Goal: Task Accomplishment & Management: Use online tool/utility

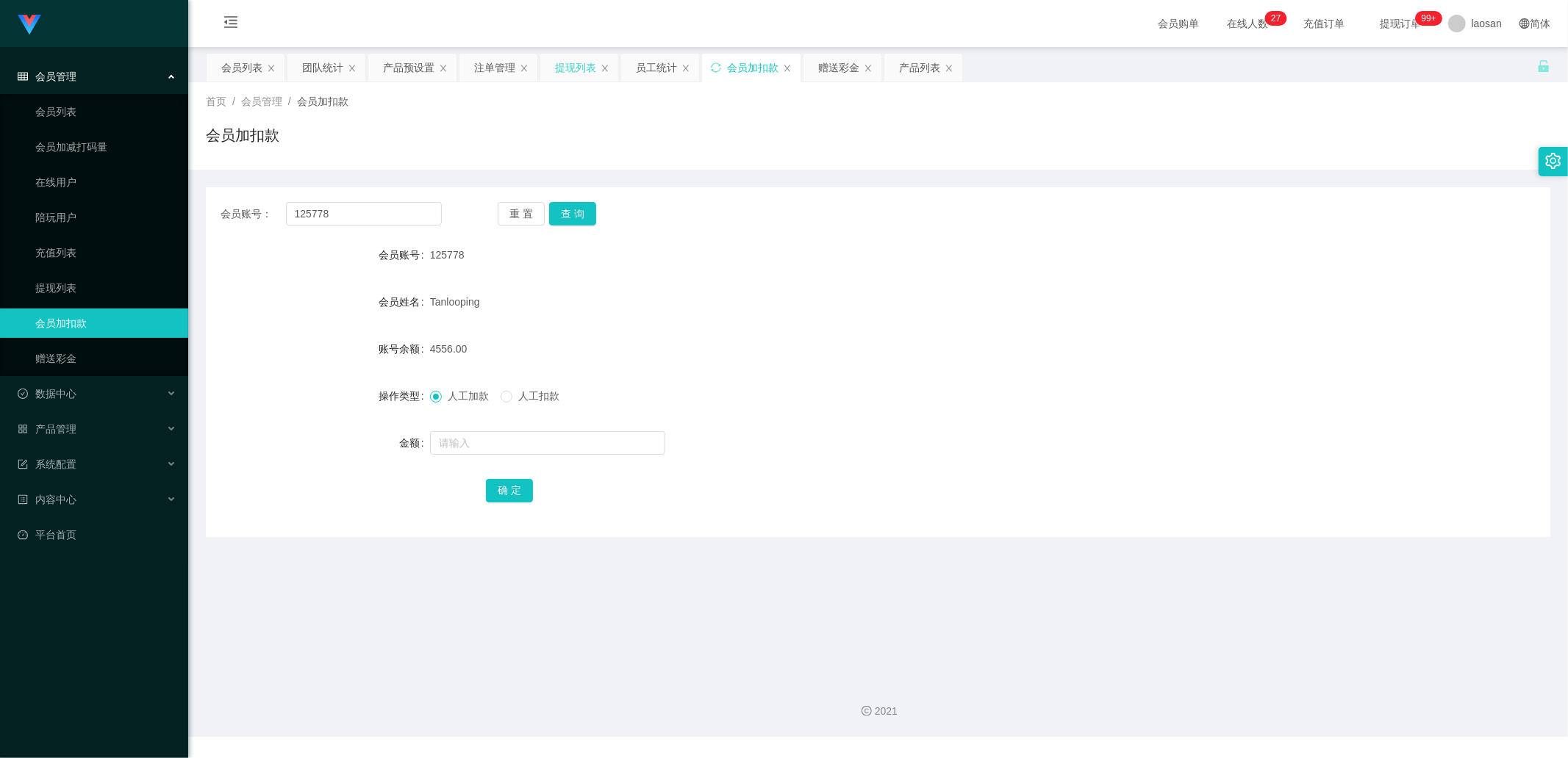
click at [574, 65] on div "提现列表" at bounding box center [575, 67] width 41 height 28
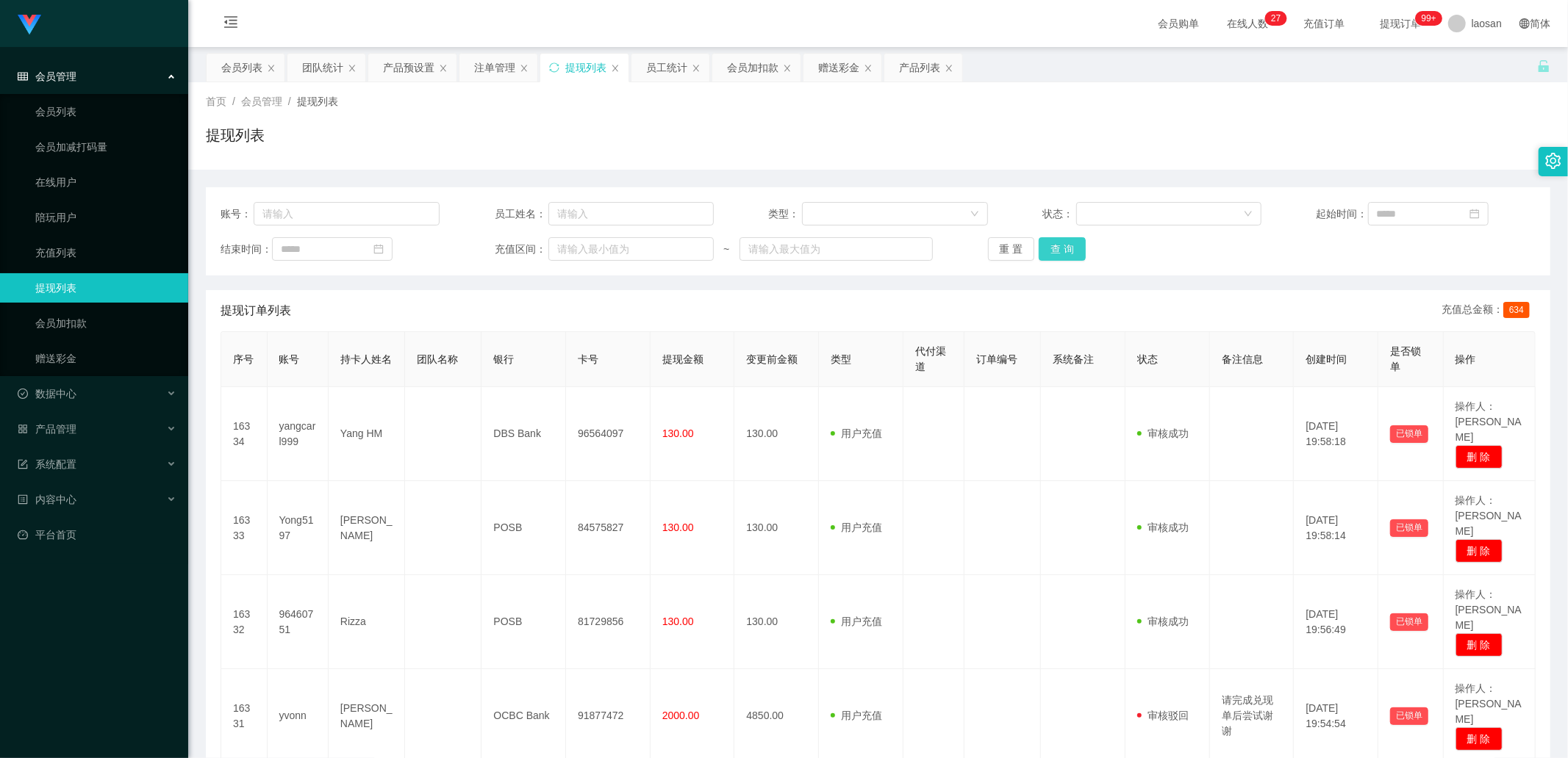
click at [1060, 247] on button "查 询" at bounding box center [1062, 249] width 47 height 24
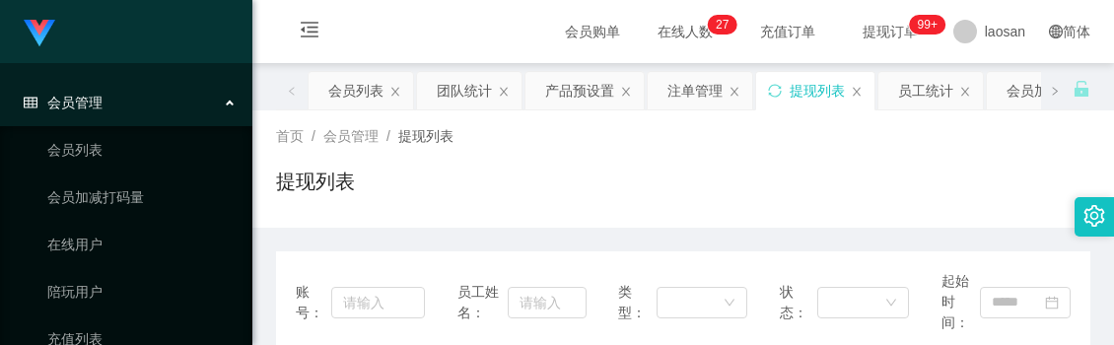
click at [563, 172] on div "提现列表" at bounding box center [683, 189] width 814 height 45
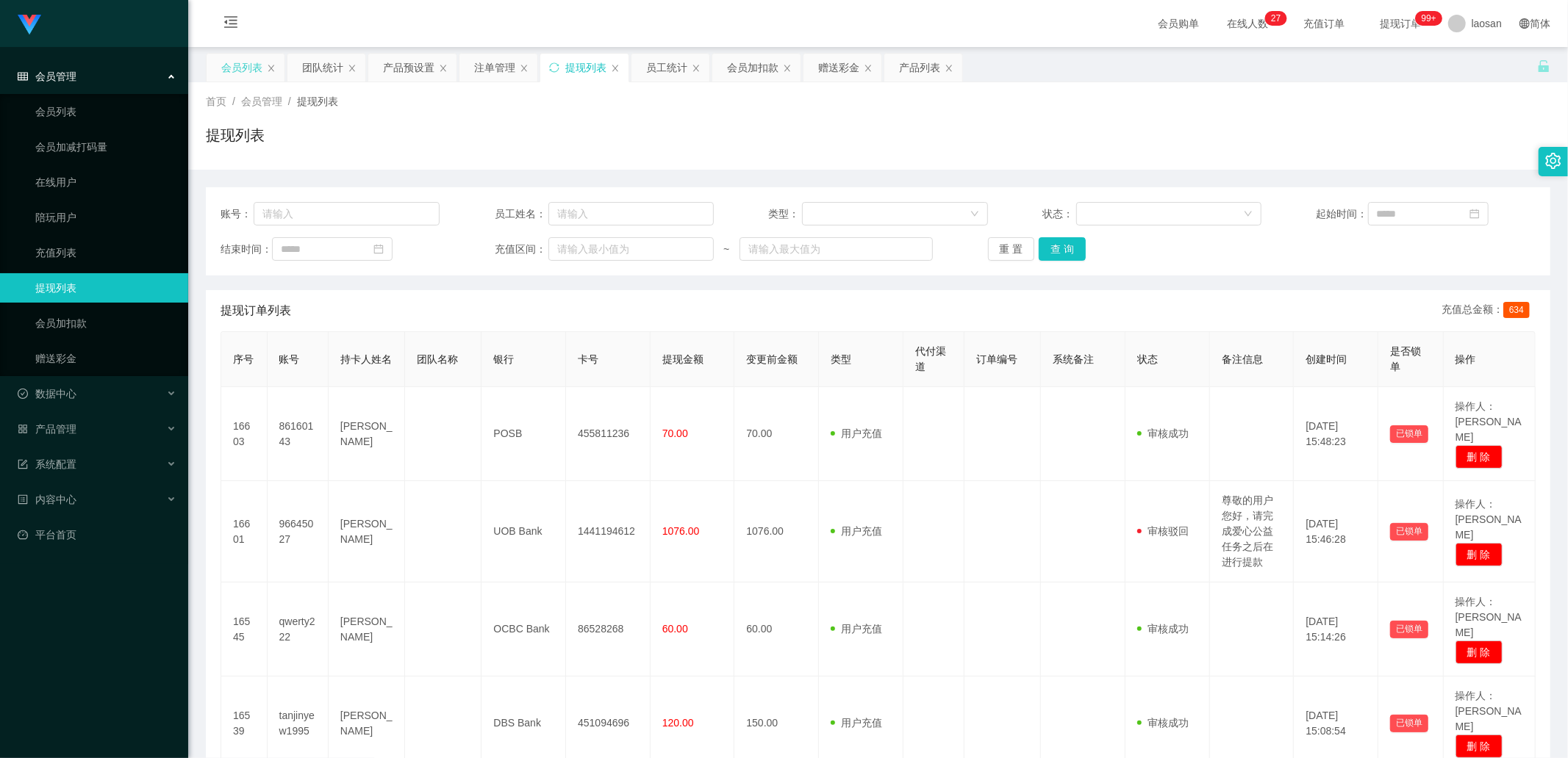
click at [239, 71] on div "会员列表" at bounding box center [242, 67] width 41 height 28
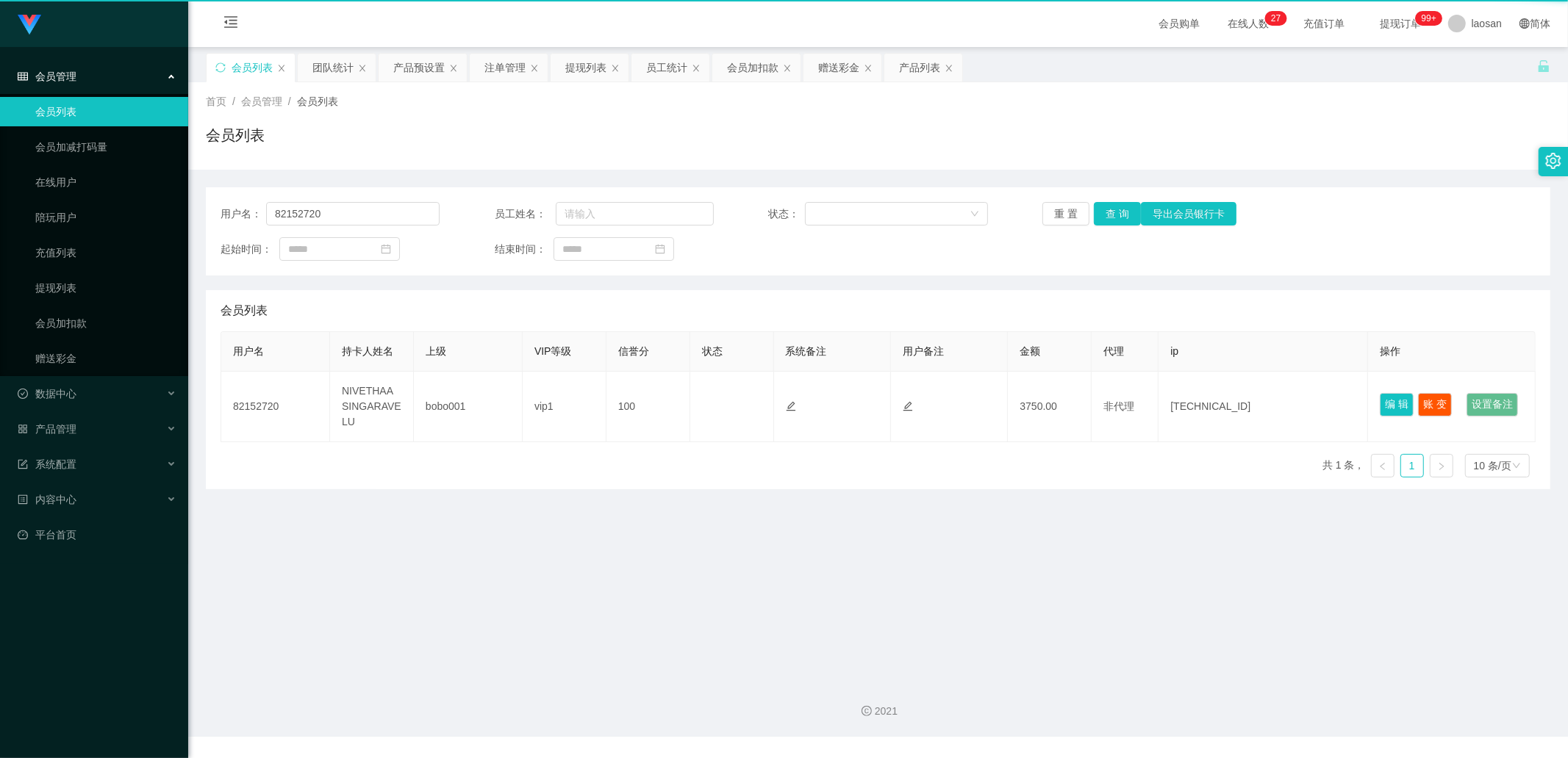
click at [239, 71] on div "会员列表" at bounding box center [251, 67] width 41 height 28
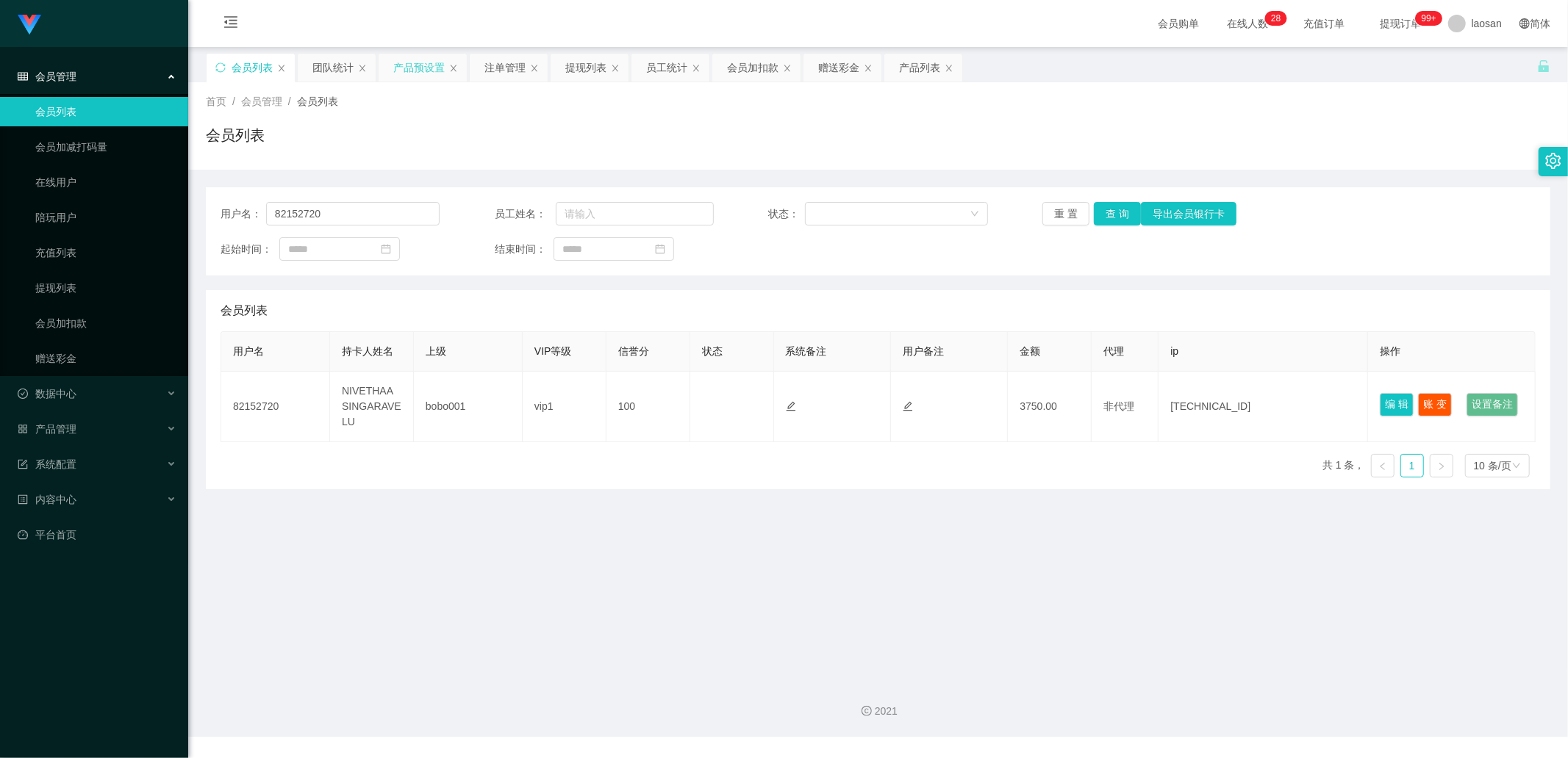
click at [409, 69] on div "产品预设置" at bounding box center [418, 67] width 51 height 28
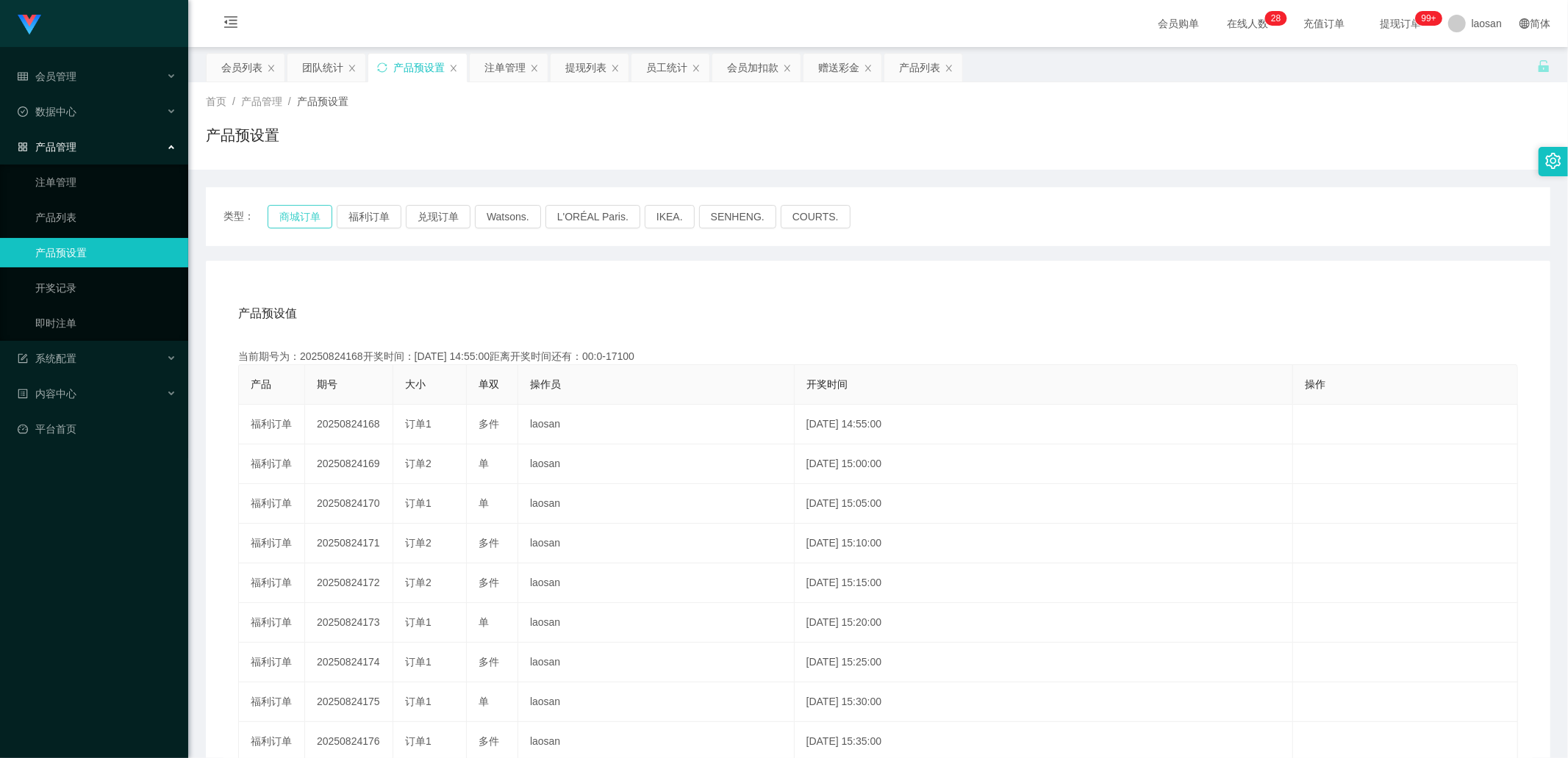
click at [303, 213] on button "商城订单" at bounding box center [300, 217] width 65 height 24
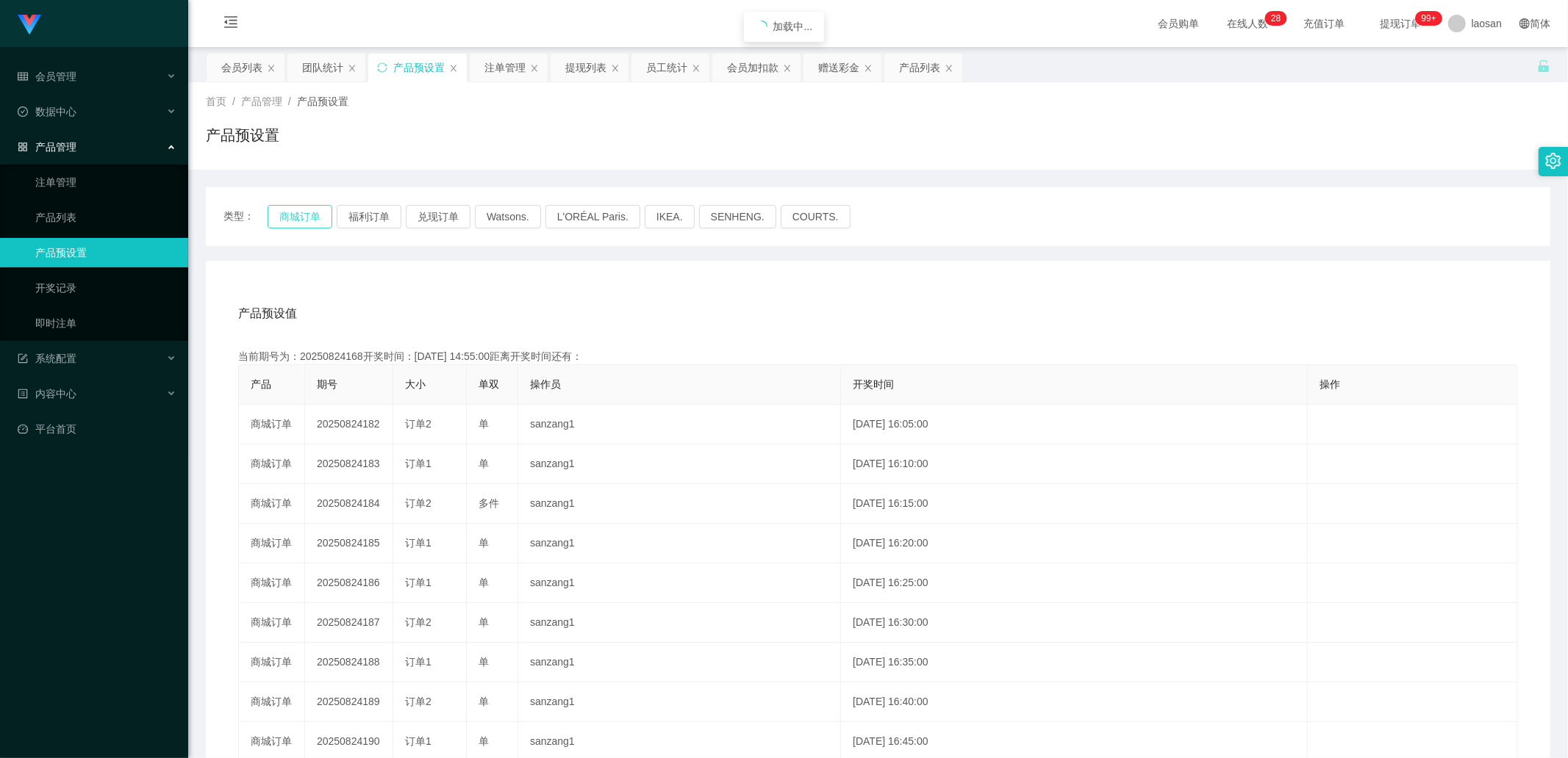
click at [303, 213] on button "商城订单" at bounding box center [300, 217] width 65 height 24
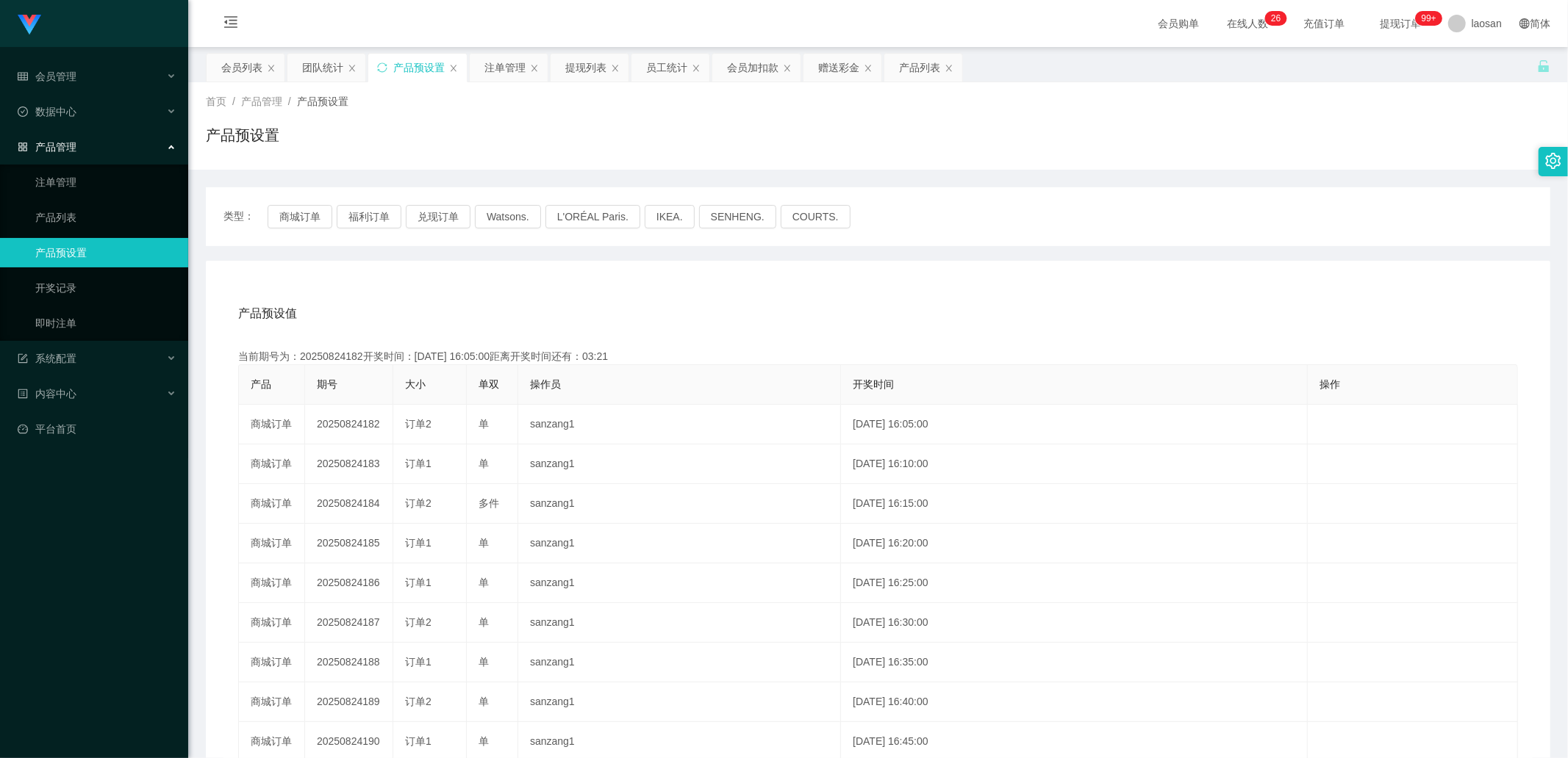
click at [408, 65] on div "产品预设置" at bounding box center [418, 67] width 51 height 28
click at [295, 224] on button "商城订单" at bounding box center [300, 217] width 65 height 24
click at [296, 224] on button "商城订单" at bounding box center [300, 217] width 65 height 24
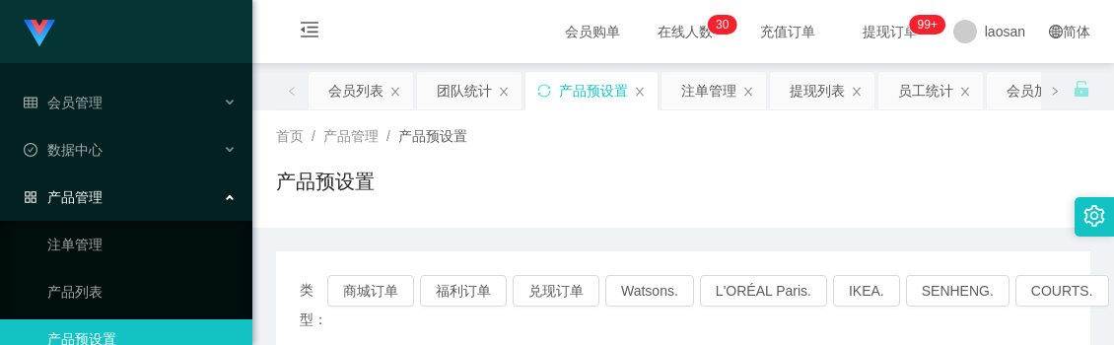
click at [518, 194] on div "产品预设置" at bounding box center [683, 189] width 814 height 45
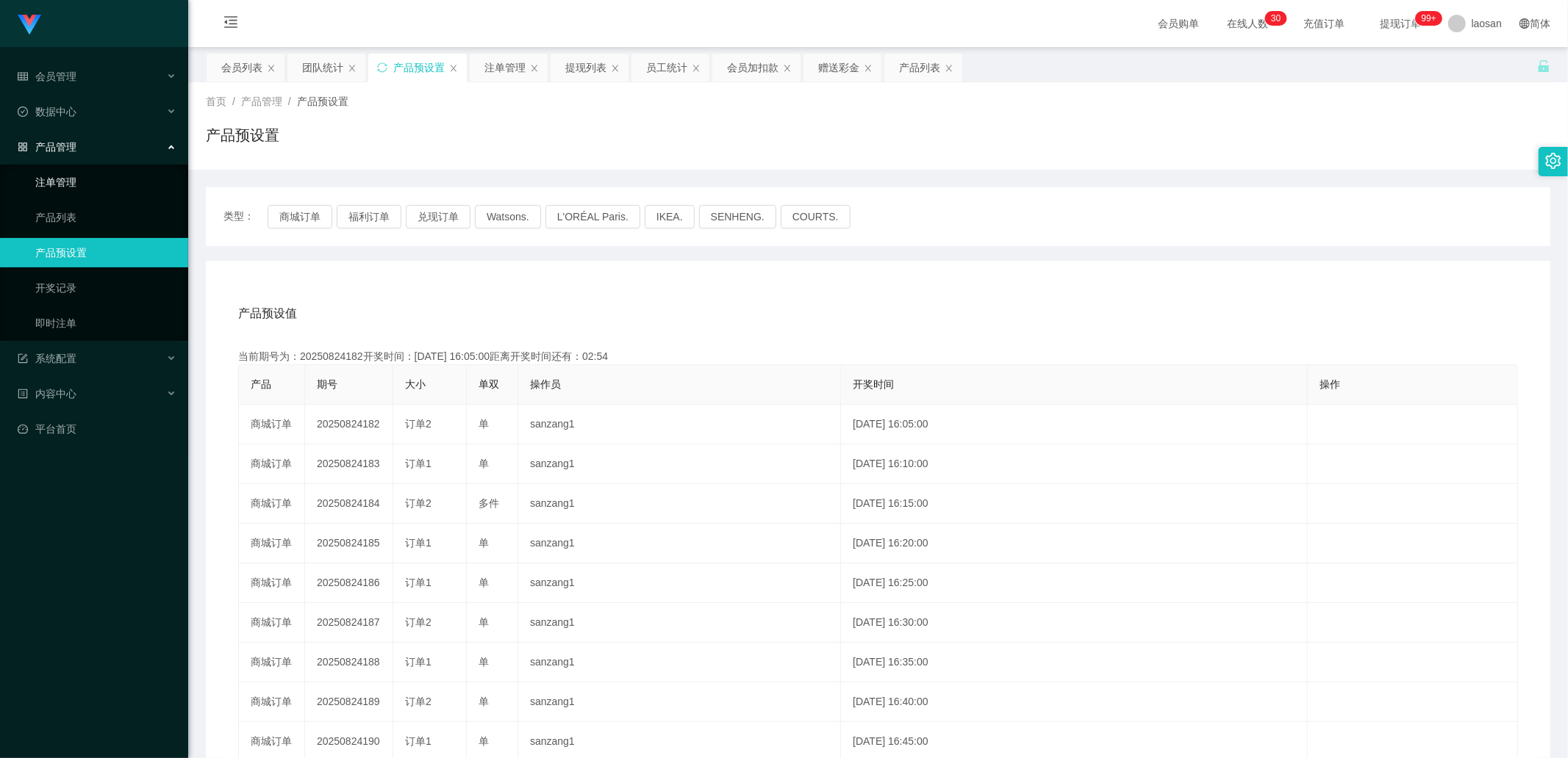
click at [85, 194] on link "注单管理" at bounding box center [105, 182] width 141 height 29
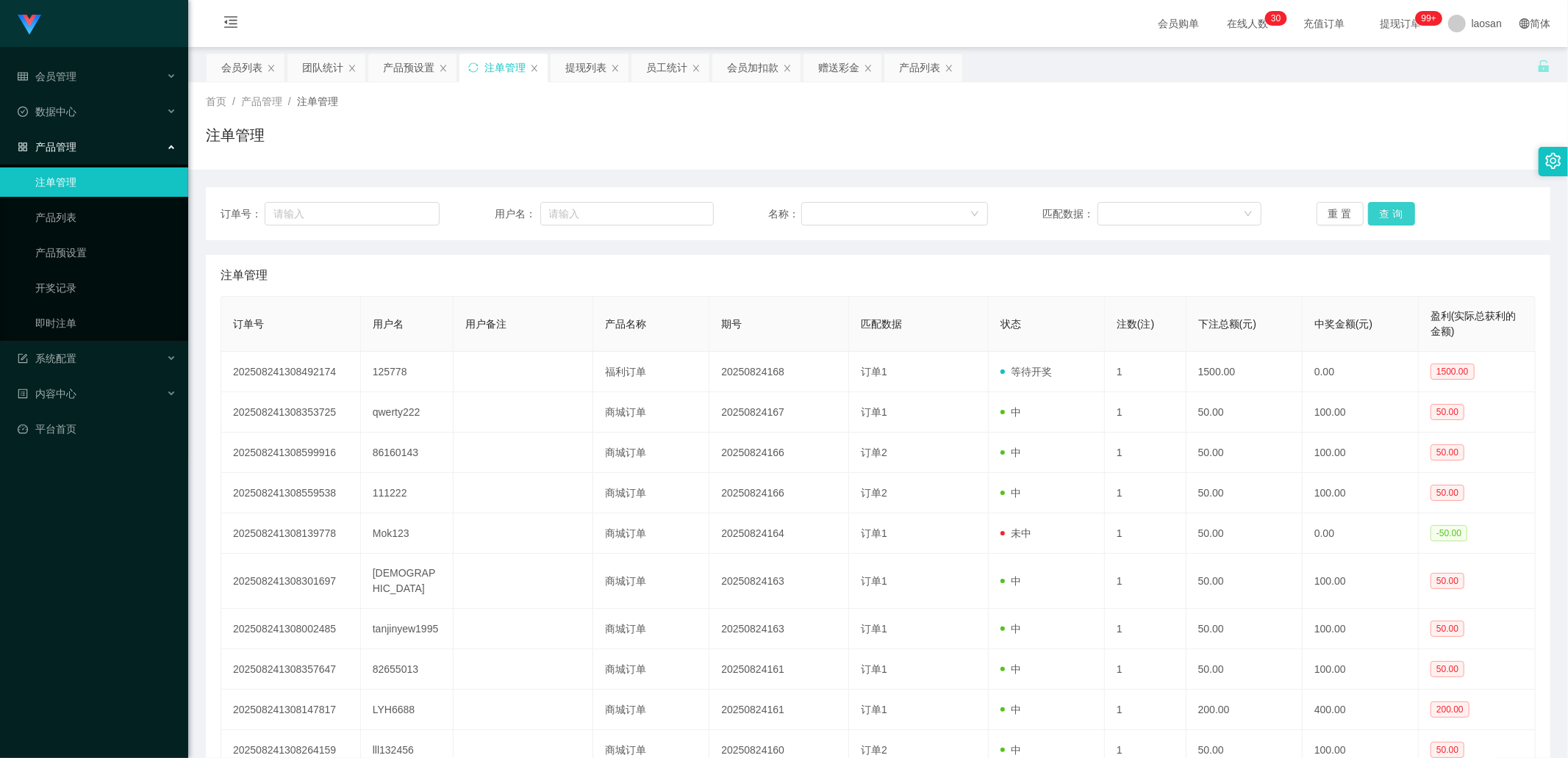
click at [1376, 207] on button "查 询" at bounding box center [1391, 214] width 47 height 24
click at [1376, 207] on div "重 置 查 询" at bounding box center [1426, 214] width 219 height 24
click at [1377, 207] on div "重 置 查 询" at bounding box center [1426, 214] width 219 height 24
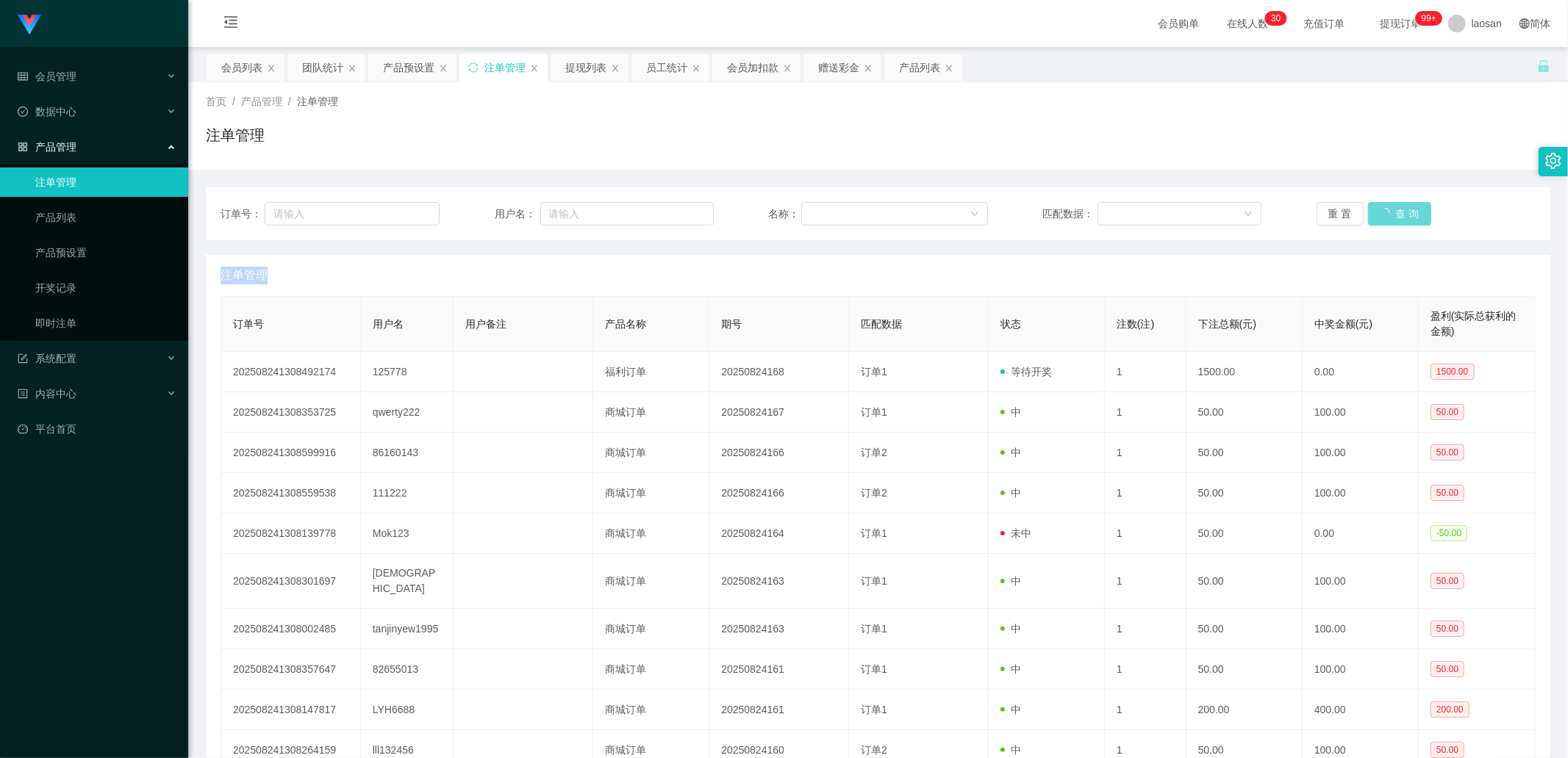
click at [1378, 207] on div "重 置 查 询" at bounding box center [1426, 214] width 219 height 24
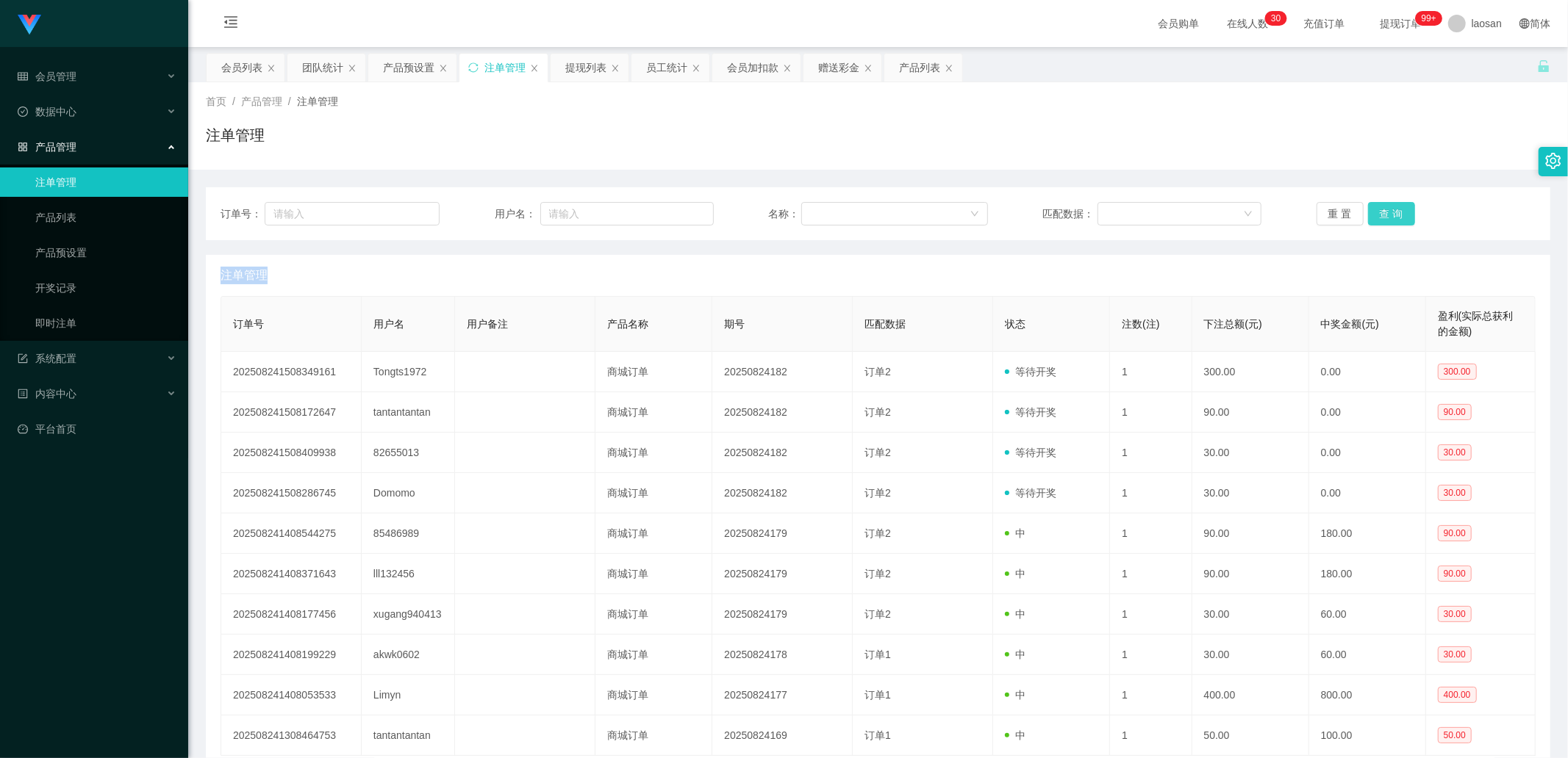
click at [1383, 213] on button "查 询" at bounding box center [1391, 214] width 47 height 24
click at [1383, 213] on div "重 置 查 询" at bounding box center [1426, 214] width 219 height 24
click at [1383, 213] on button "查 询" at bounding box center [1391, 214] width 47 height 24
click at [1398, 208] on button "查 询" at bounding box center [1391, 214] width 47 height 24
click at [1389, 213] on button "查 询" at bounding box center [1391, 214] width 47 height 24
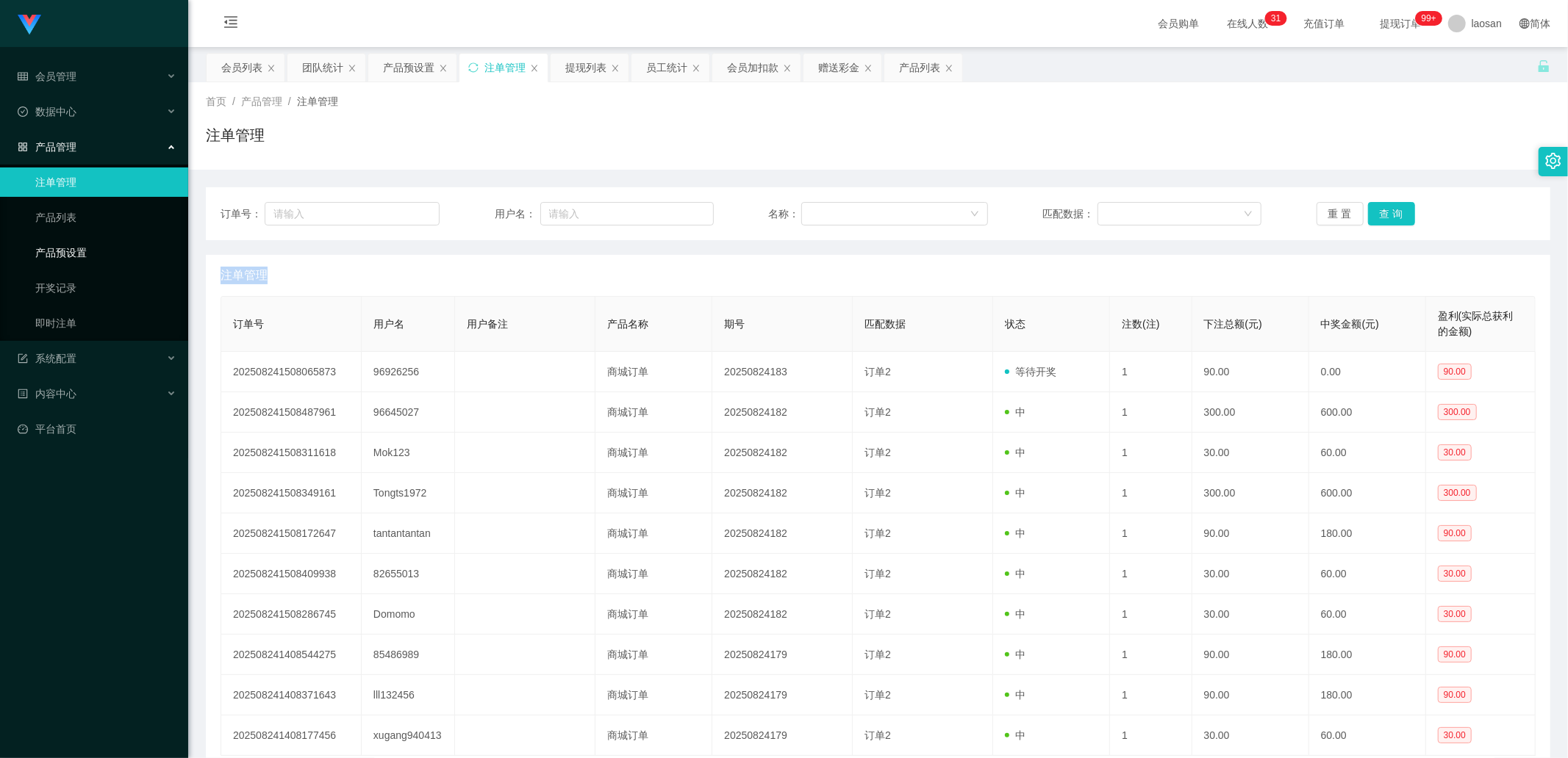
click at [71, 246] on link "产品预设置" at bounding box center [105, 252] width 141 height 29
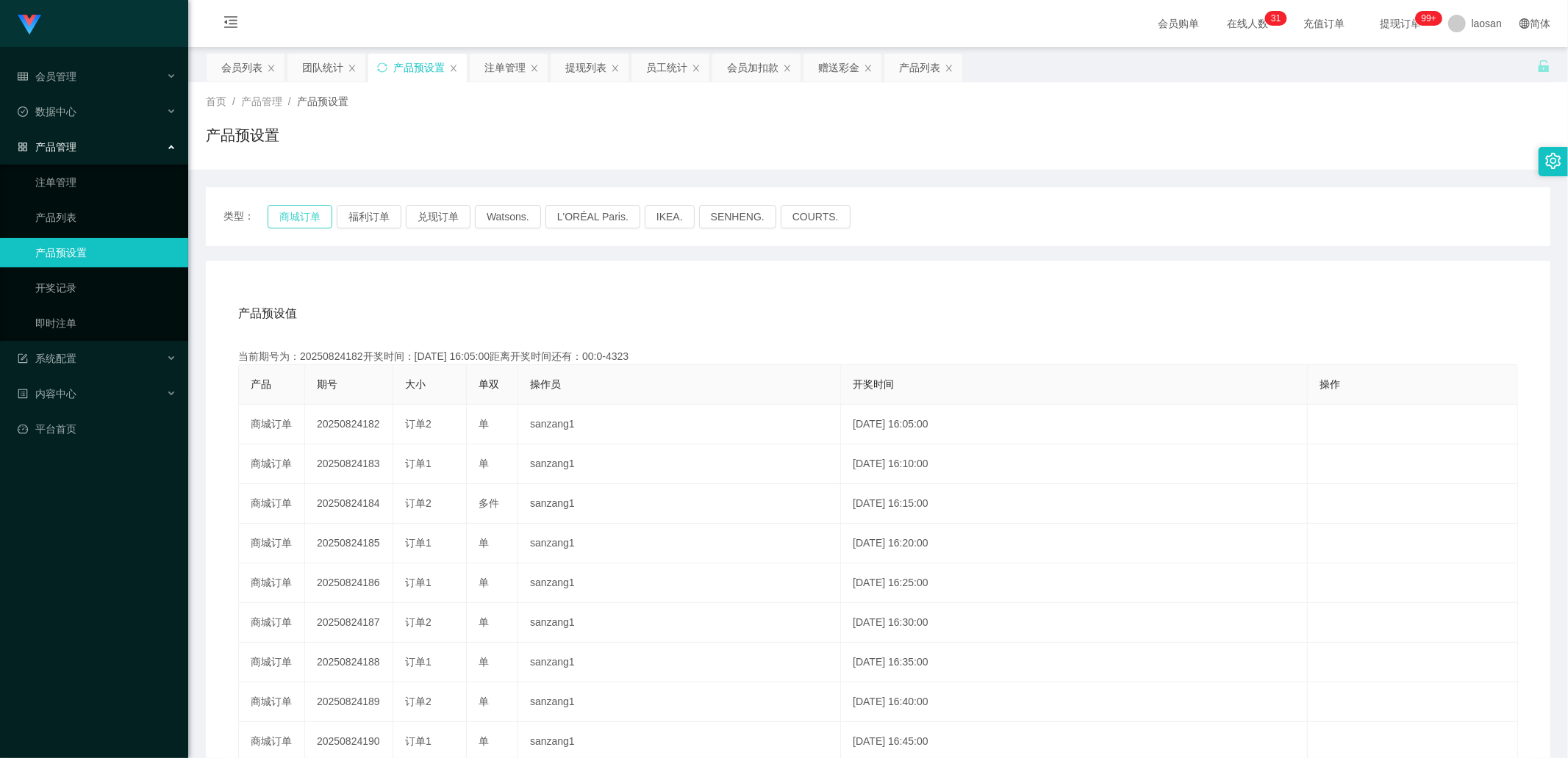
click at [297, 213] on button "商城订单" at bounding box center [300, 217] width 65 height 24
drag, startPoint x: 105, startPoint y: 178, endPoint x: 124, endPoint y: 183, distance: 19.6
click at [105, 178] on link "注单管理" at bounding box center [105, 182] width 141 height 29
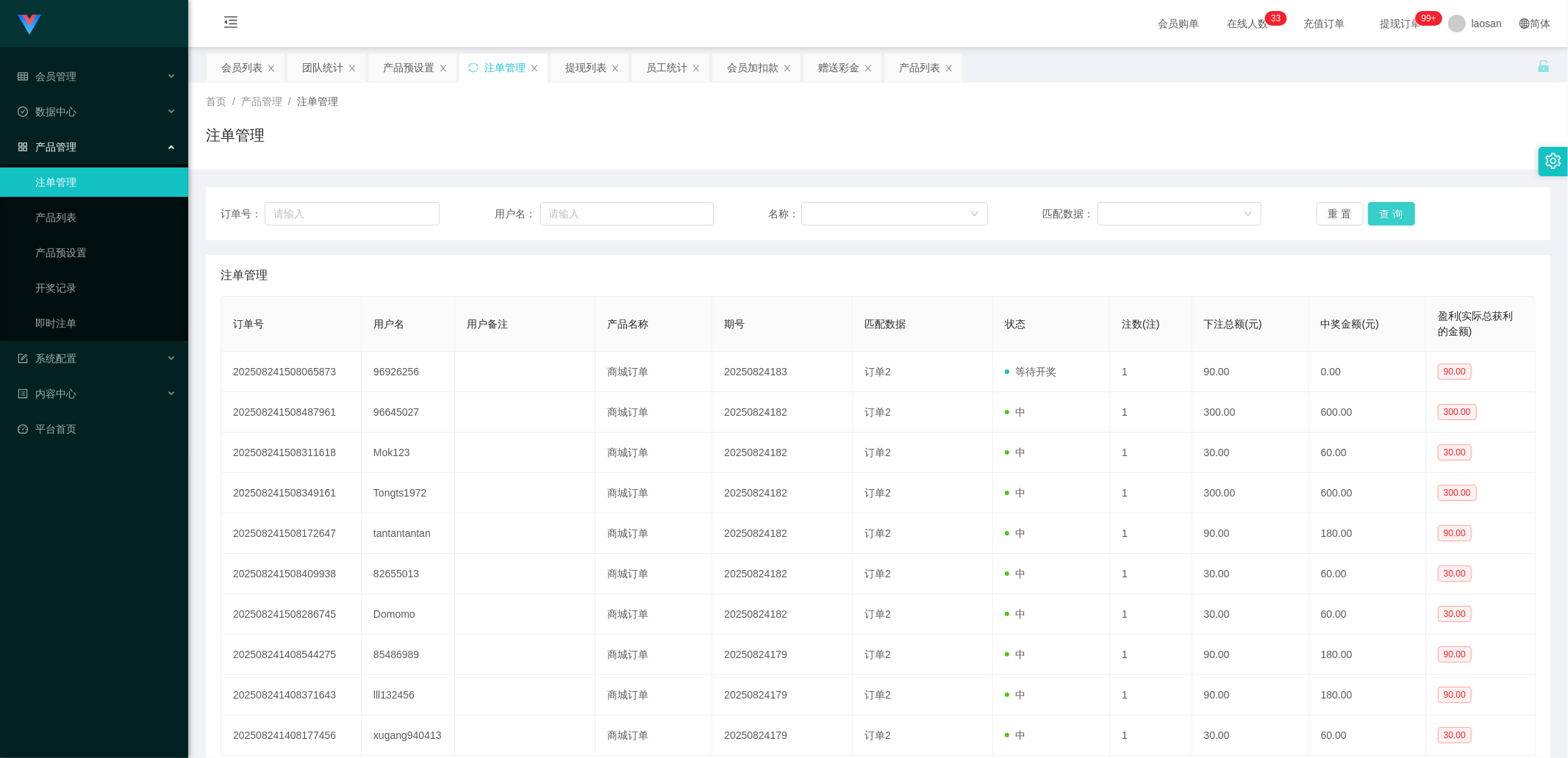
click at [1385, 211] on button "查 询" at bounding box center [1391, 214] width 47 height 24
click at [1386, 210] on div "重 置 查 询" at bounding box center [1426, 214] width 219 height 24
click at [1387, 210] on button "查 询" at bounding box center [1391, 214] width 47 height 24
click at [1387, 210] on div "重 置 查 询" at bounding box center [1426, 214] width 219 height 24
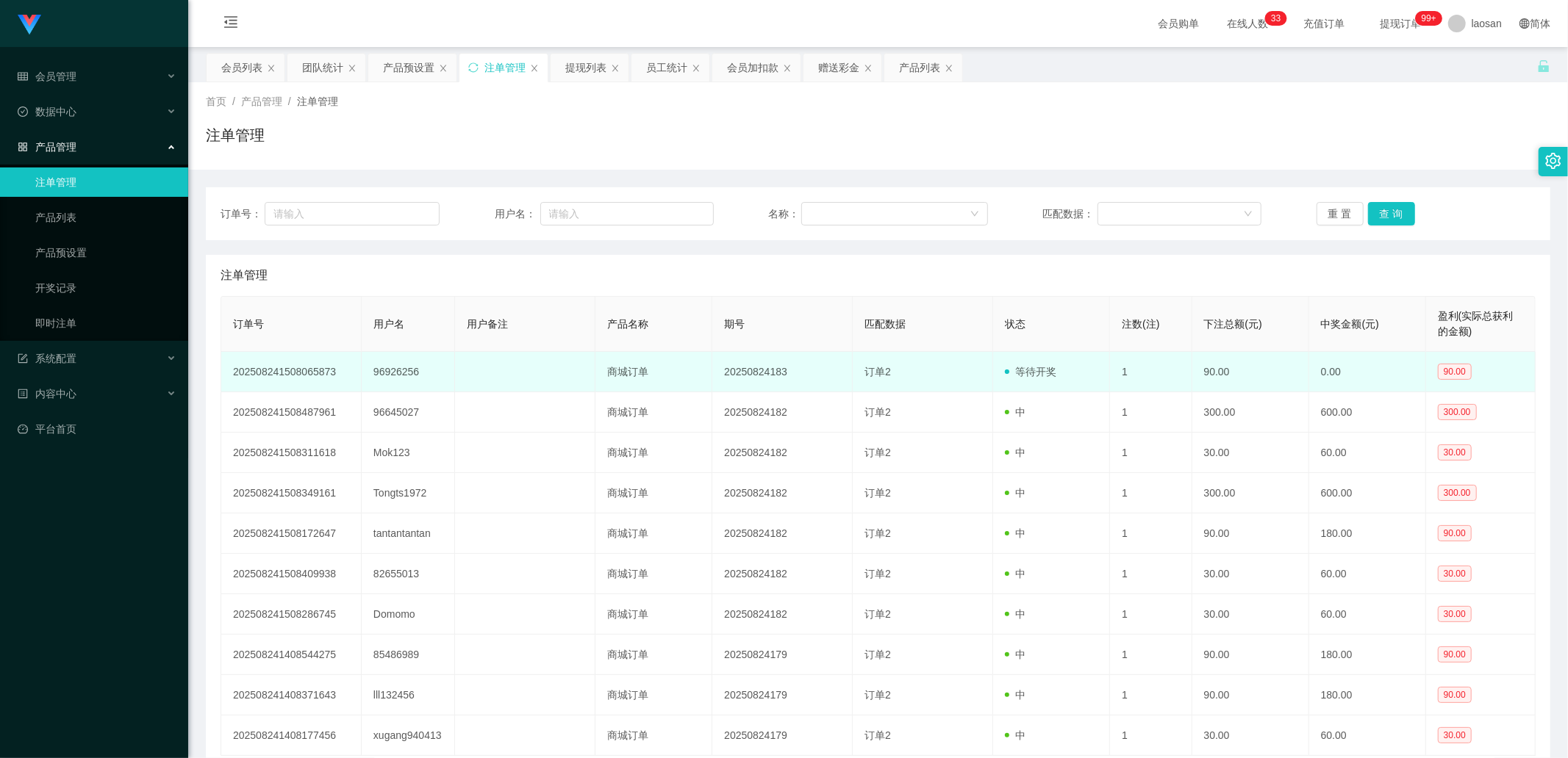
click at [400, 370] on td "96926256" at bounding box center [408, 372] width 93 height 40
copy td "96926256"
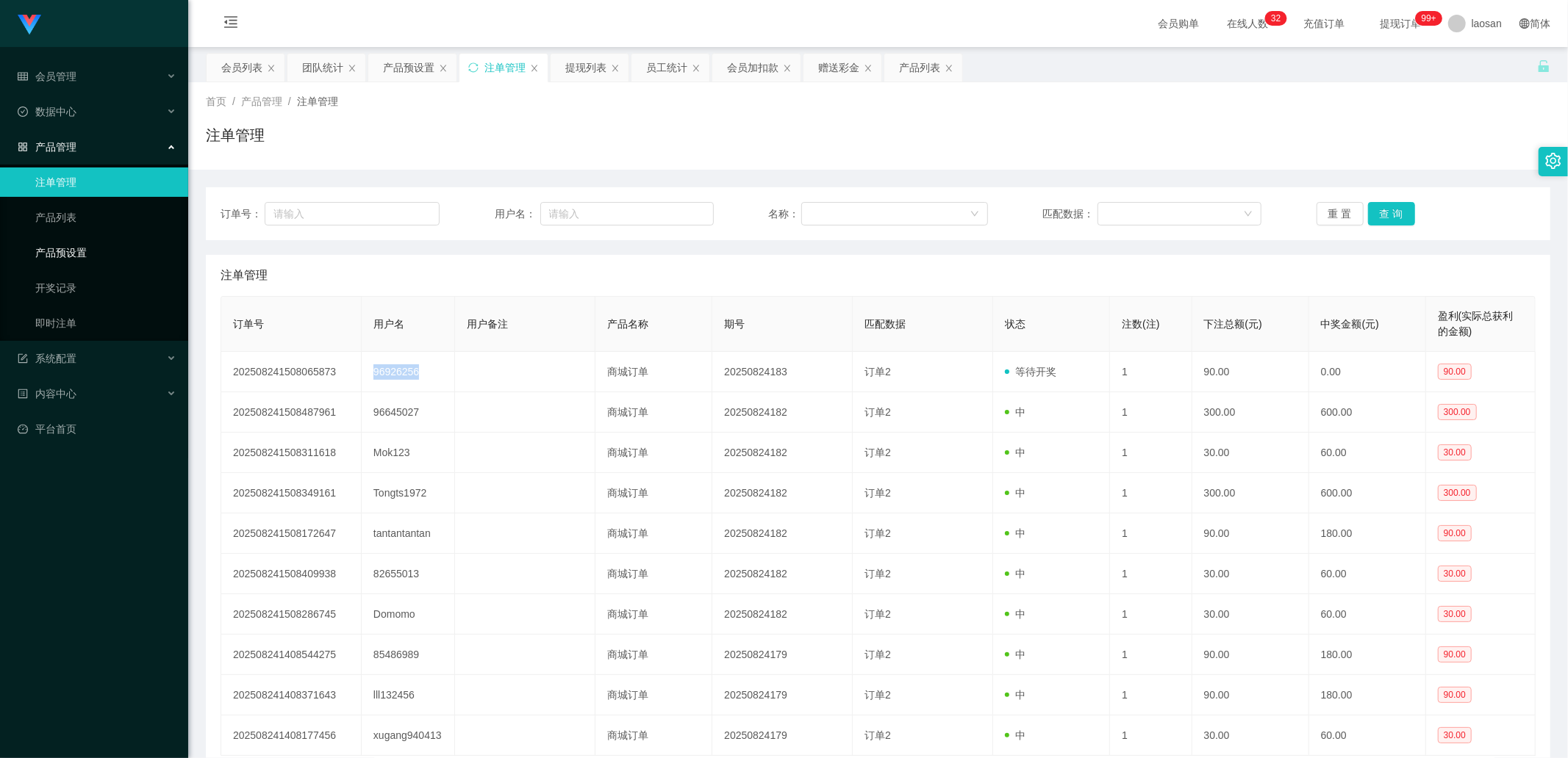
click at [85, 255] on link "产品预设置" at bounding box center [105, 252] width 141 height 29
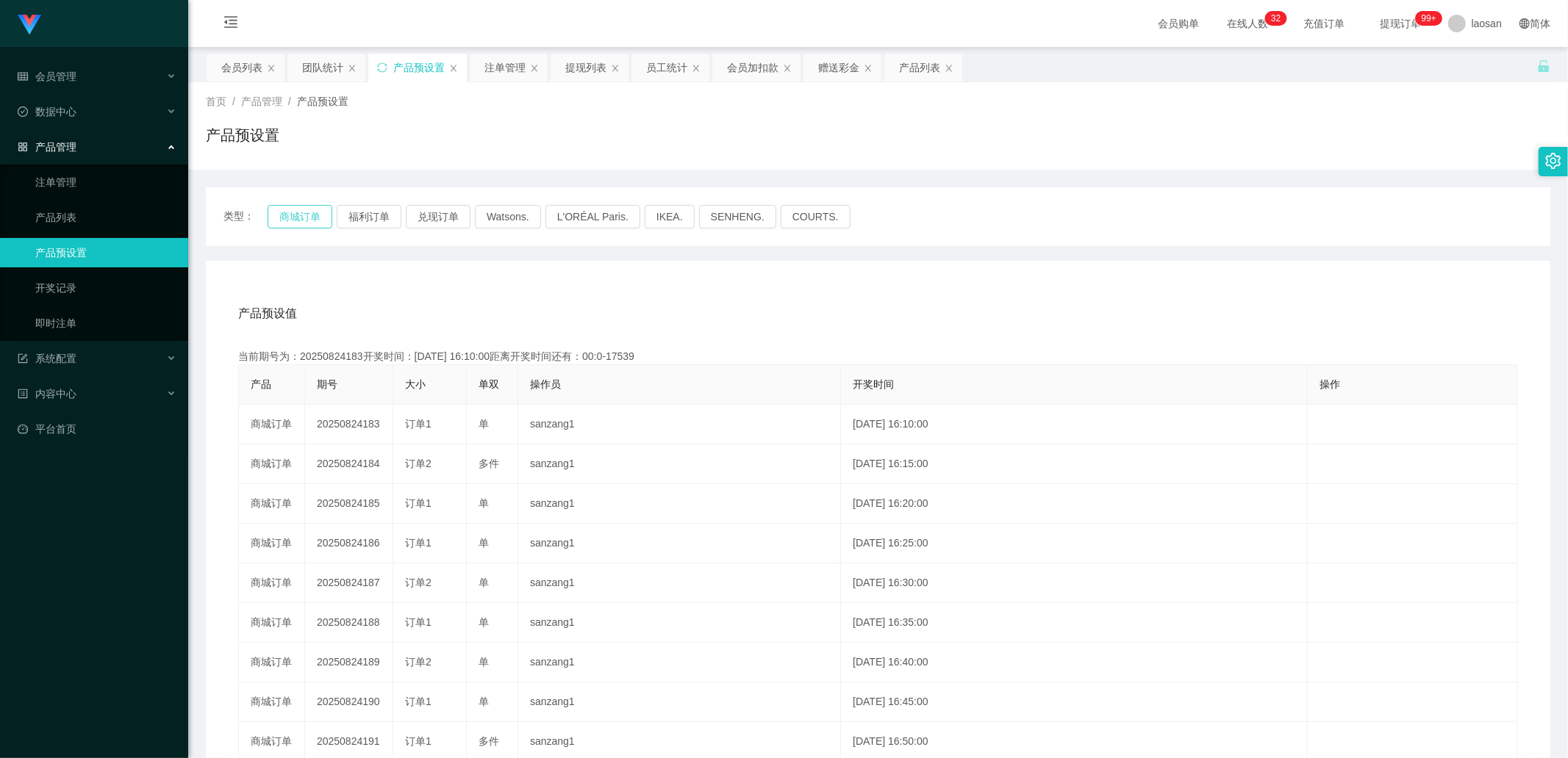
click at [299, 215] on button "商城订单" at bounding box center [300, 217] width 65 height 24
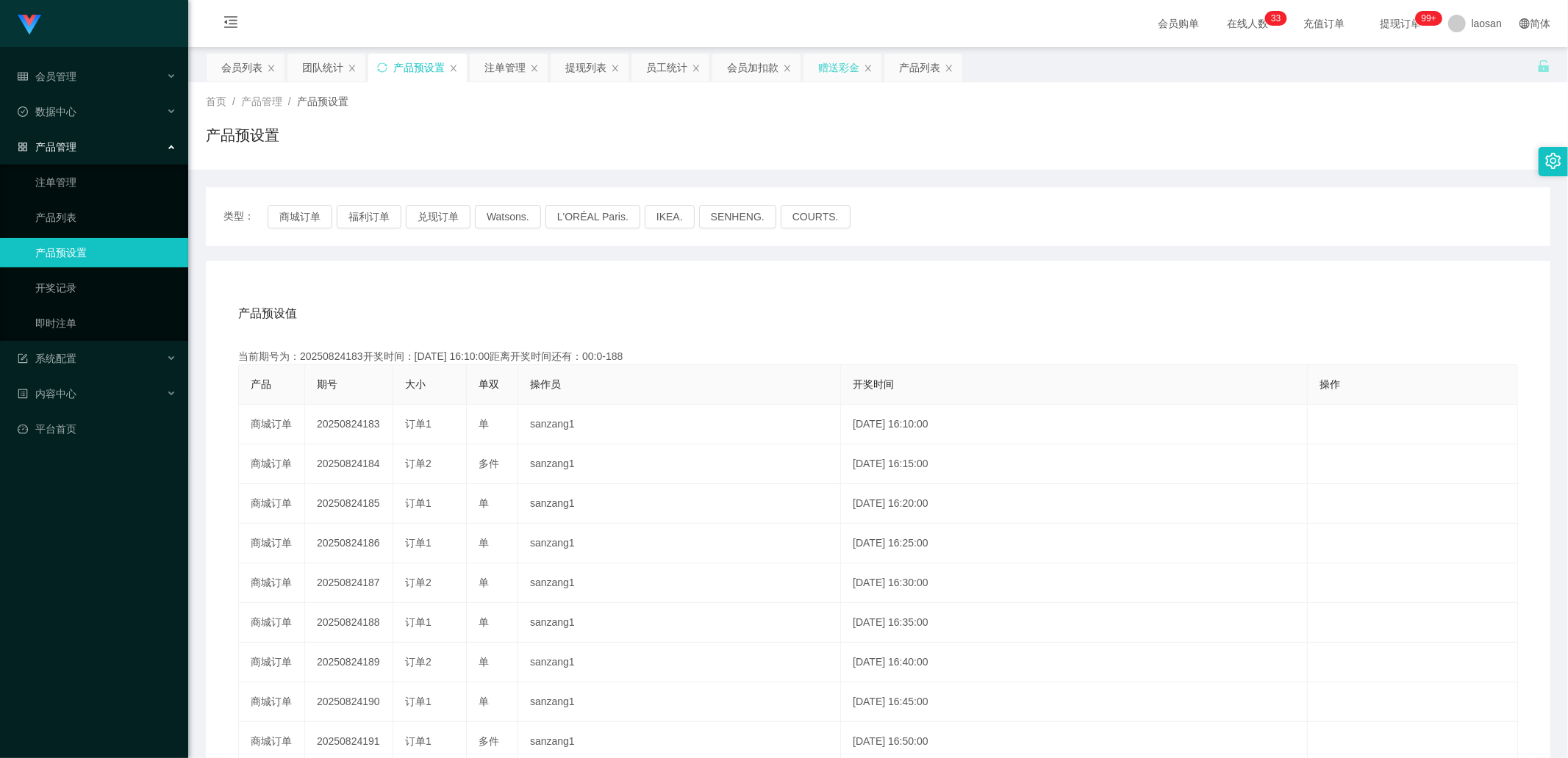
click at [840, 64] on div "赠送彩金" at bounding box center [838, 67] width 41 height 28
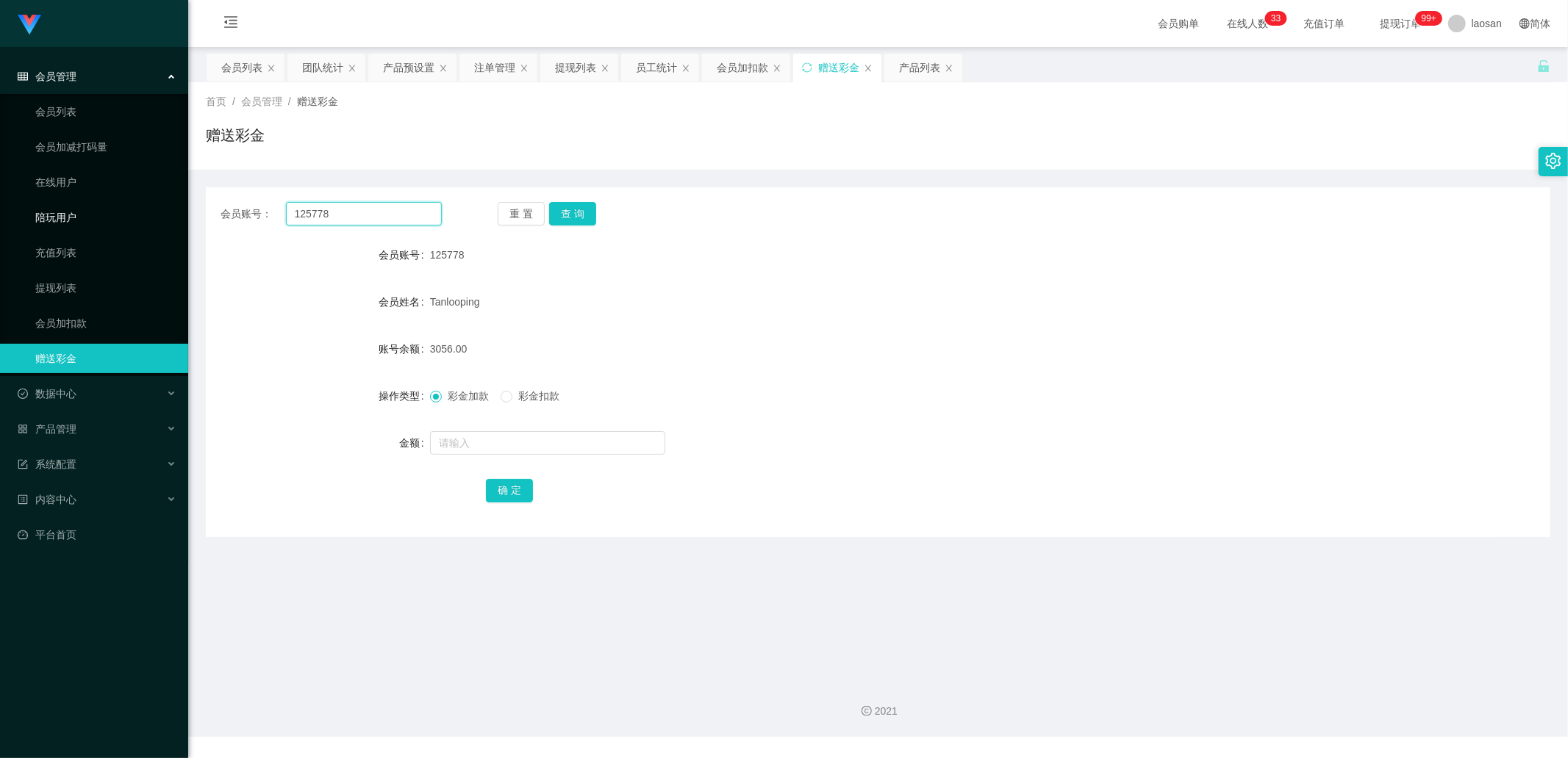
drag, startPoint x: 394, startPoint y: 210, endPoint x: 180, endPoint y: 209, distance: 214.0
click at [180, 208] on section "Jingdong工作台代理端 会员管理 会员列表 会员加减打码量 在线用户 陪玩用户 充值列表 提现列表 会员加扣款 赠送彩金 数据中心 产品管理 注单管理 …" at bounding box center [784, 368] width 1568 height 737
paste input "96926256"
type input "96926256"
click at [564, 206] on button "查 询" at bounding box center [572, 214] width 47 height 24
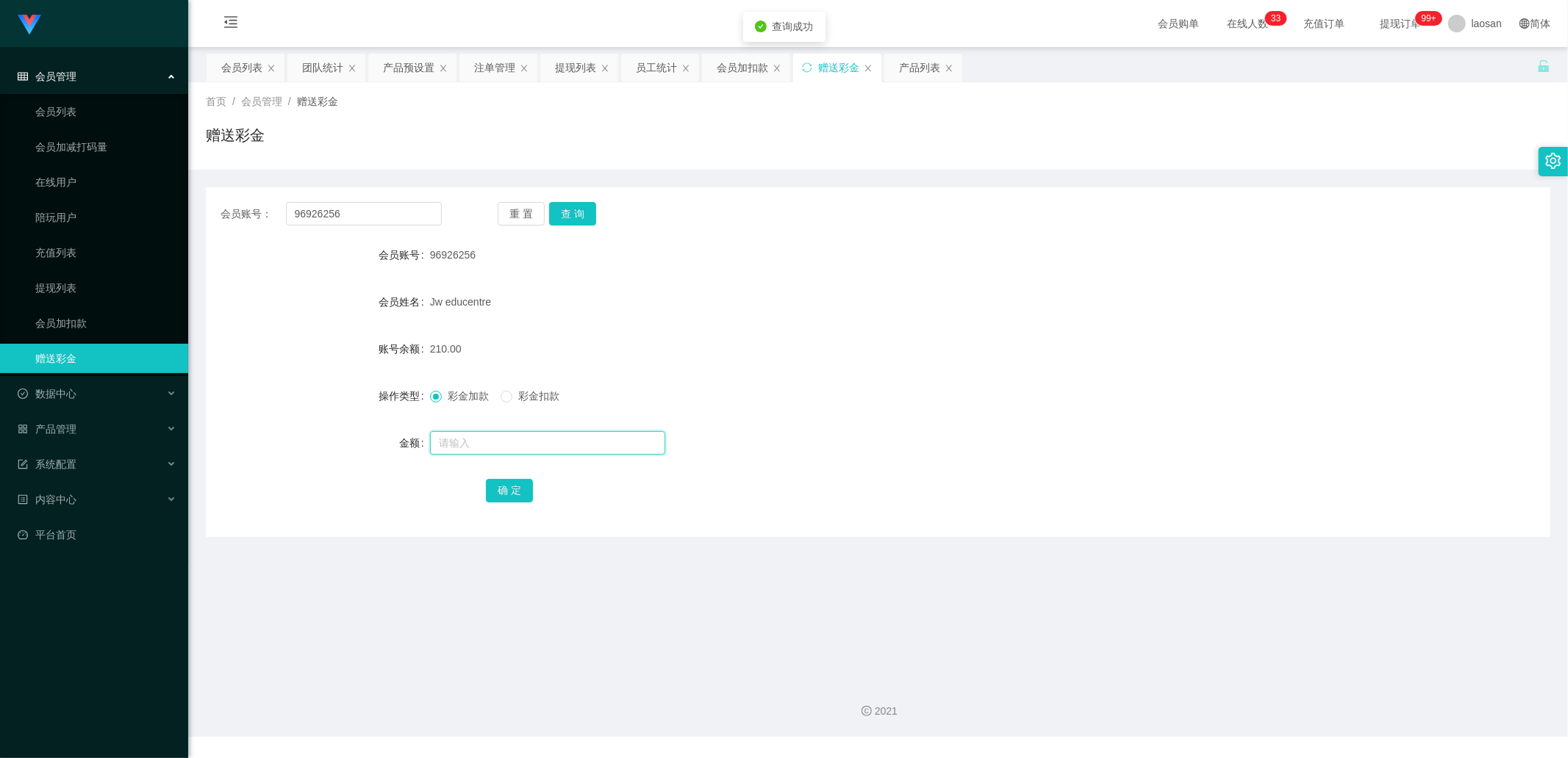
click at [468, 441] on input "text" at bounding box center [547, 443] width 235 height 24
type input "180"
click at [494, 493] on button "确 定" at bounding box center [509, 491] width 47 height 24
click at [569, 215] on button "查 询" at bounding box center [572, 214] width 47 height 24
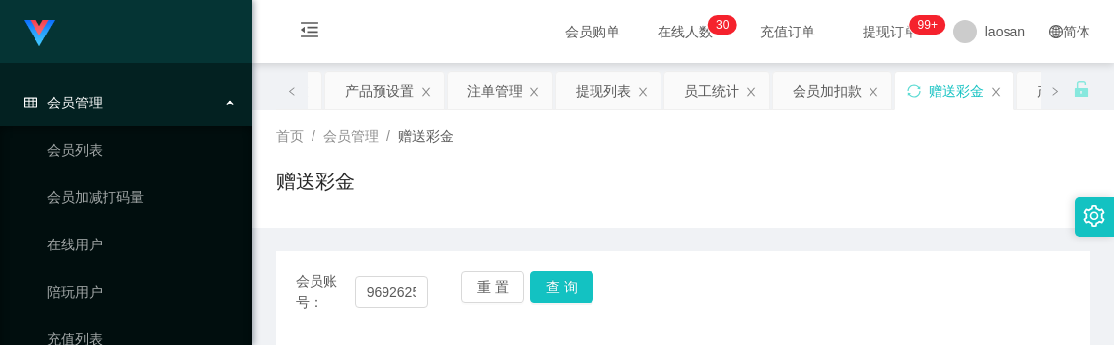
click at [507, 192] on div "赠送彩金" at bounding box center [683, 189] width 814 height 45
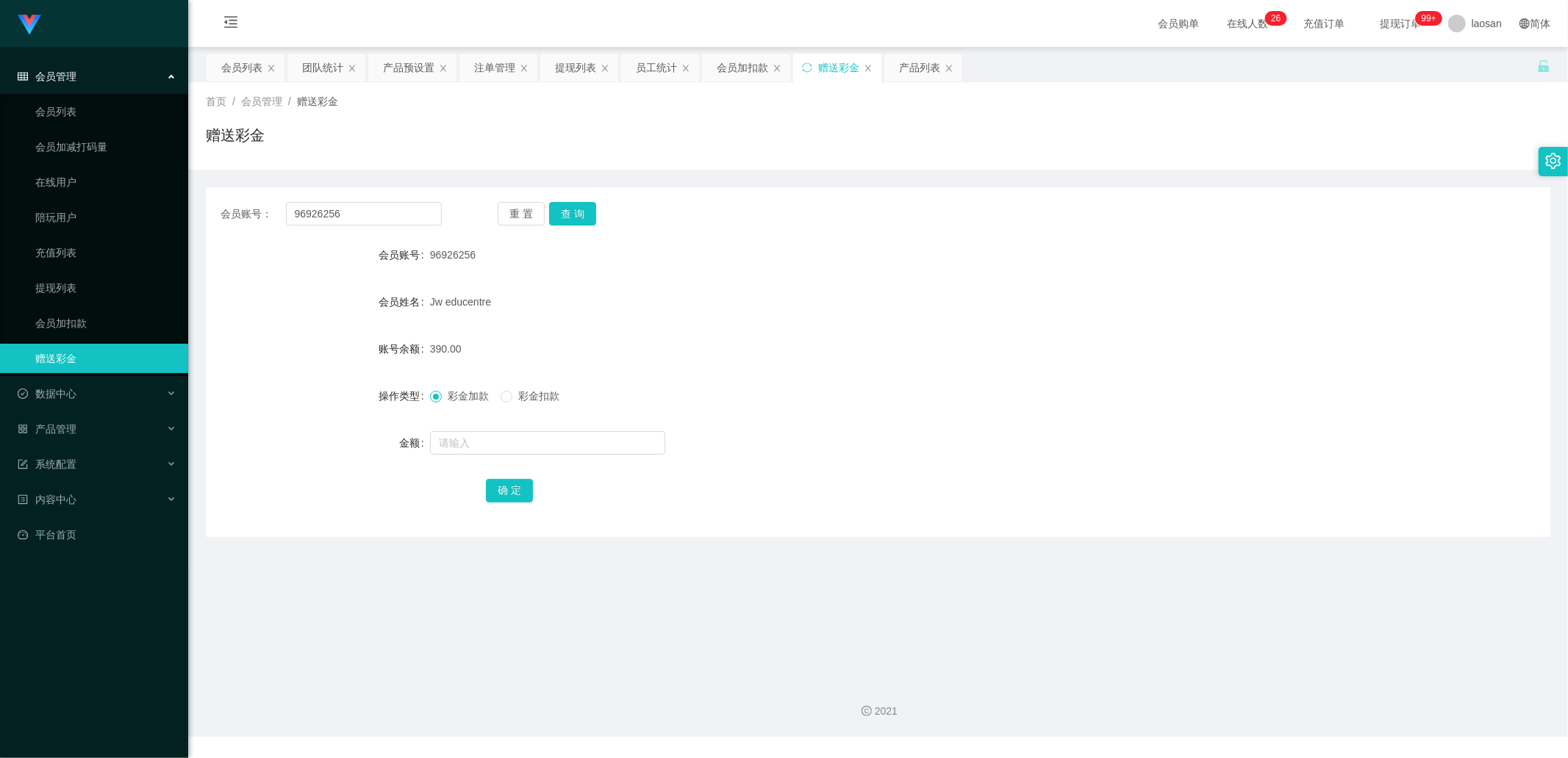
drag, startPoint x: 579, startPoint y: 72, endPoint x: 570, endPoint y: 85, distance: 15.8
click at [579, 72] on div "提现列表" at bounding box center [575, 67] width 41 height 28
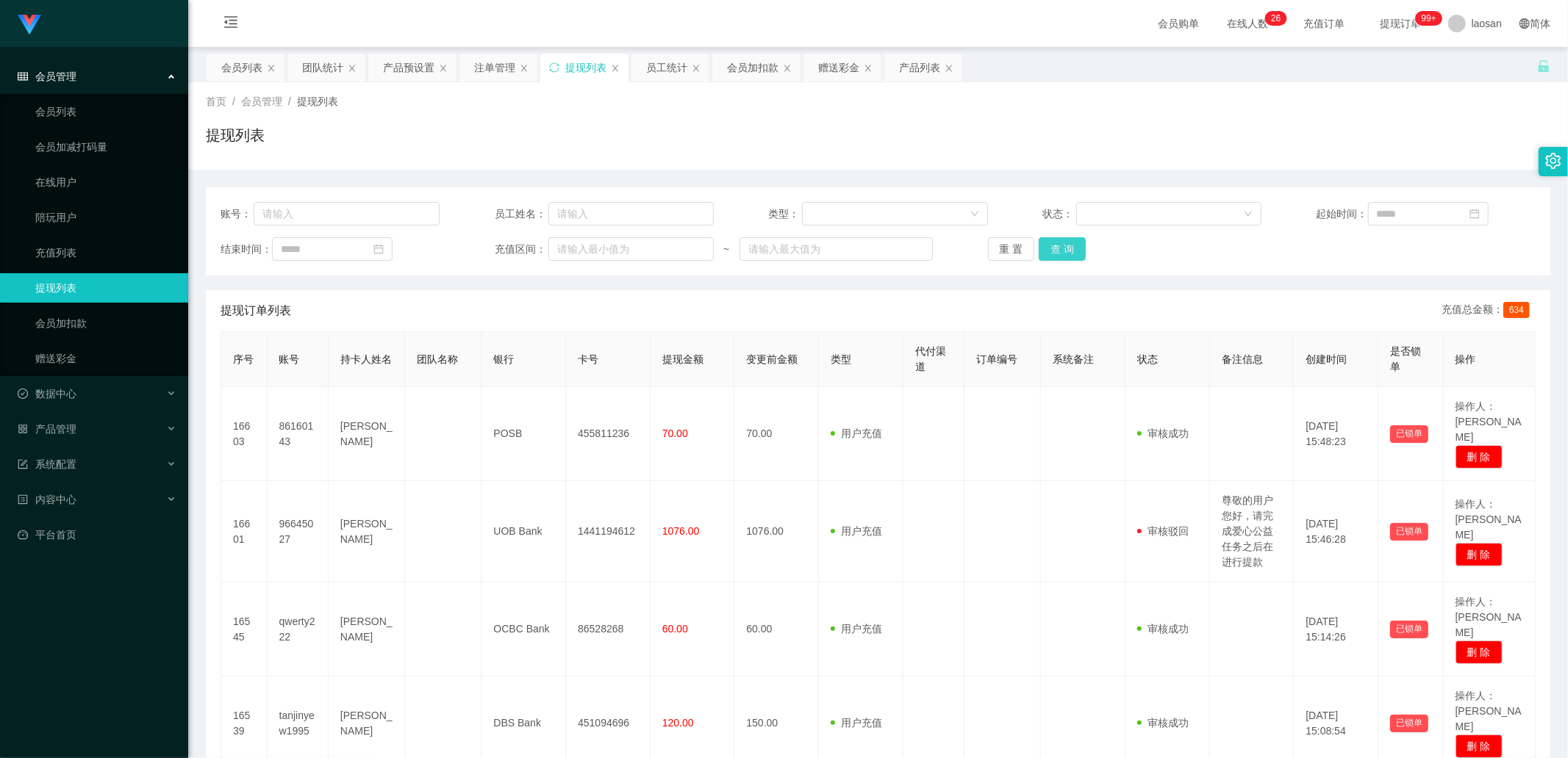
click at [1045, 244] on button "查 询" at bounding box center [1062, 249] width 47 height 24
click at [1051, 244] on div "重 置 查 询" at bounding box center [1098, 249] width 219 height 24
click at [1052, 244] on button "查 询" at bounding box center [1070, 249] width 63 height 24
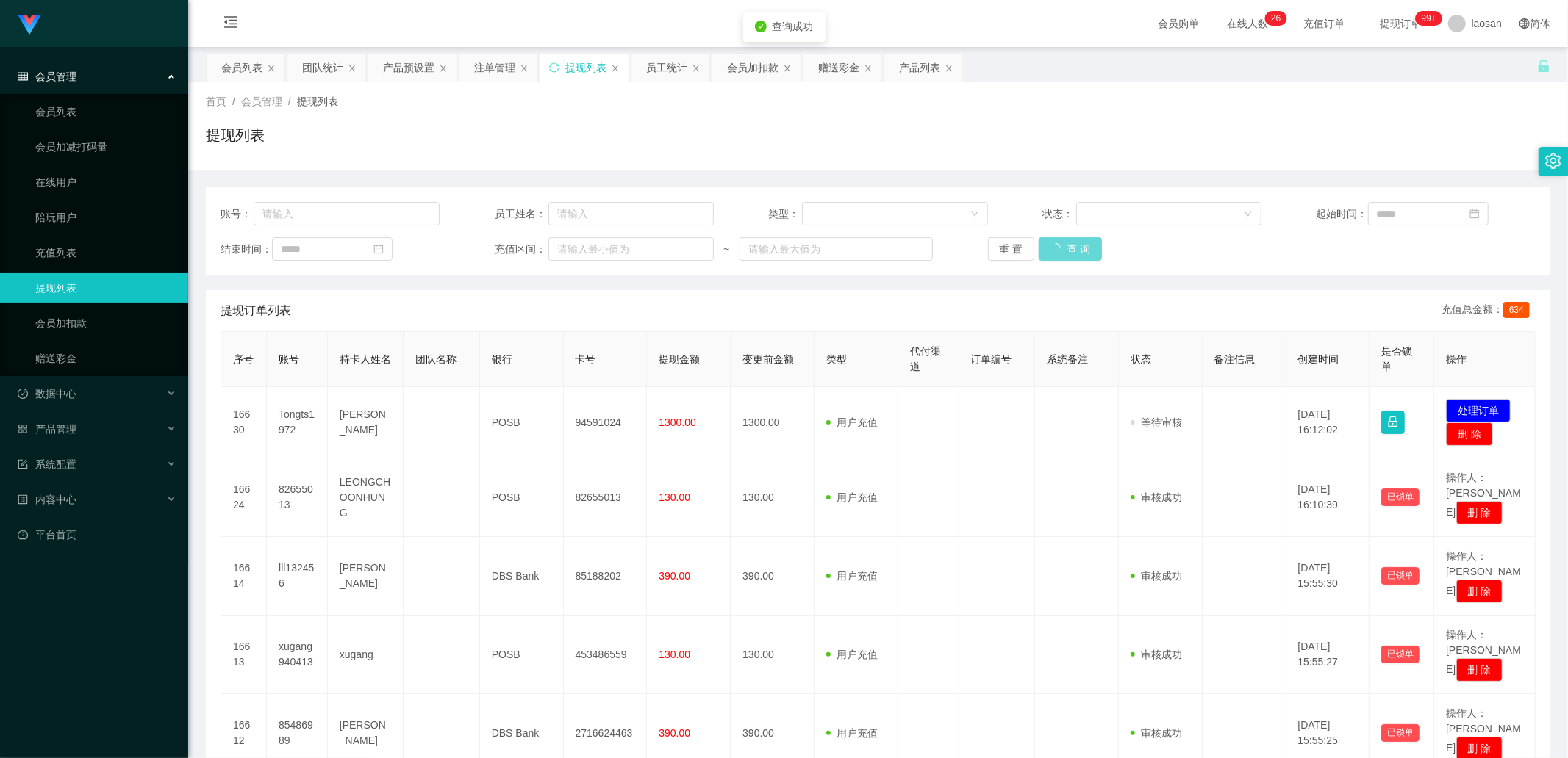
click at [1052, 244] on div "重 置 查 询" at bounding box center [1098, 249] width 219 height 24
click at [1053, 244] on button "查 询" at bounding box center [1062, 249] width 47 height 24
click at [1053, 244] on div "重 置 查 询" at bounding box center [1098, 249] width 219 height 24
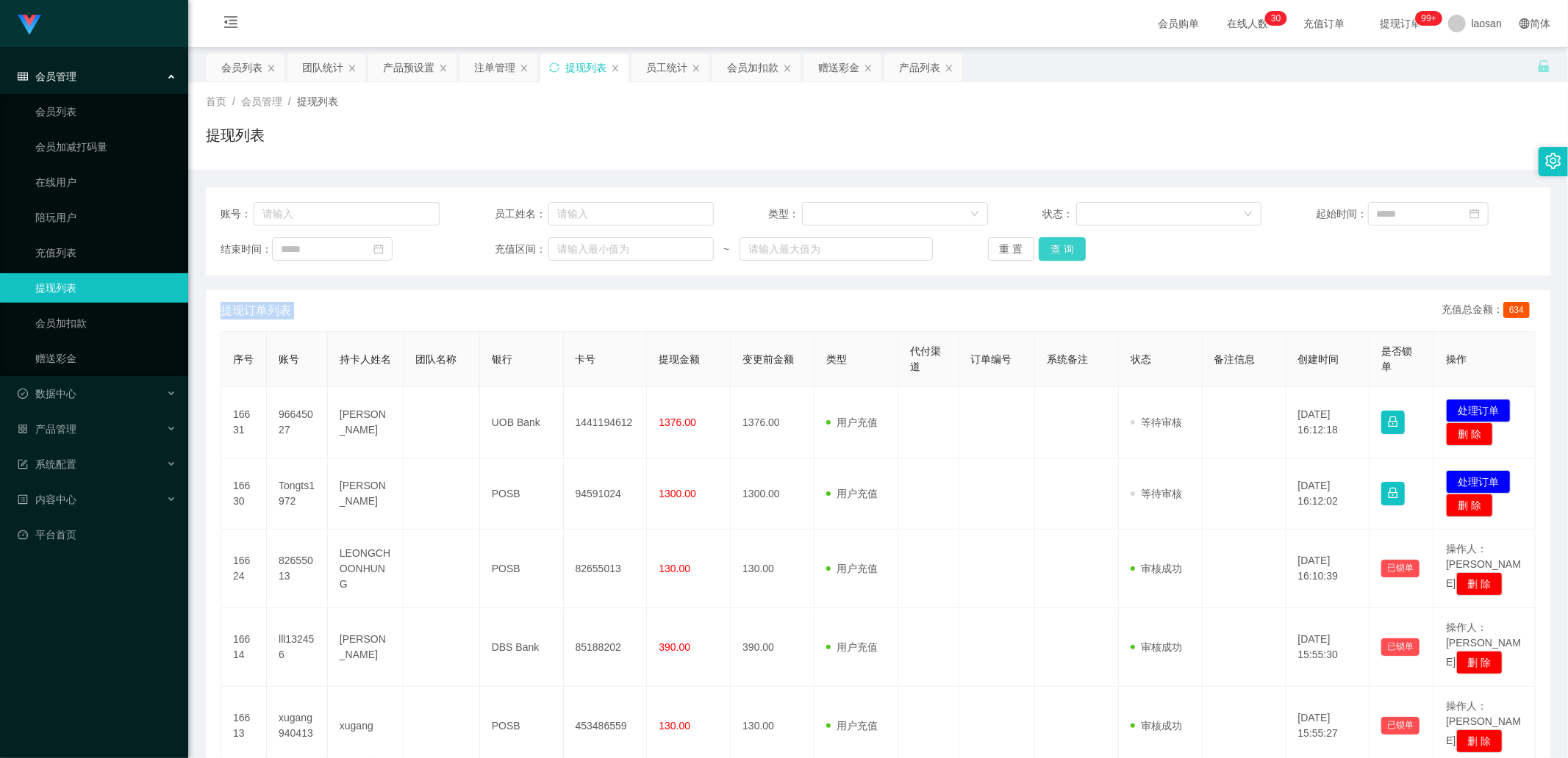
click at [1059, 259] on button "查 询" at bounding box center [1062, 249] width 47 height 24
click at [1059, 259] on div "重 置 查 询" at bounding box center [1098, 249] width 219 height 24
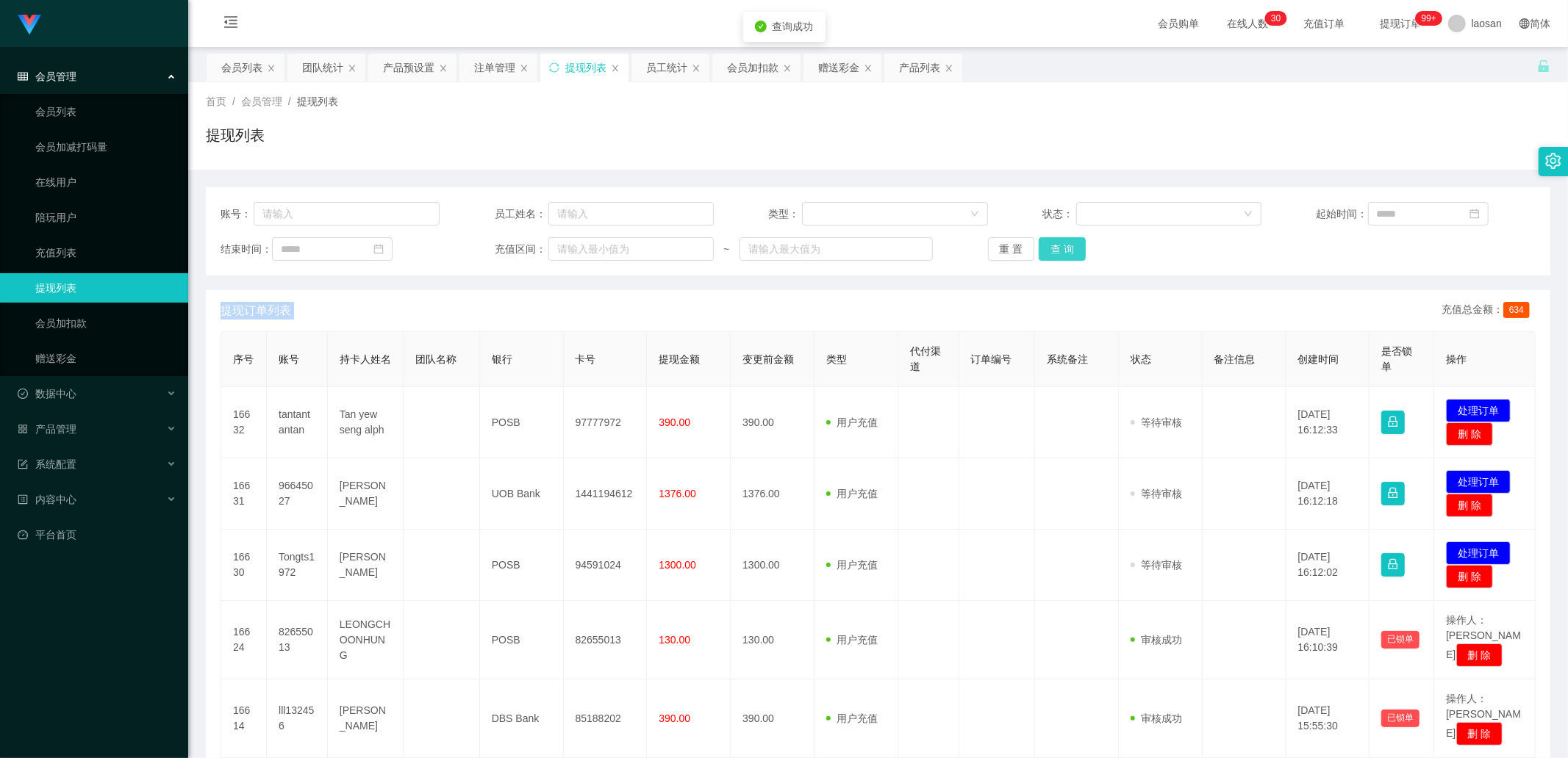
click at [1059, 259] on button "查 询" at bounding box center [1062, 249] width 47 height 24
click at [1059, 259] on div "重 置 查 询" at bounding box center [1098, 249] width 219 height 24
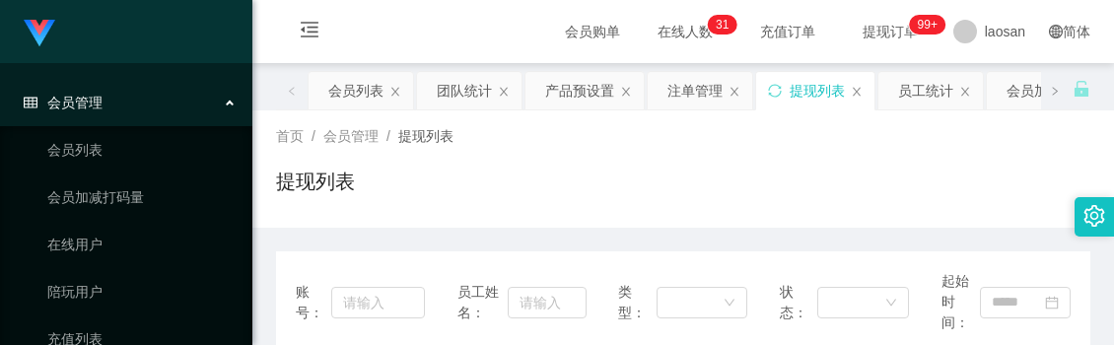
click at [588, 178] on div "提现列表" at bounding box center [683, 189] width 814 height 45
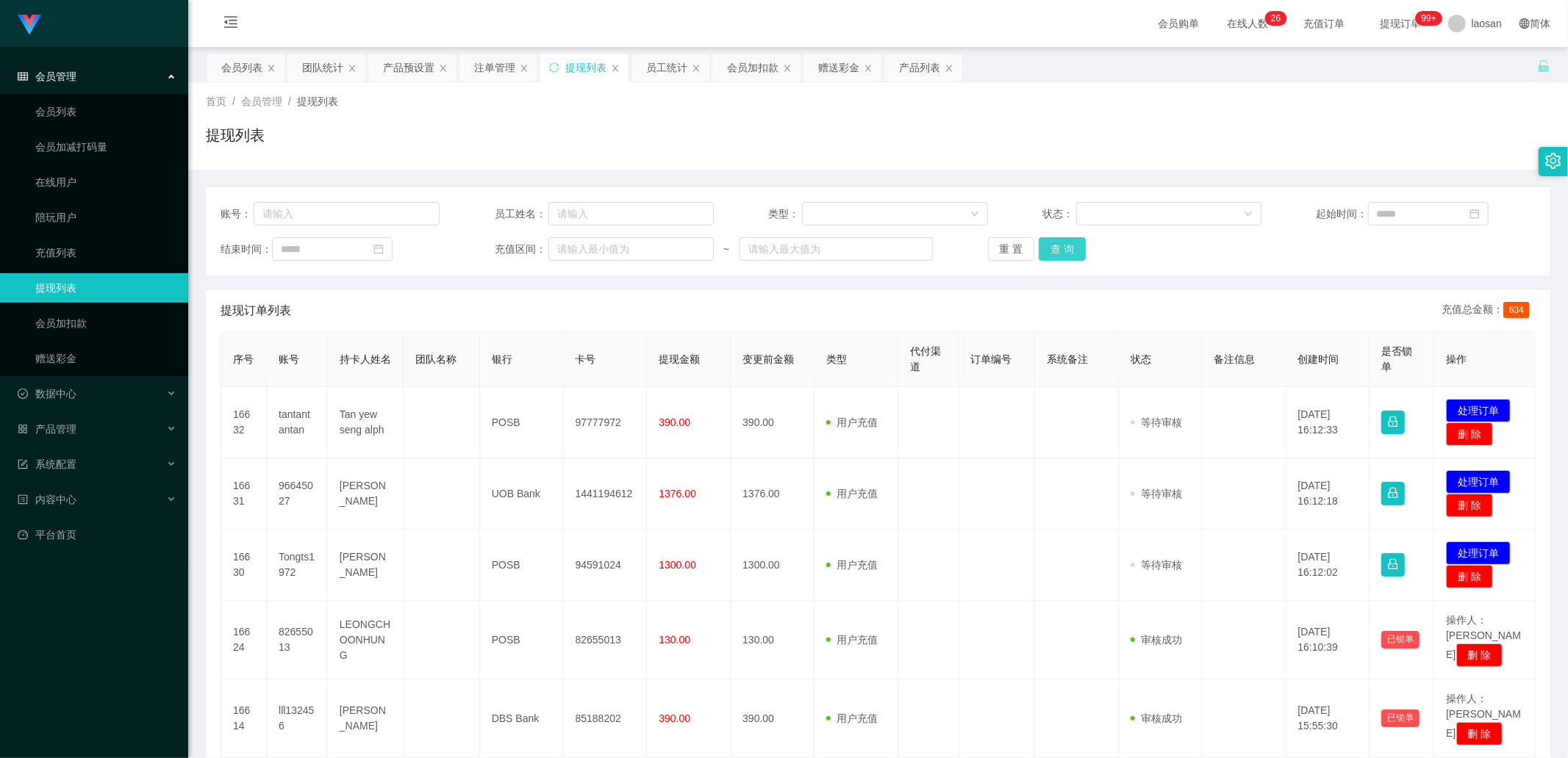
click at [1075, 239] on button "查 询" at bounding box center [1062, 249] width 47 height 24
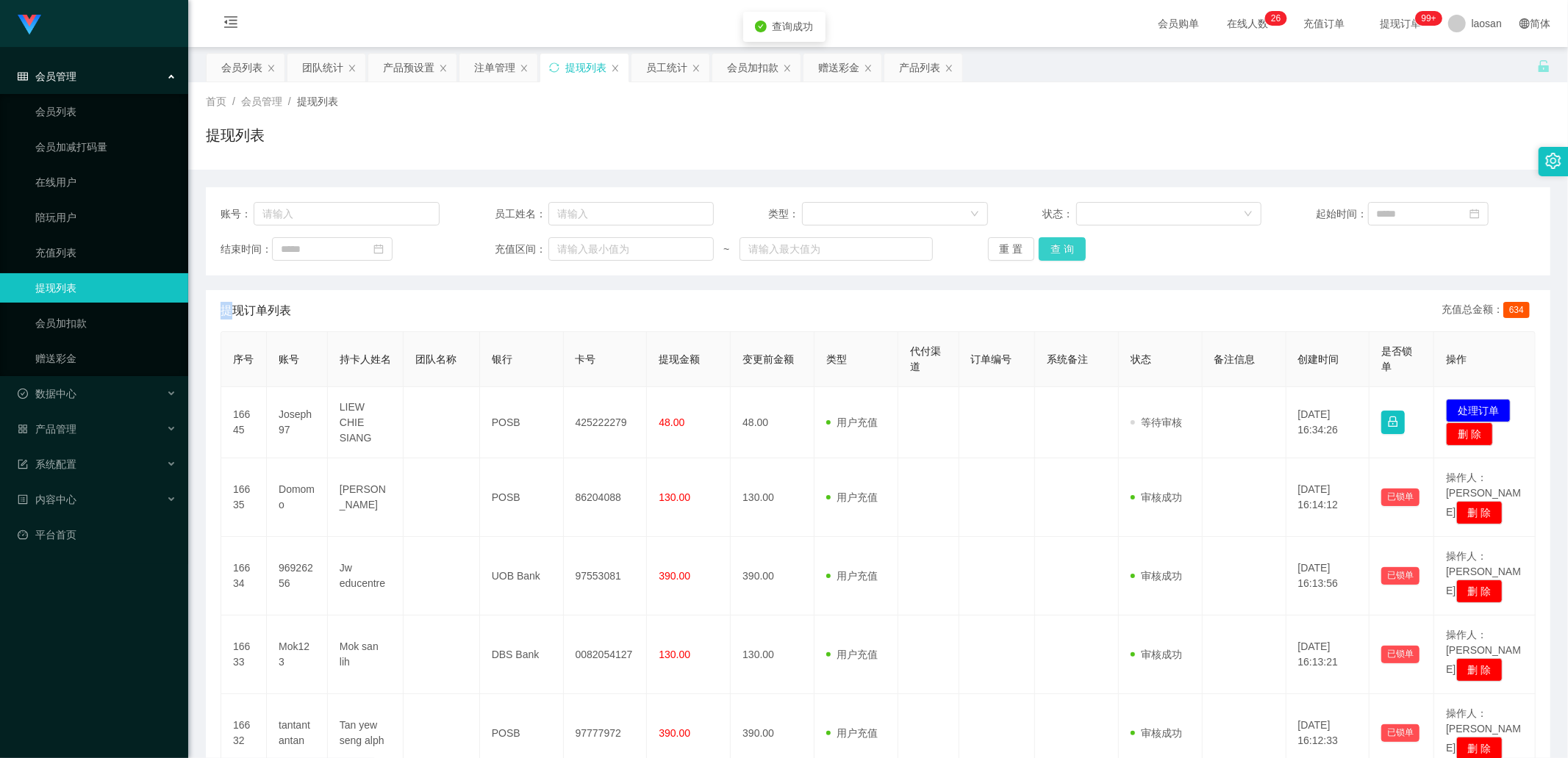
click at [1075, 239] on div "重 置 查 询" at bounding box center [1098, 249] width 219 height 24
click at [1075, 239] on button "查 询" at bounding box center [1062, 249] width 47 height 24
click at [837, 65] on div "赠送彩金" at bounding box center [838, 67] width 41 height 28
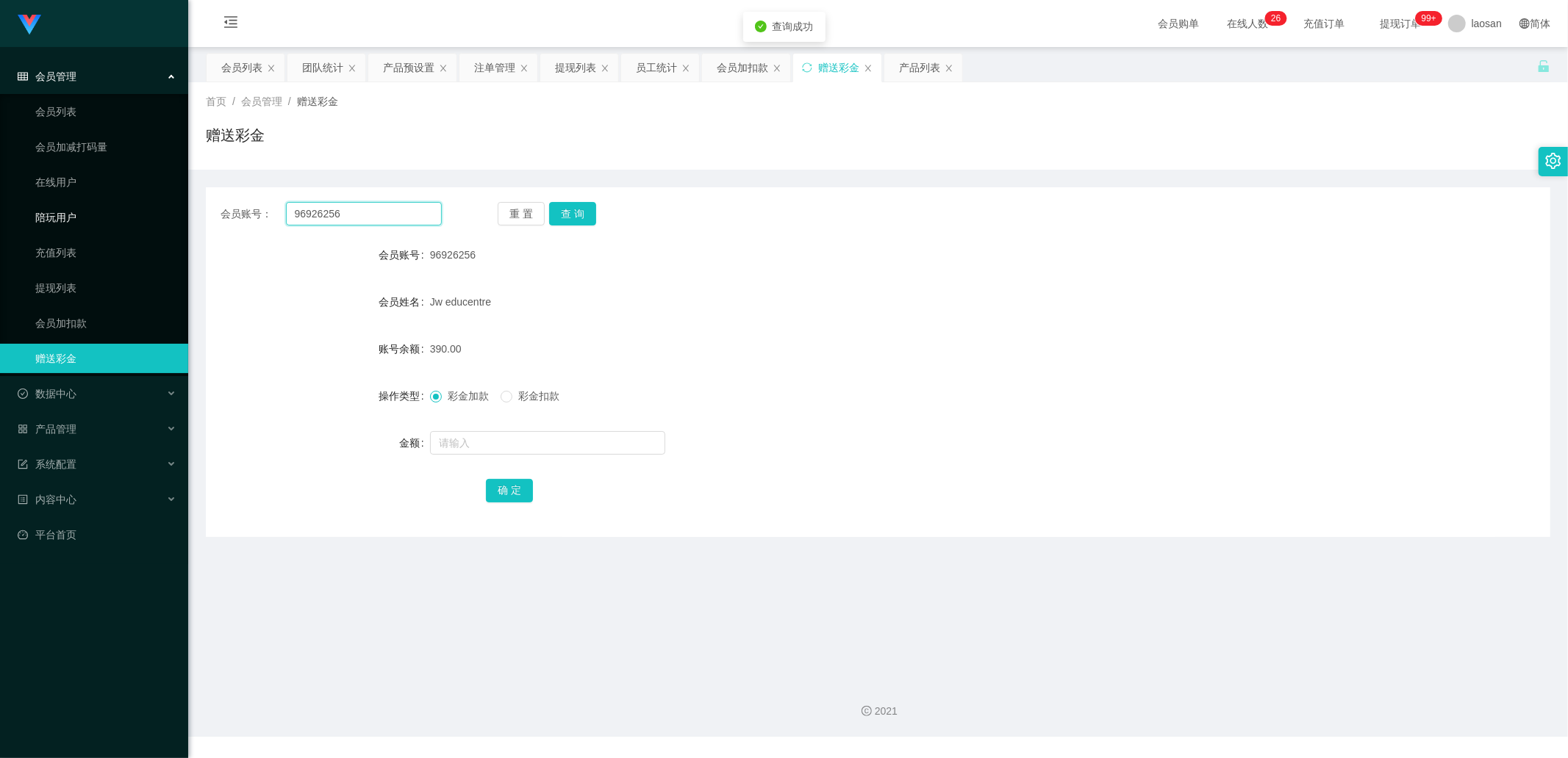
drag, startPoint x: 415, startPoint y: 217, endPoint x: 151, endPoint y: 209, distance: 264.1
click at [151, 209] on section "Jingdong工作台代理端 会员管理 会员列表 会员加减打码量 在线用户 陪玩用户 充值列表 提现列表 会员加扣款 赠送彩金 数据中心 产品管理 注单管理 …" at bounding box center [784, 368] width 1568 height 737
type input "111222"
click at [570, 216] on button "查 询" at bounding box center [572, 214] width 47 height 24
click at [239, 74] on div "会员列表" at bounding box center [242, 67] width 41 height 28
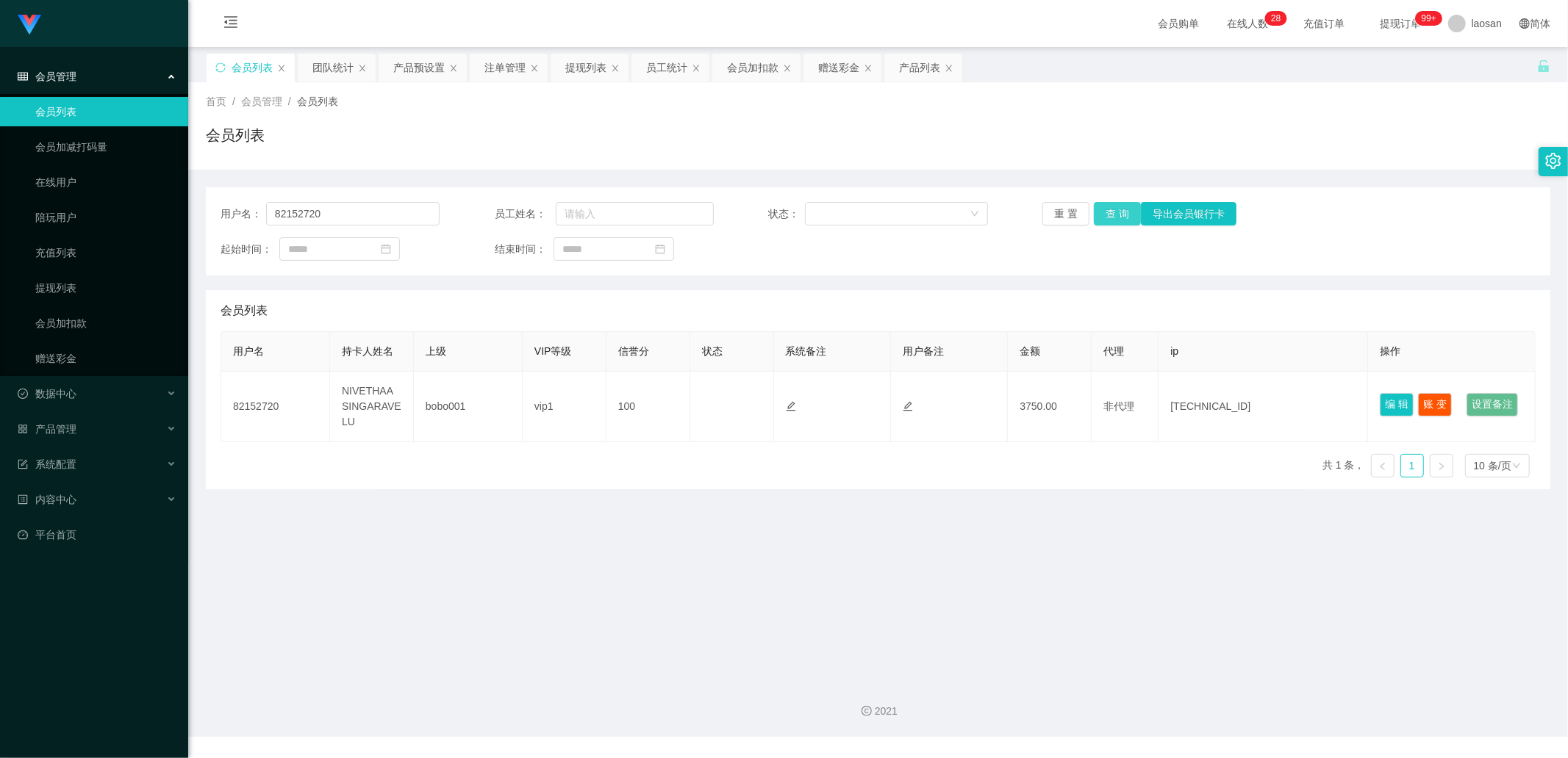
click at [1101, 213] on button "查 询" at bounding box center [1117, 214] width 47 height 24
click at [1101, 213] on div "重 置 查 询 导出会员银行卡" at bounding box center [1152, 214] width 219 height 24
click at [1101, 213] on button "查 询" at bounding box center [1117, 214] width 47 height 24
click at [1423, 393] on button "账 变" at bounding box center [1434, 405] width 34 height 24
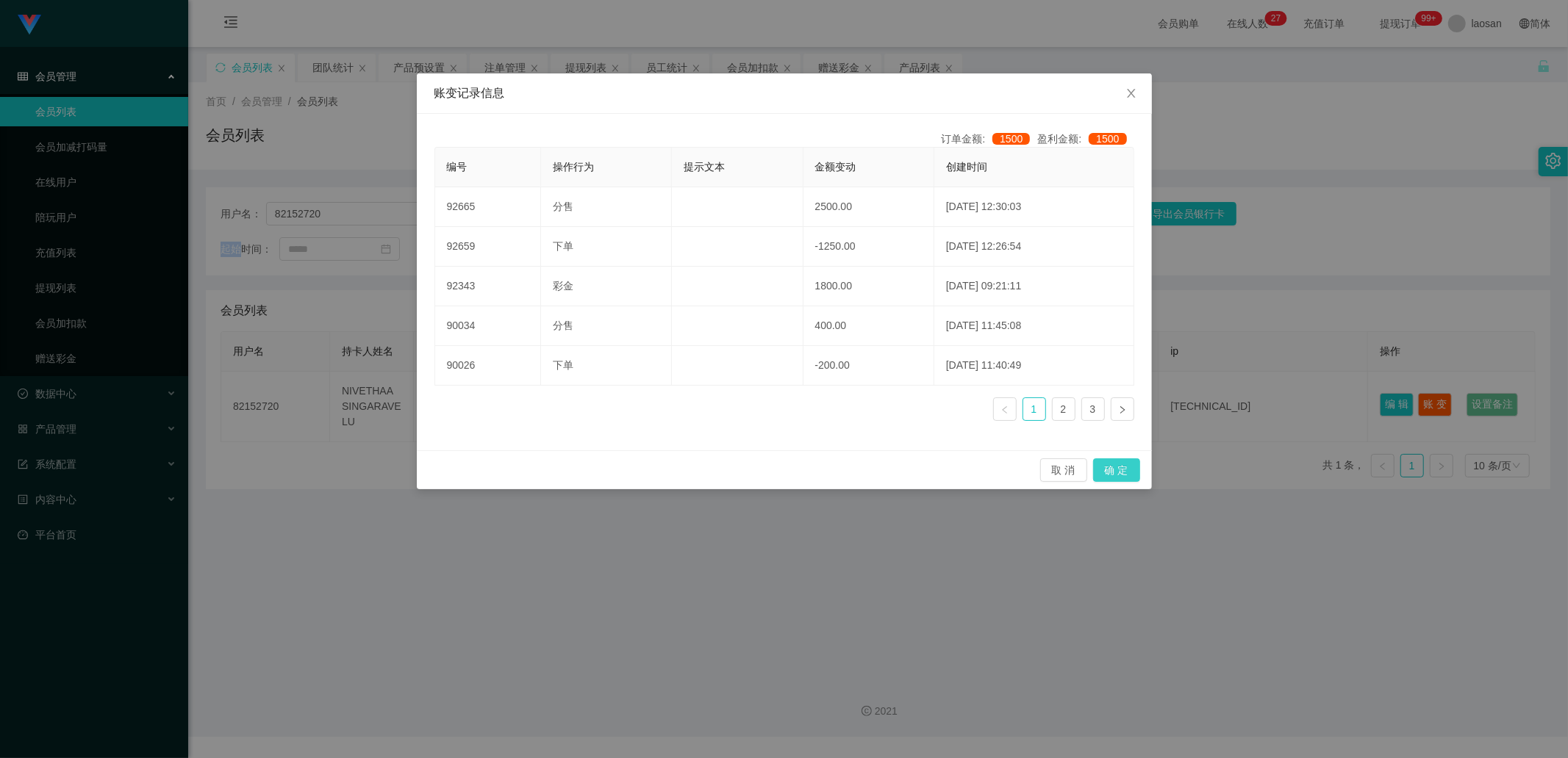
click at [1115, 467] on button "确 定" at bounding box center [1116, 470] width 47 height 24
click at [1115, 467] on div "账变记录信息 订单金额: 1500 盈利金额: 1500 编号 操作行为 提示文本 金额变动 创建时间 92665 分售 2500.00 2025-08-24…" at bounding box center [784, 379] width 1568 height 758
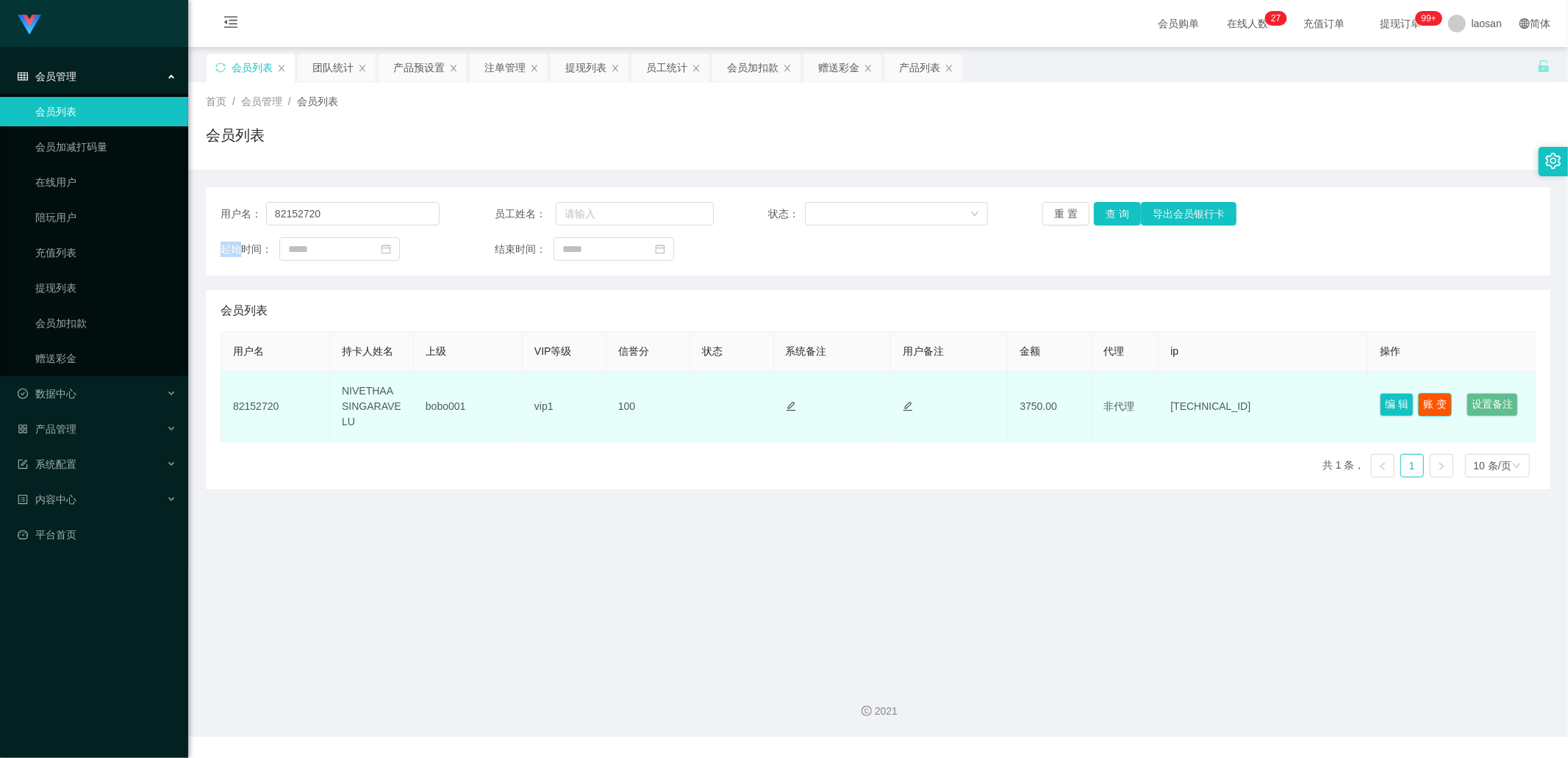
click at [1439, 393] on button "账 变" at bounding box center [1434, 405] width 34 height 24
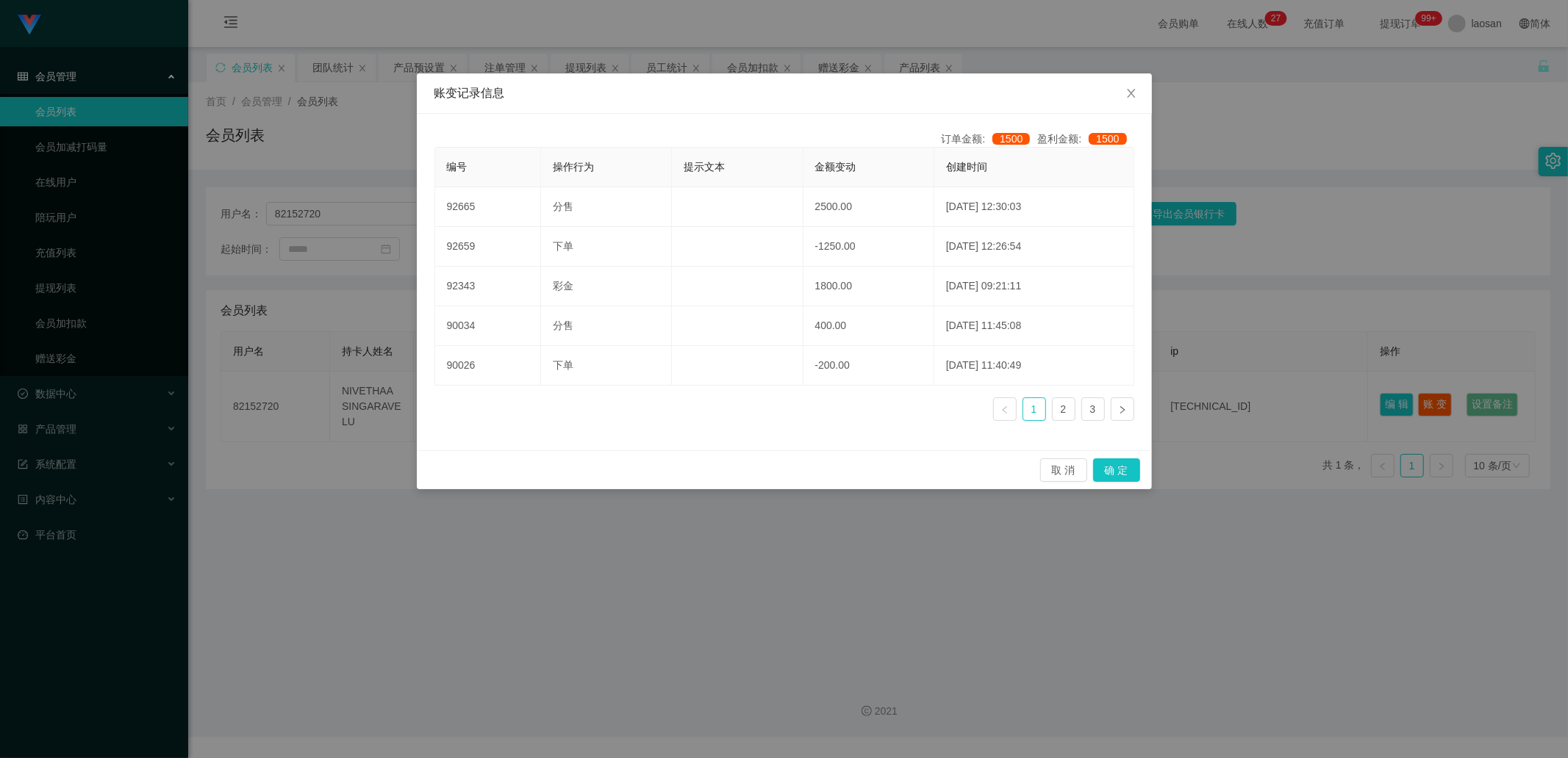
click at [860, 569] on div "账变记录信息 订单金额: 1500 盈利金额: 1500 编号 操作行为 提示文本 金额变动 创建时间 92665 分售 2500.00 2025-08-24…" at bounding box center [784, 379] width 1568 height 758
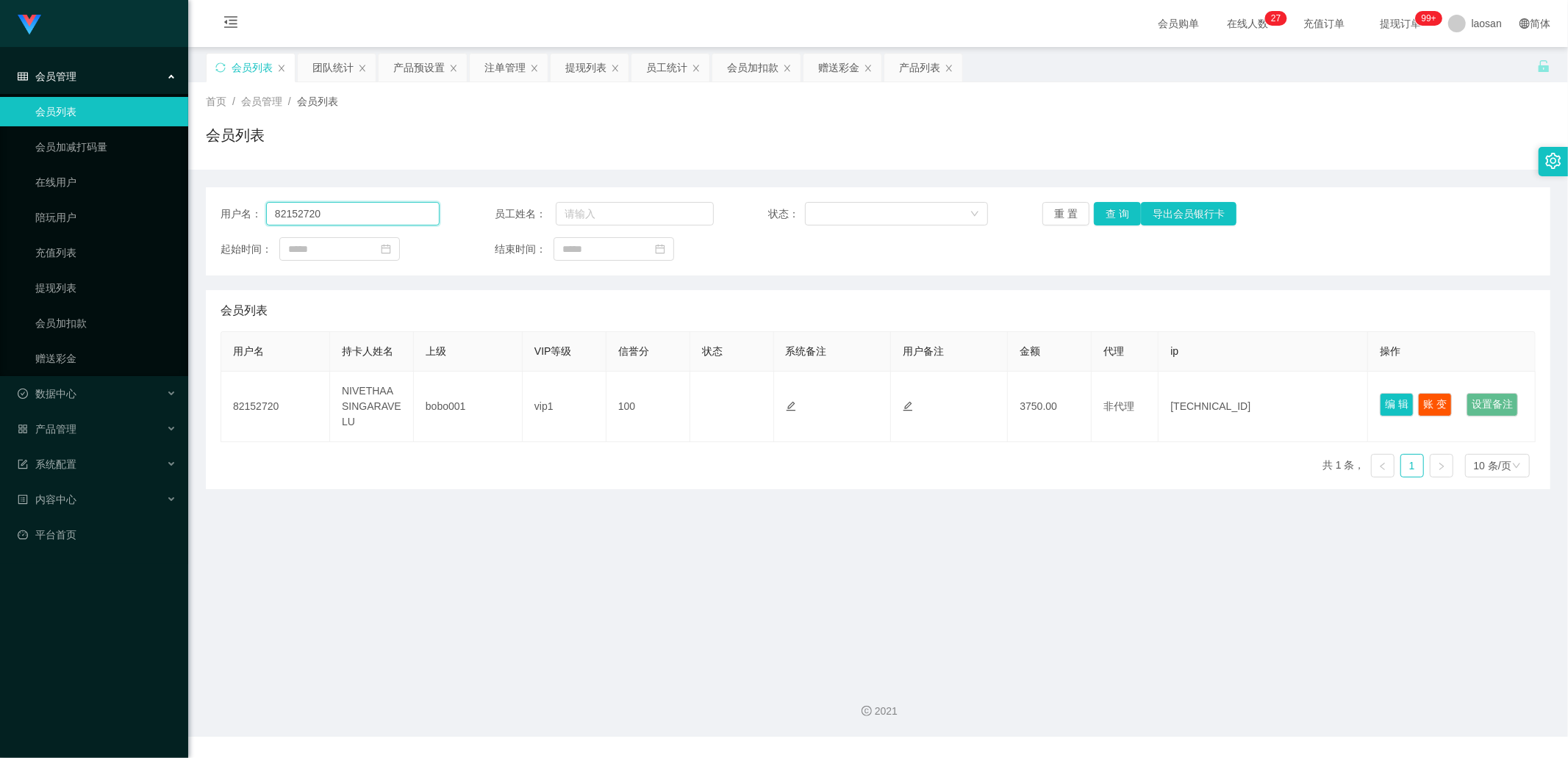
drag, startPoint x: 360, startPoint y: 222, endPoint x: 231, endPoint y: 217, distance: 129.1
click at [231, 217] on div "用户名： 82152720" at bounding box center [330, 214] width 219 height 24
type input "111222"
click at [1112, 206] on button "查 询" at bounding box center [1117, 214] width 47 height 24
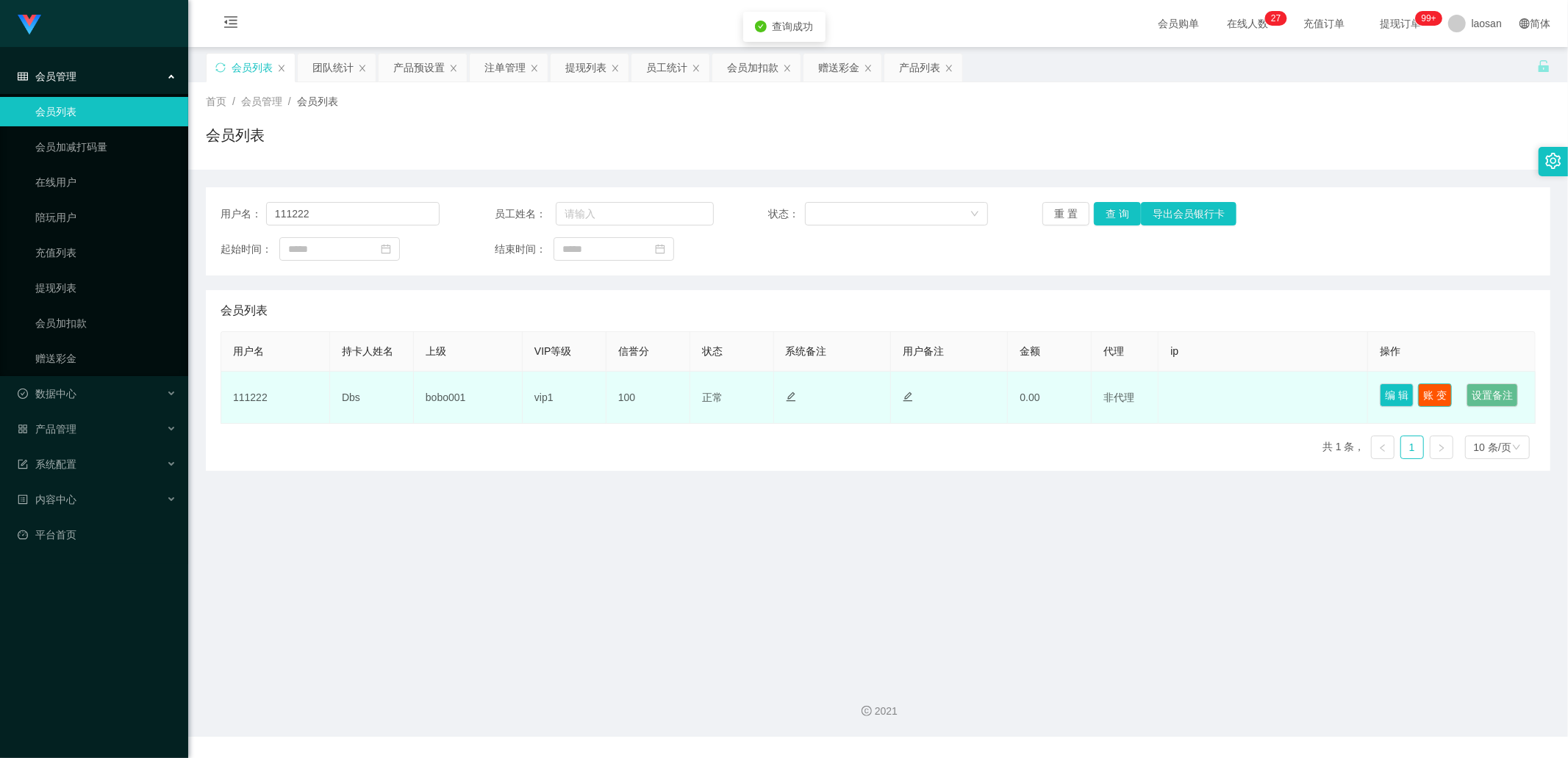
click at [1422, 394] on button "账 变" at bounding box center [1434, 396] width 34 height 24
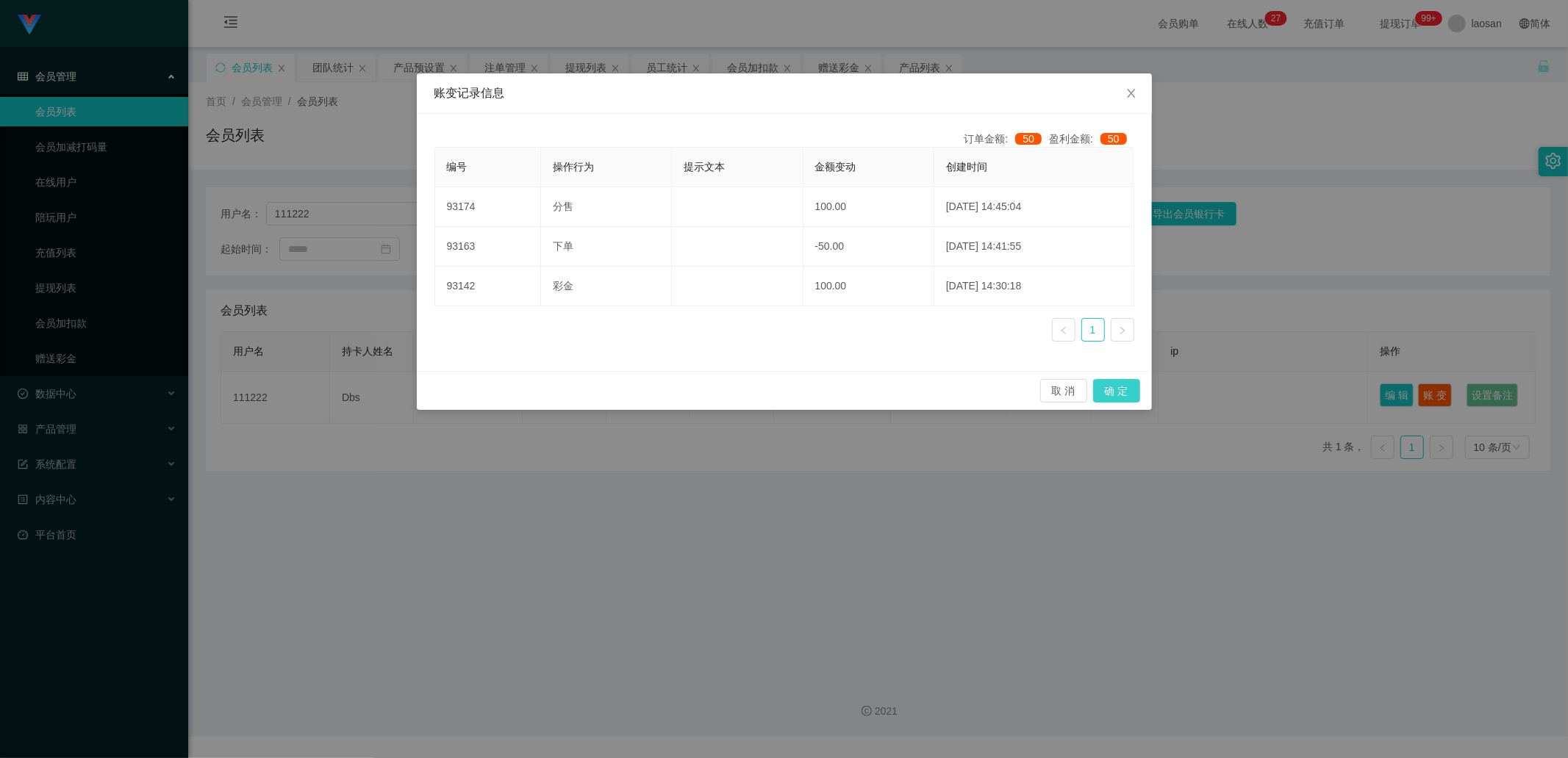
click at [1111, 394] on button "确 定" at bounding box center [1116, 391] width 47 height 24
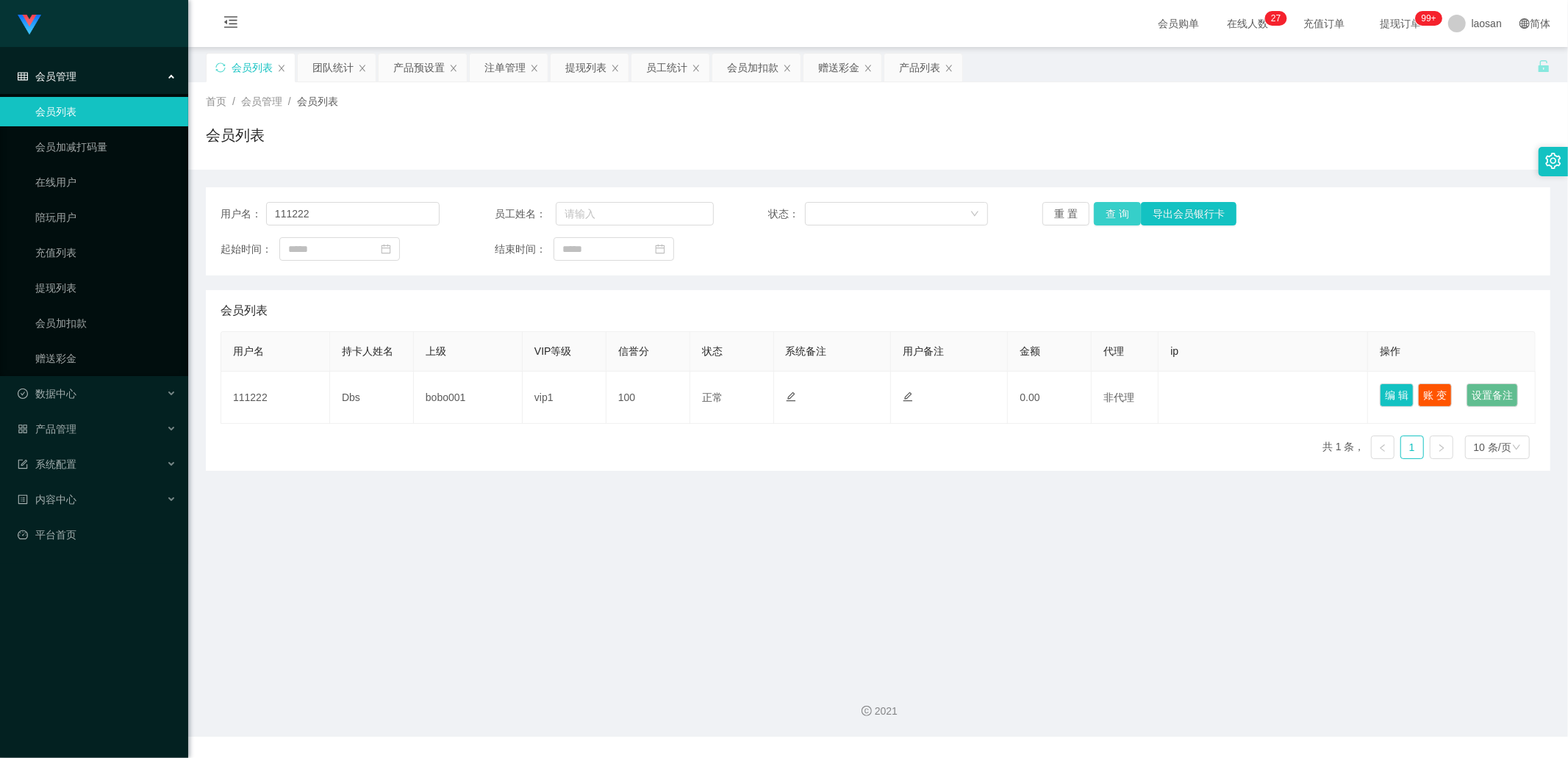
click at [1118, 212] on button "查 询" at bounding box center [1117, 214] width 47 height 24
click at [1121, 212] on div "重 置 查 询 导出会员银行卡" at bounding box center [1152, 214] width 219 height 24
click at [1121, 212] on button "查 询" at bounding box center [1117, 214] width 47 height 24
click at [1121, 212] on div "重 置 查 询 导出会员银行卡" at bounding box center [1152, 214] width 219 height 24
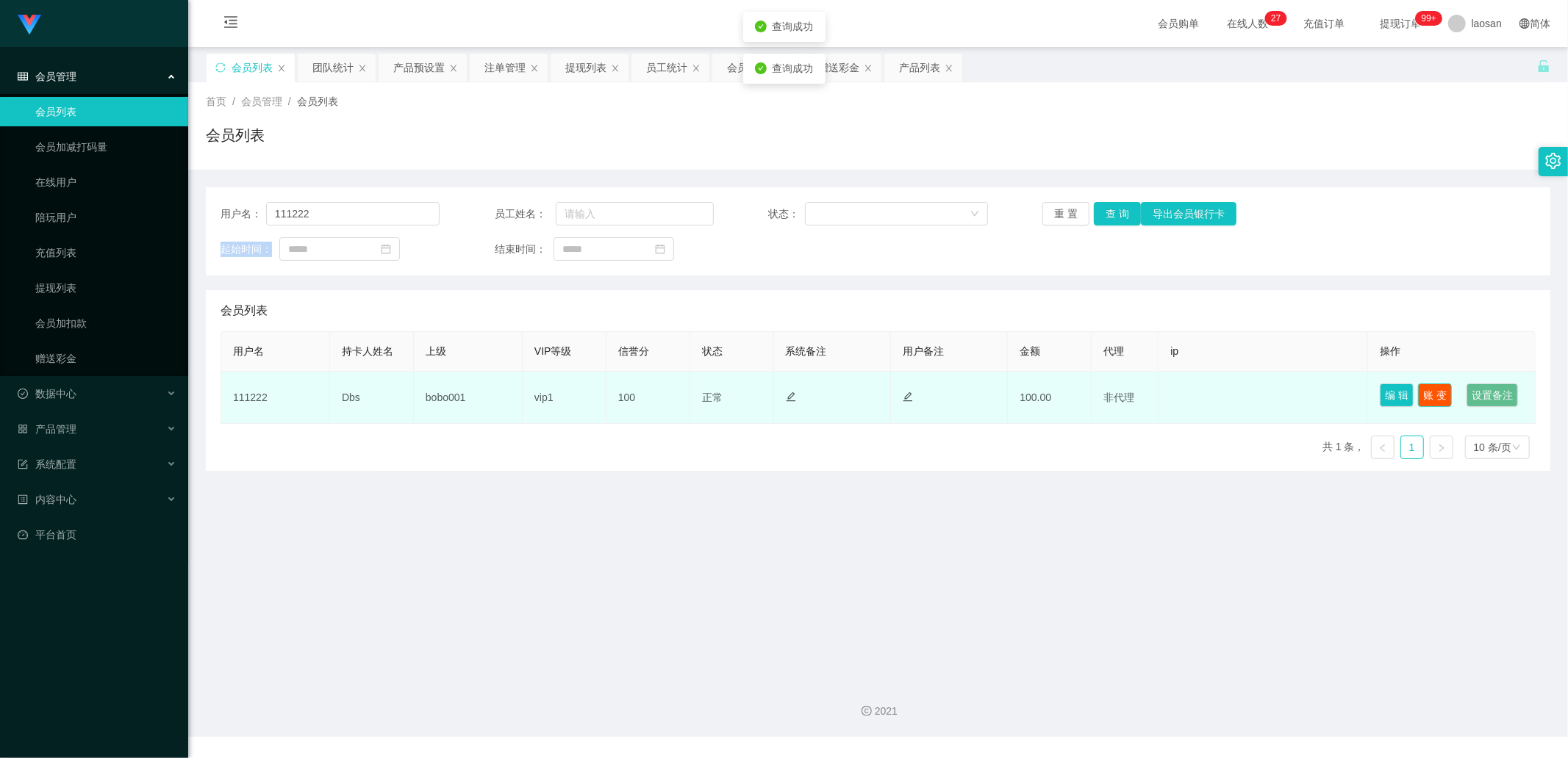
click at [1420, 399] on button "账 变" at bounding box center [1434, 396] width 34 height 24
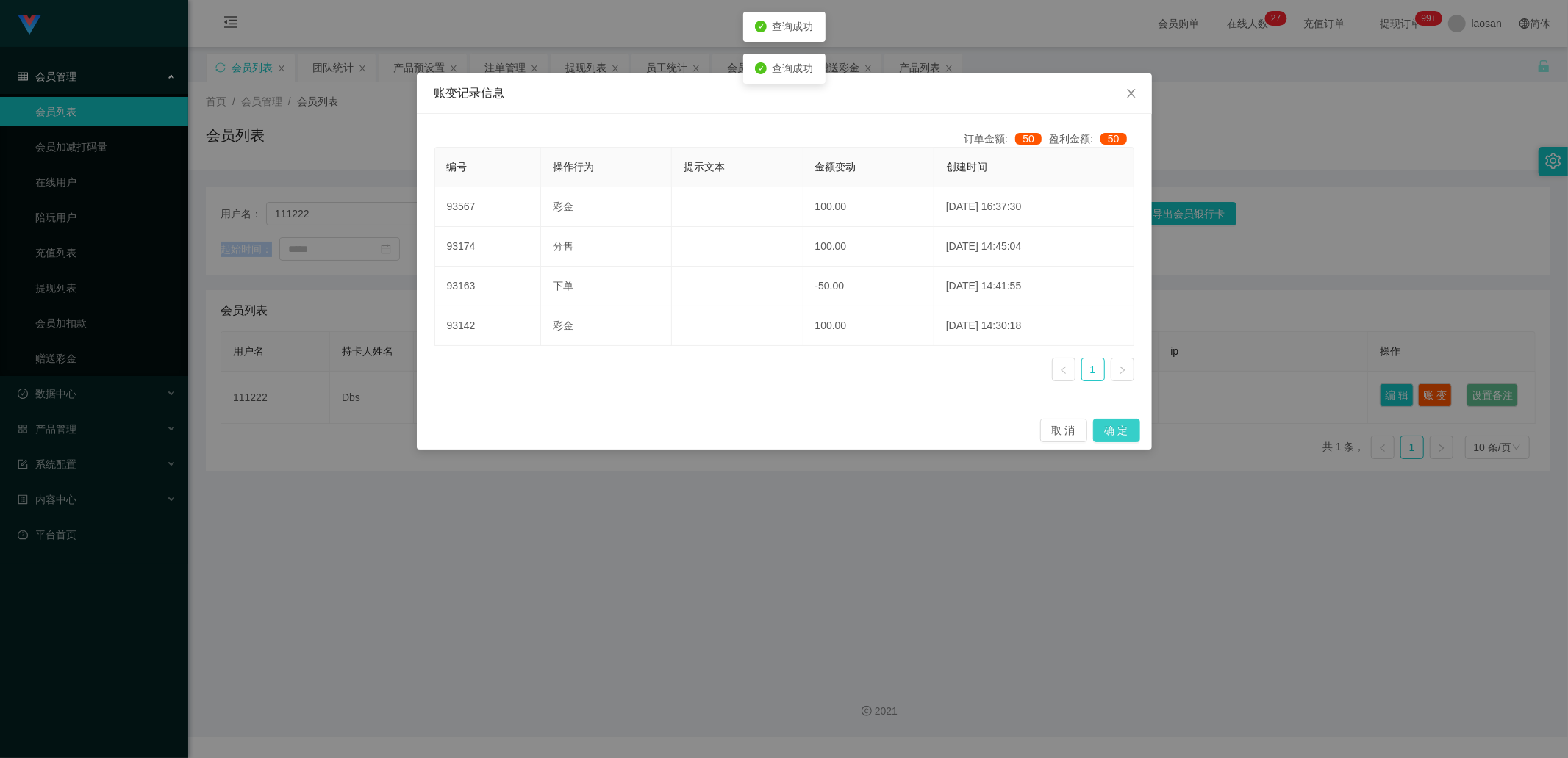
drag, startPoint x: 1123, startPoint y: 435, endPoint x: 1093, endPoint y: 417, distance: 35.0
click at [1124, 435] on button "确 定" at bounding box center [1116, 431] width 47 height 24
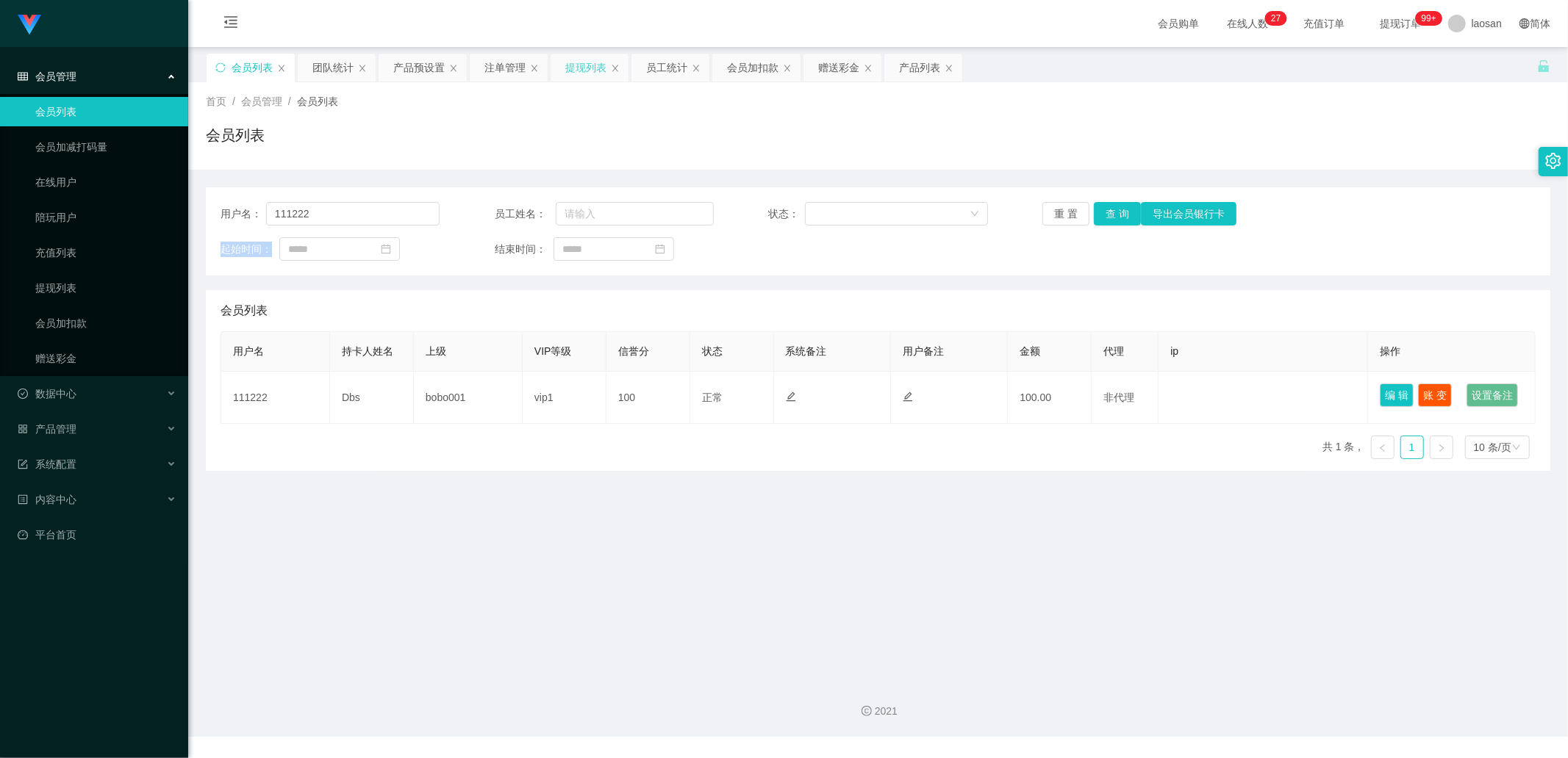
click at [588, 63] on div "提现列表" at bounding box center [585, 67] width 41 height 28
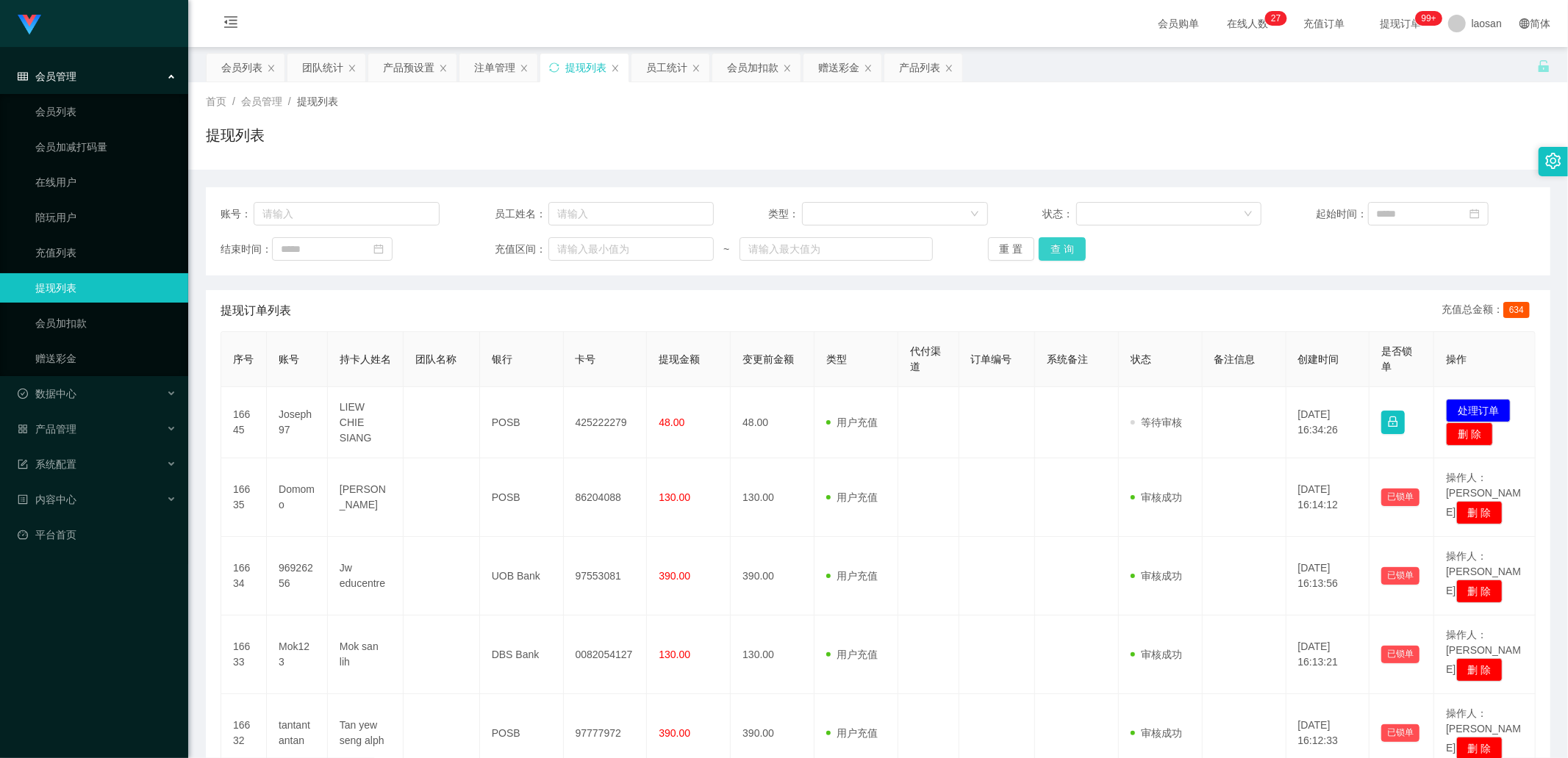
click at [1058, 251] on button "查 询" at bounding box center [1062, 249] width 47 height 24
click at [1058, 251] on div "重 置 查 询" at bounding box center [1098, 249] width 219 height 24
click at [1059, 251] on button "查 询" at bounding box center [1062, 249] width 47 height 24
click at [1059, 251] on div "重 置 查 询" at bounding box center [1098, 249] width 219 height 24
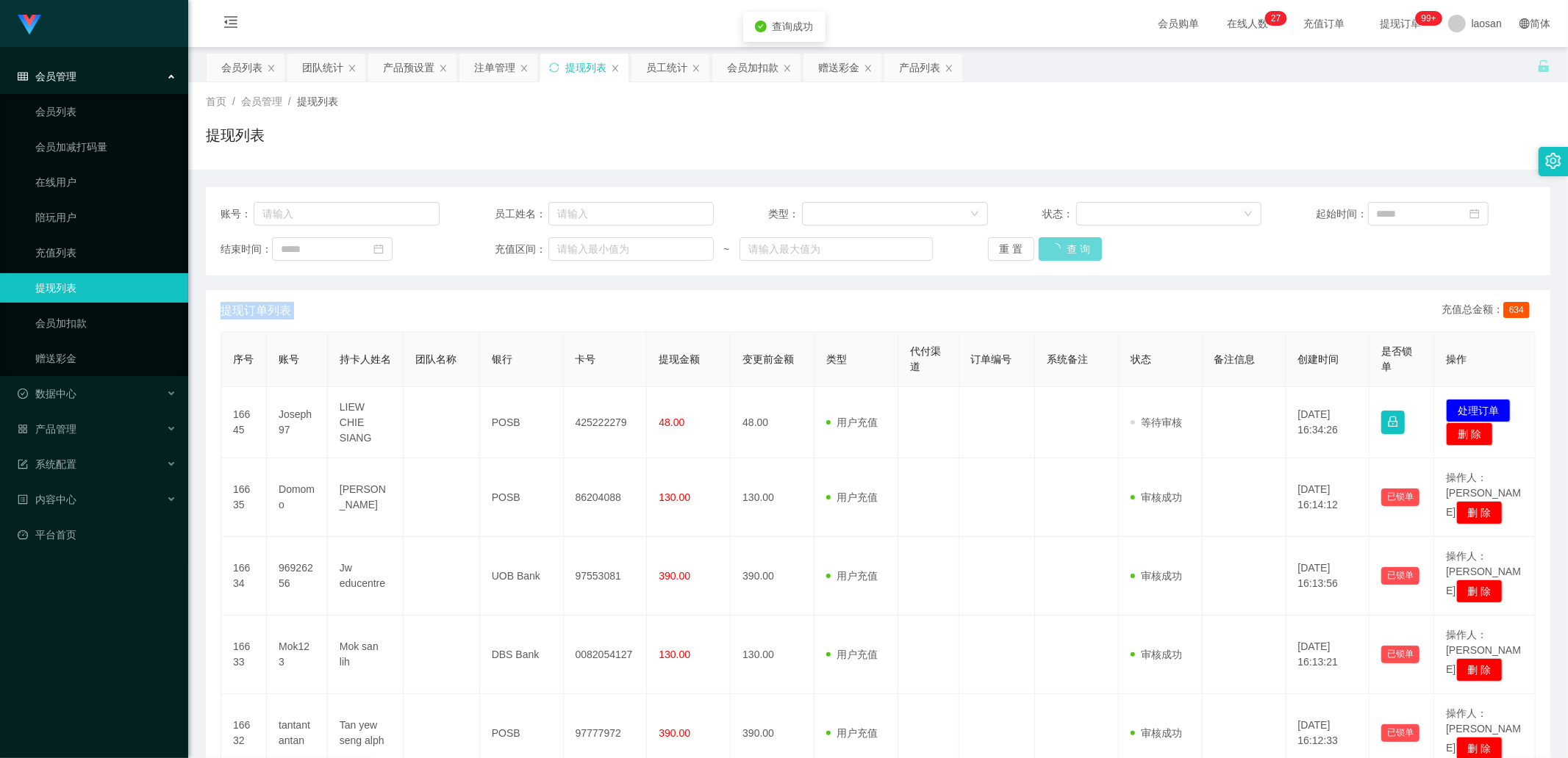
click at [1059, 251] on div "重 置 查 询" at bounding box center [1098, 249] width 219 height 24
click at [1059, 251] on button "查 询" at bounding box center [1062, 249] width 47 height 24
click at [1059, 251] on div "重 置 查 询" at bounding box center [1098, 249] width 219 height 24
click at [1059, 251] on button "查 询" at bounding box center [1062, 249] width 47 height 24
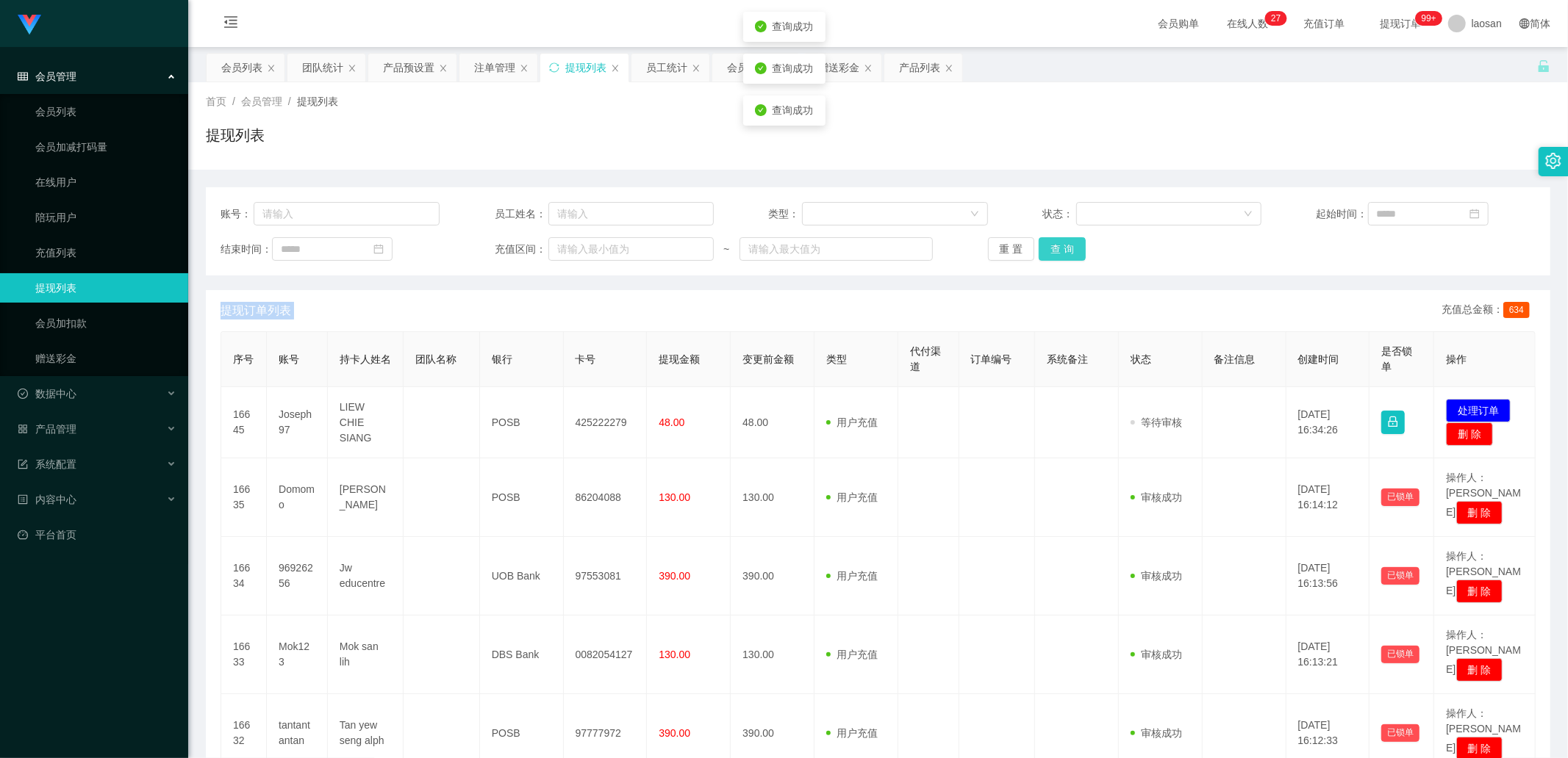
click at [1054, 246] on button "查 询" at bounding box center [1062, 249] width 47 height 24
click at [1055, 250] on button "查 询" at bounding box center [1062, 249] width 47 height 24
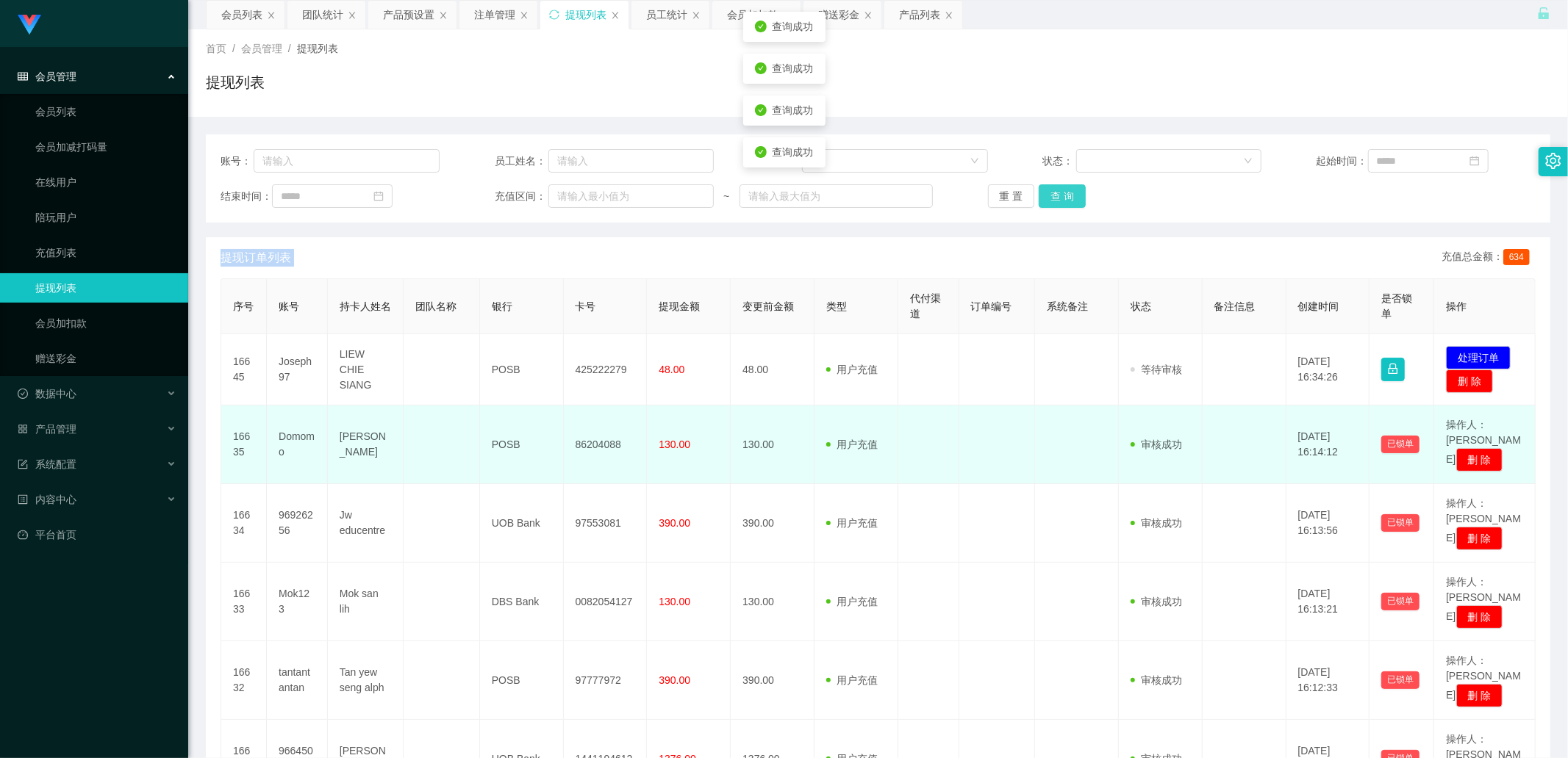
scroll to position [163, 0]
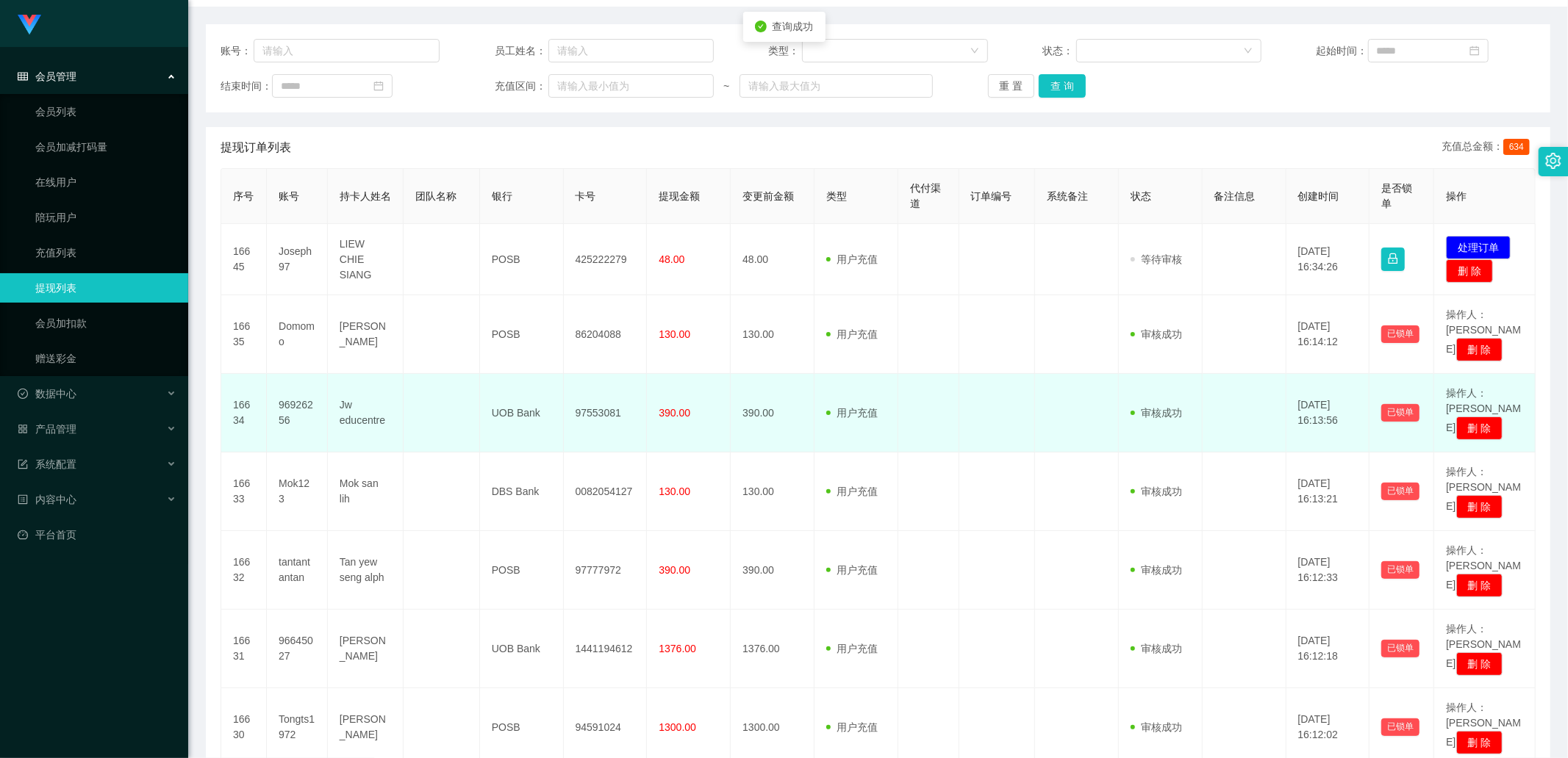
drag, startPoint x: 944, startPoint y: 382, endPoint x: 919, endPoint y: 384, distance: 25.1
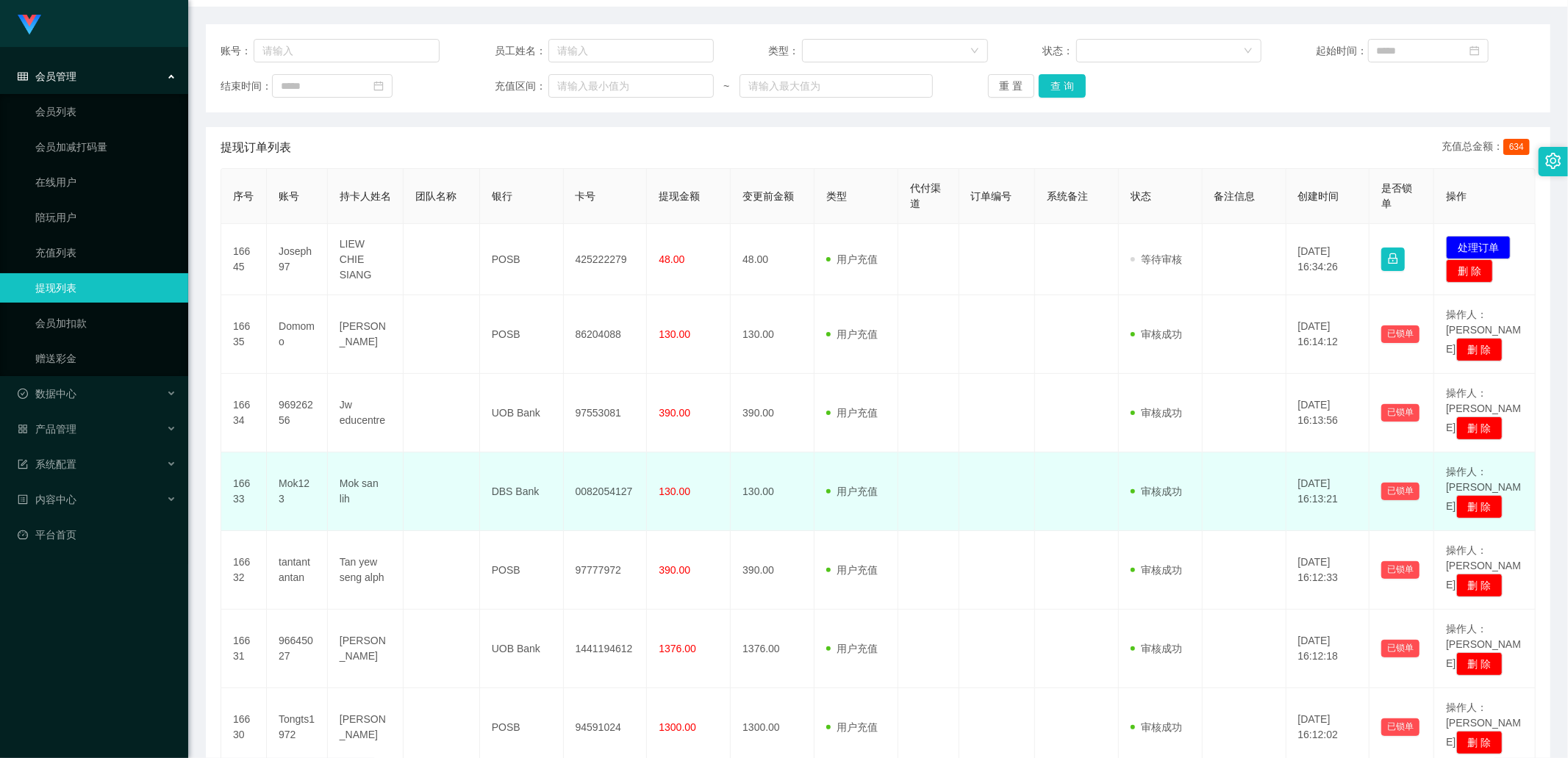
drag, startPoint x: 919, startPoint y: 384, endPoint x: 790, endPoint y: 455, distance: 147.2
click at [790, 455] on td "130.00" at bounding box center [772, 491] width 84 height 78
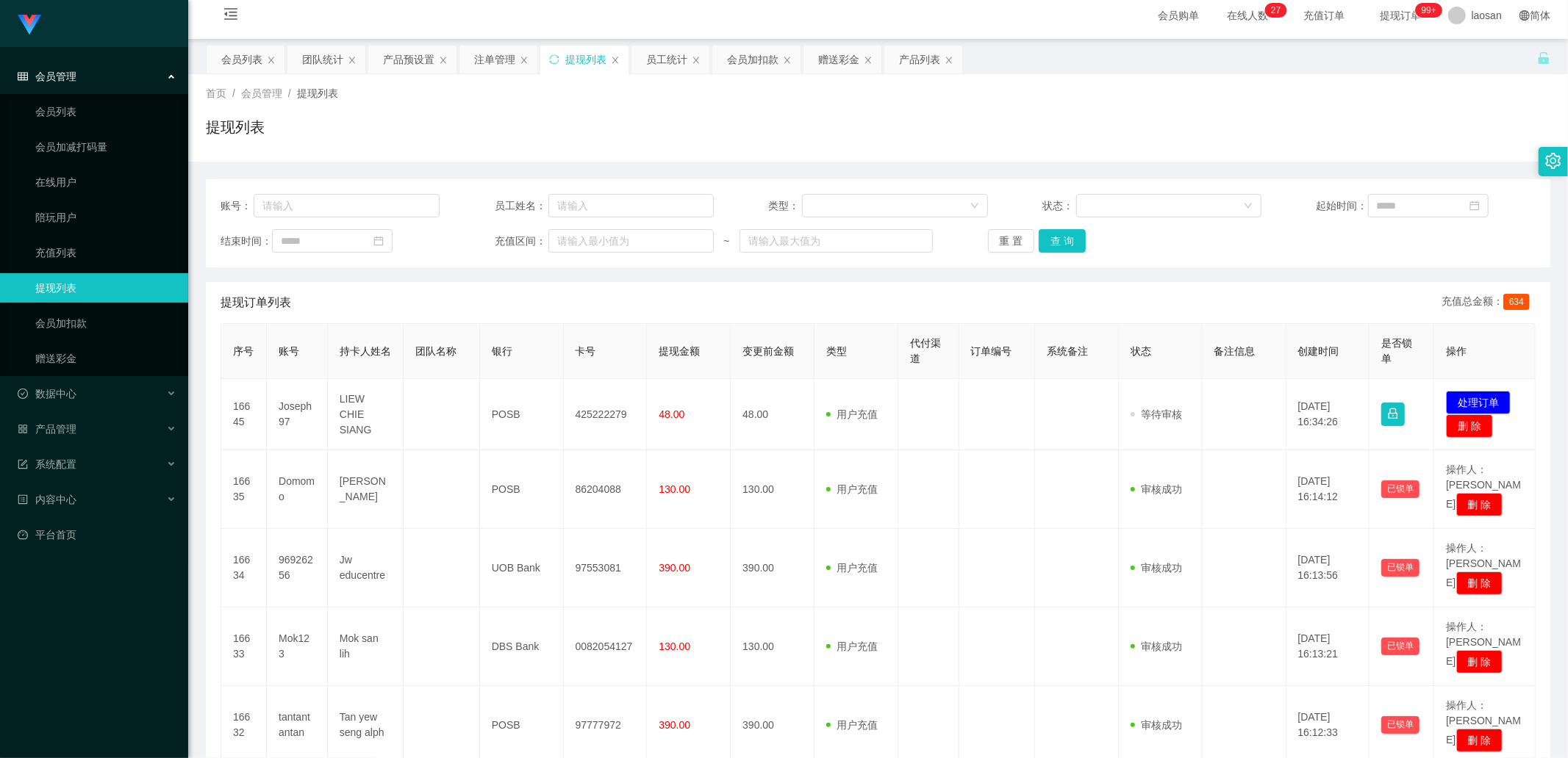
scroll to position [0, 0]
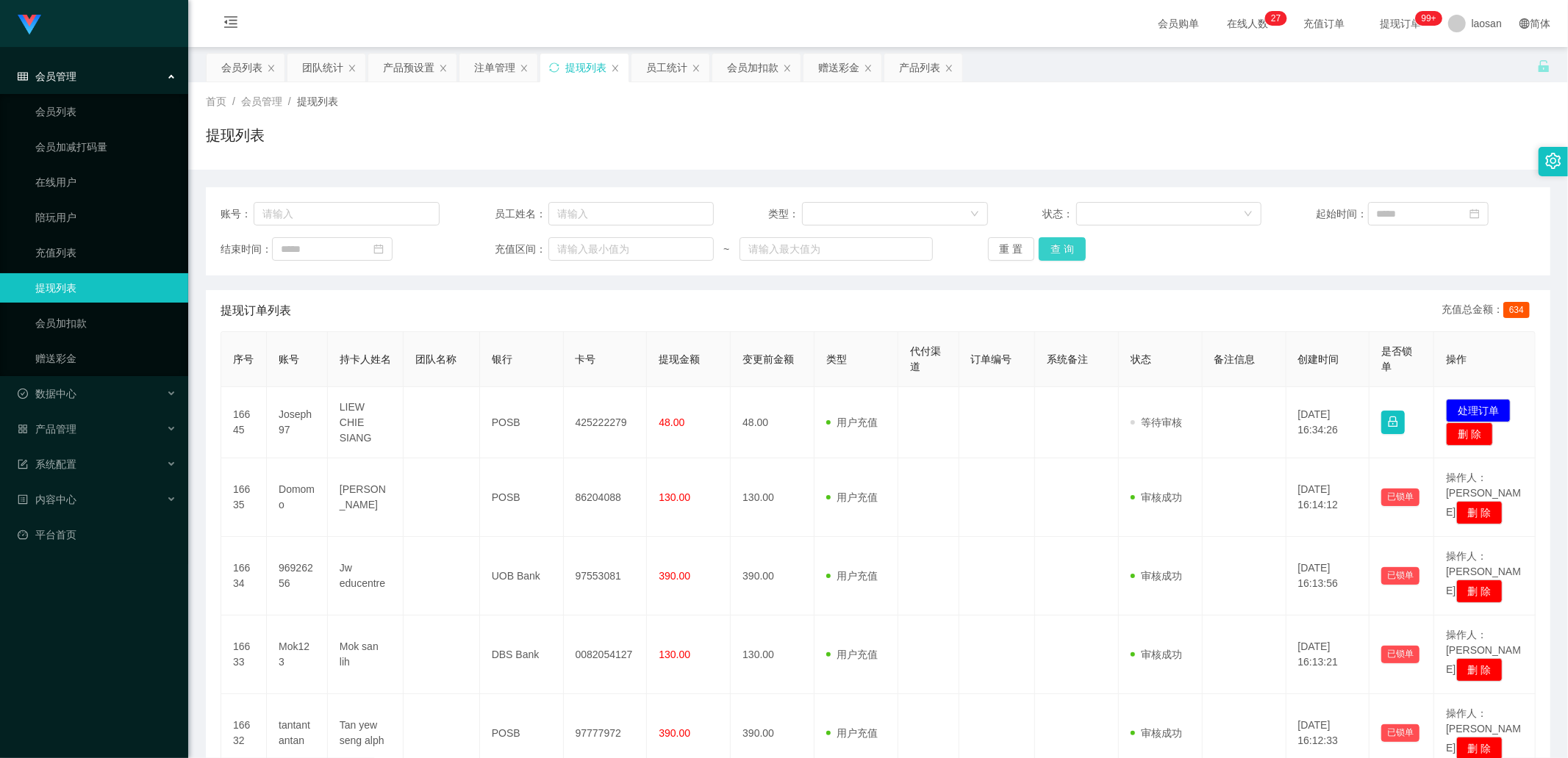
click at [1047, 252] on button "查 询" at bounding box center [1062, 249] width 47 height 24
click at [1057, 250] on button "查 询" at bounding box center [1062, 249] width 47 height 24
click at [1066, 241] on button "查 询" at bounding box center [1062, 249] width 47 height 24
click at [1066, 241] on div "重 置 查 询" at bounding box center [1098, 249] width 219 height 24
click at [1066, 241] on button "查 询" at bounding box center [1070, 249] width 63 height 24
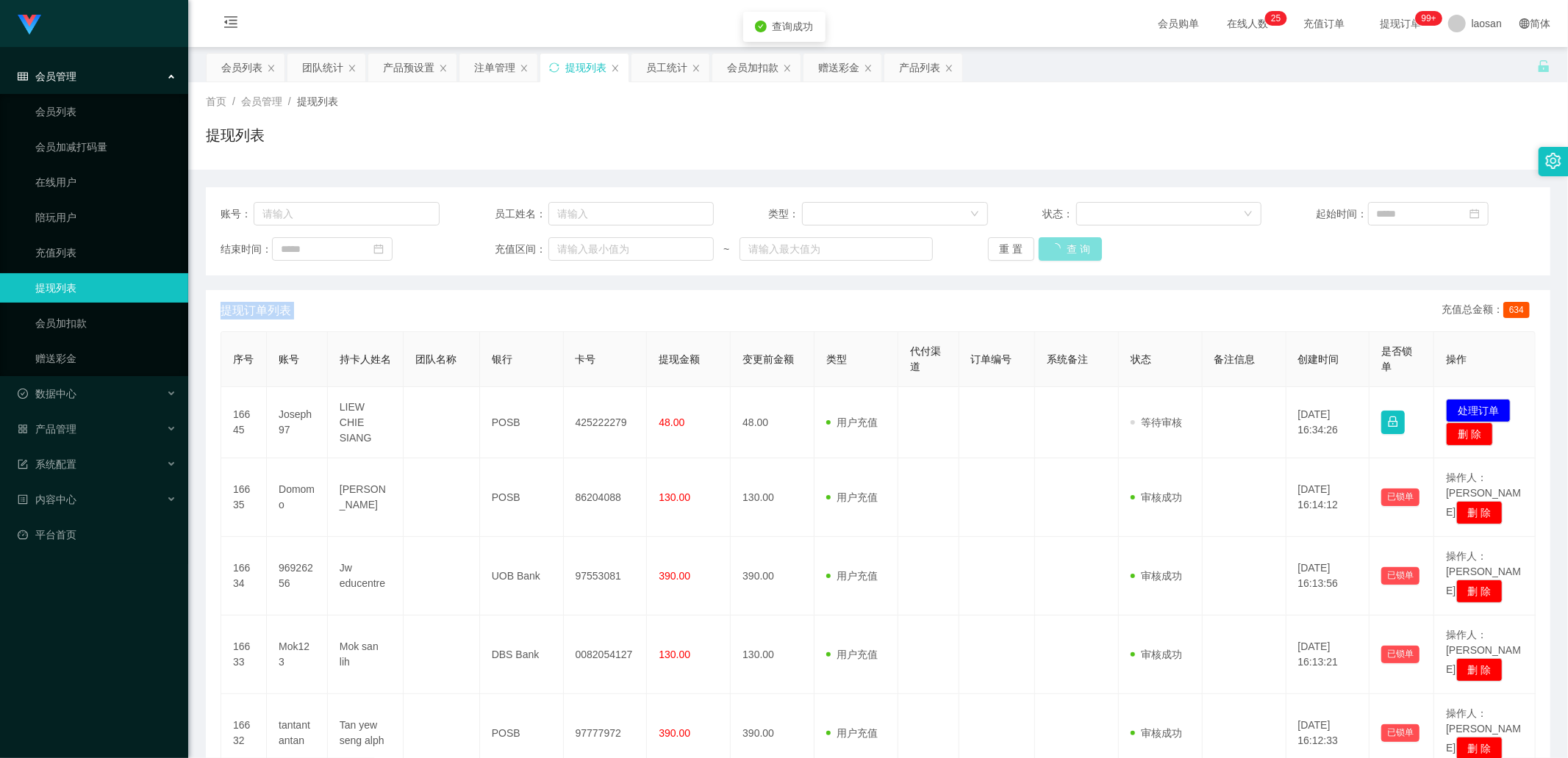
drag, startPoint x: 1066, startPoint y: 241, endPoint x: 1059, endPoint y: 252, distance: 13.0
click at [1066, 241] on div "重 置 查 询" at bounding box center [1098, 249] width 219 height 24
click at [456, 99] on div "首页 / 会员管理 / 提现列表 /" at bounding box center [878, 101] width 1344 height 16
click at [459, 114] on div "首页 / 会员管理 / 提现列表 / 提现列表" at bounding box center [878, 126] width 1344 height 64
click at [1065, 253] on button "查 询" at bounding box center [1062, 249] width 47 height 24
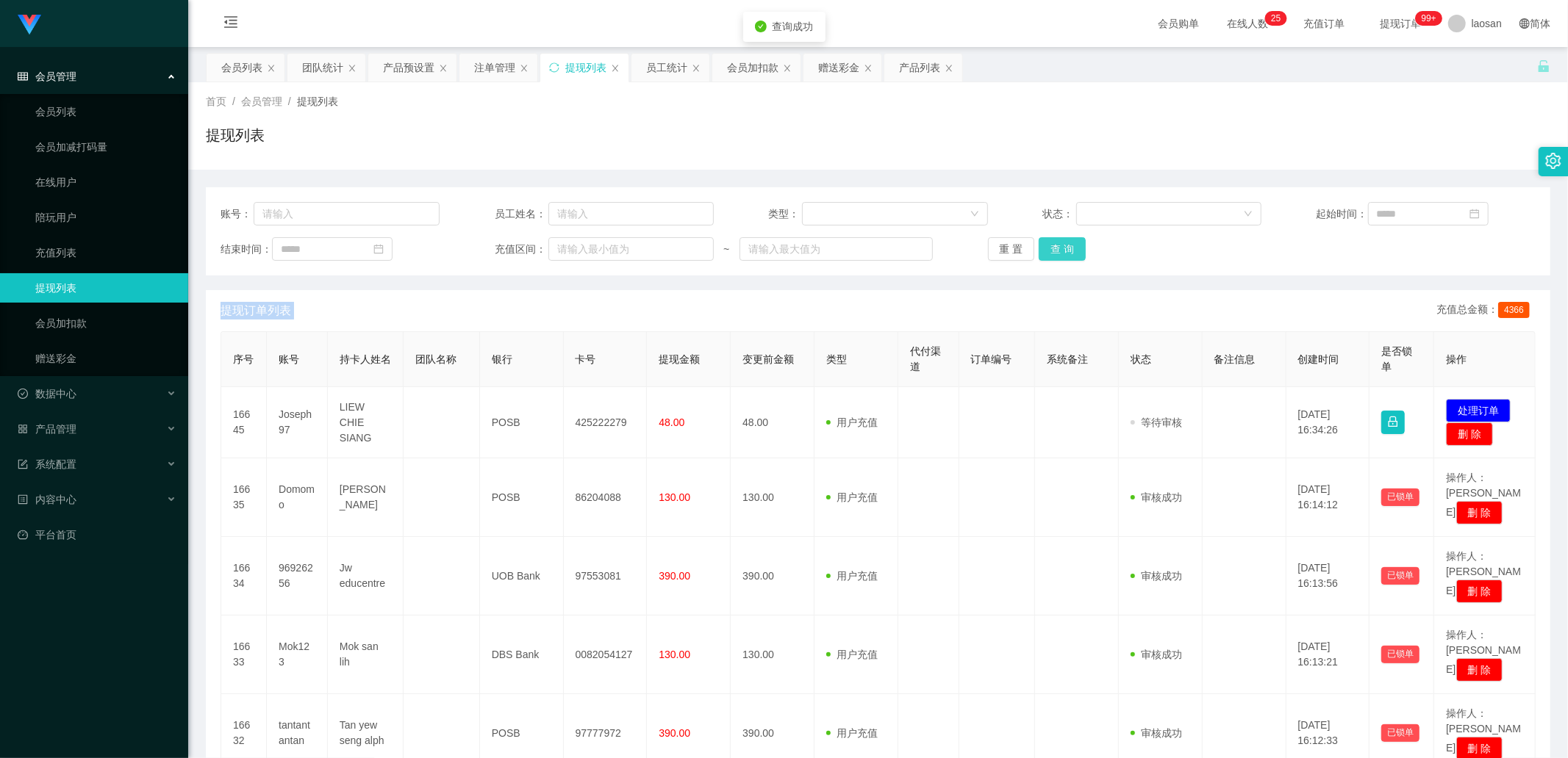
click at [1065, 253] on div "重 置 查 询" at bounding box center [1098, 249] width 219 height 24
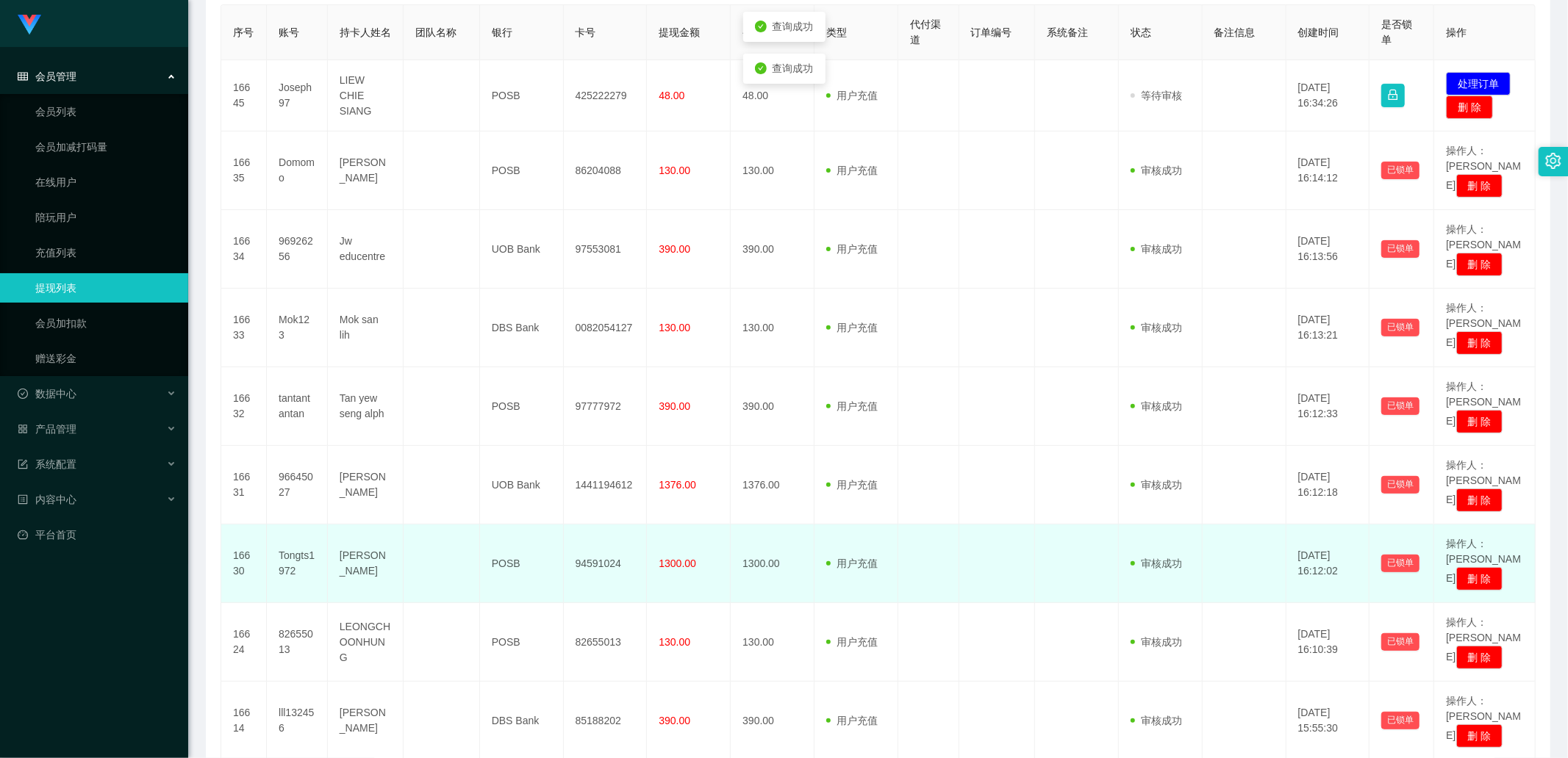
scroll to position [391, 0]
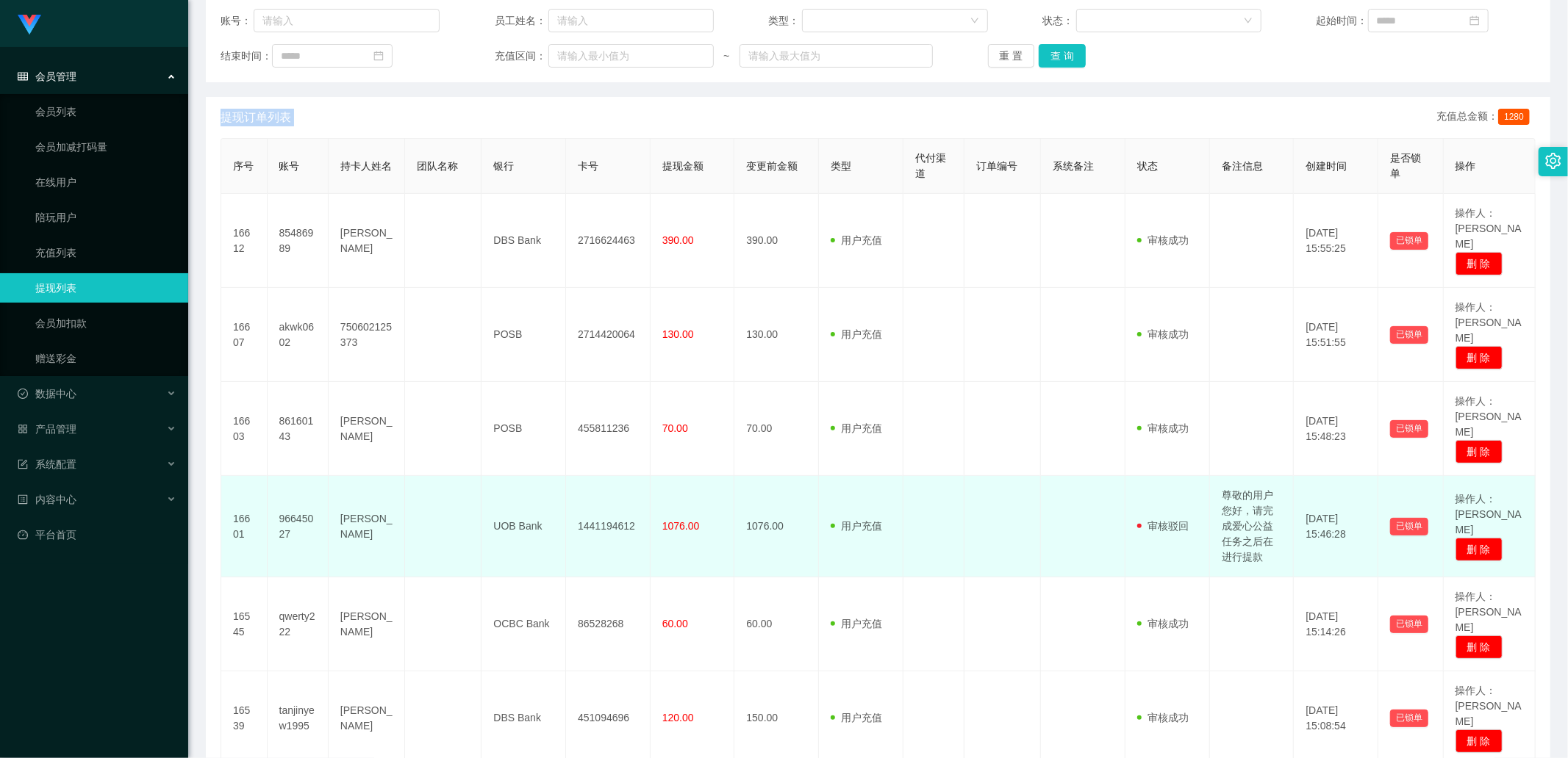
scroll to position [147, 0]
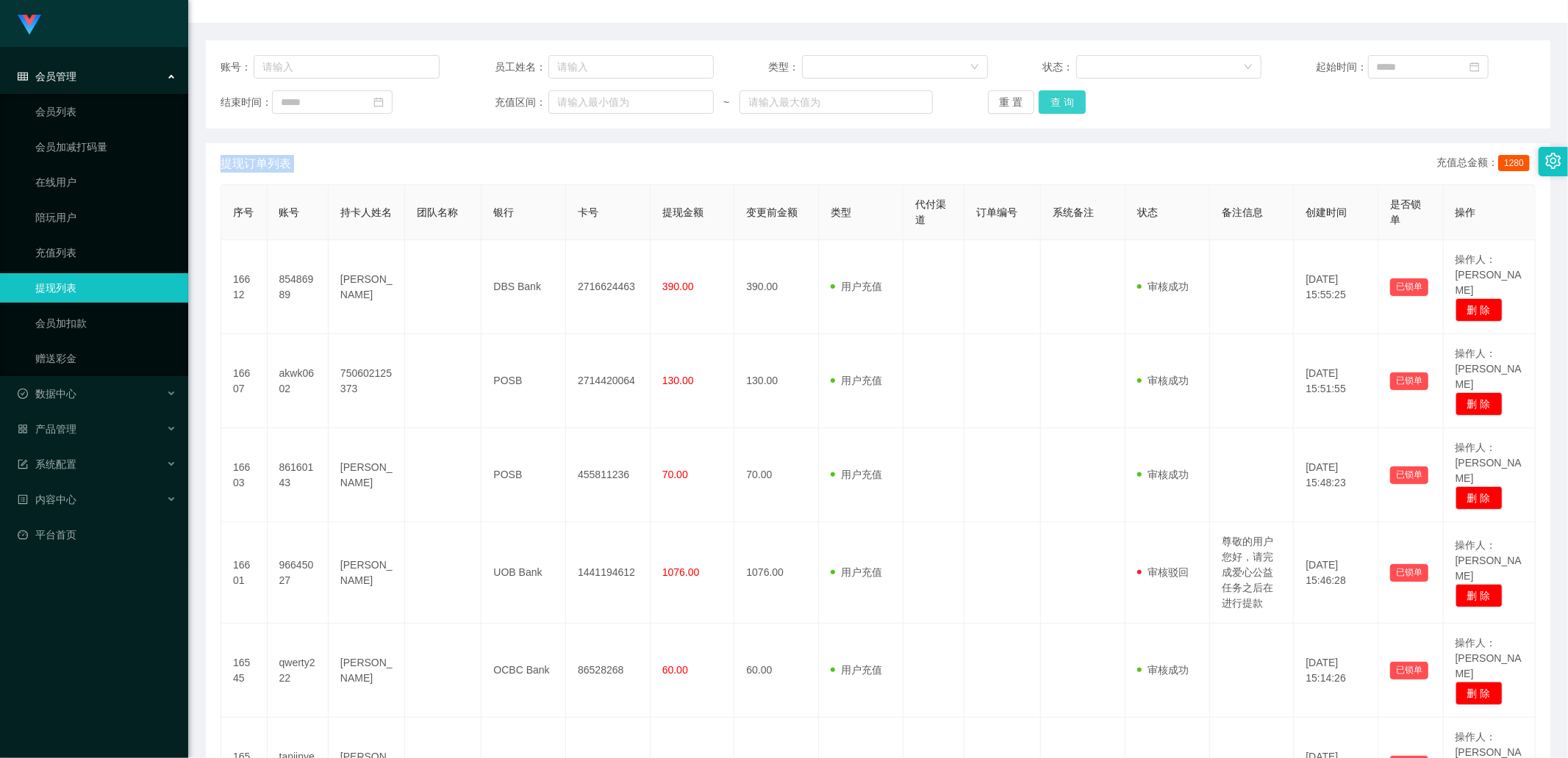
click at [1068, 92] on button "查 询" at bounding box center [1062, 102] width 47 height 24
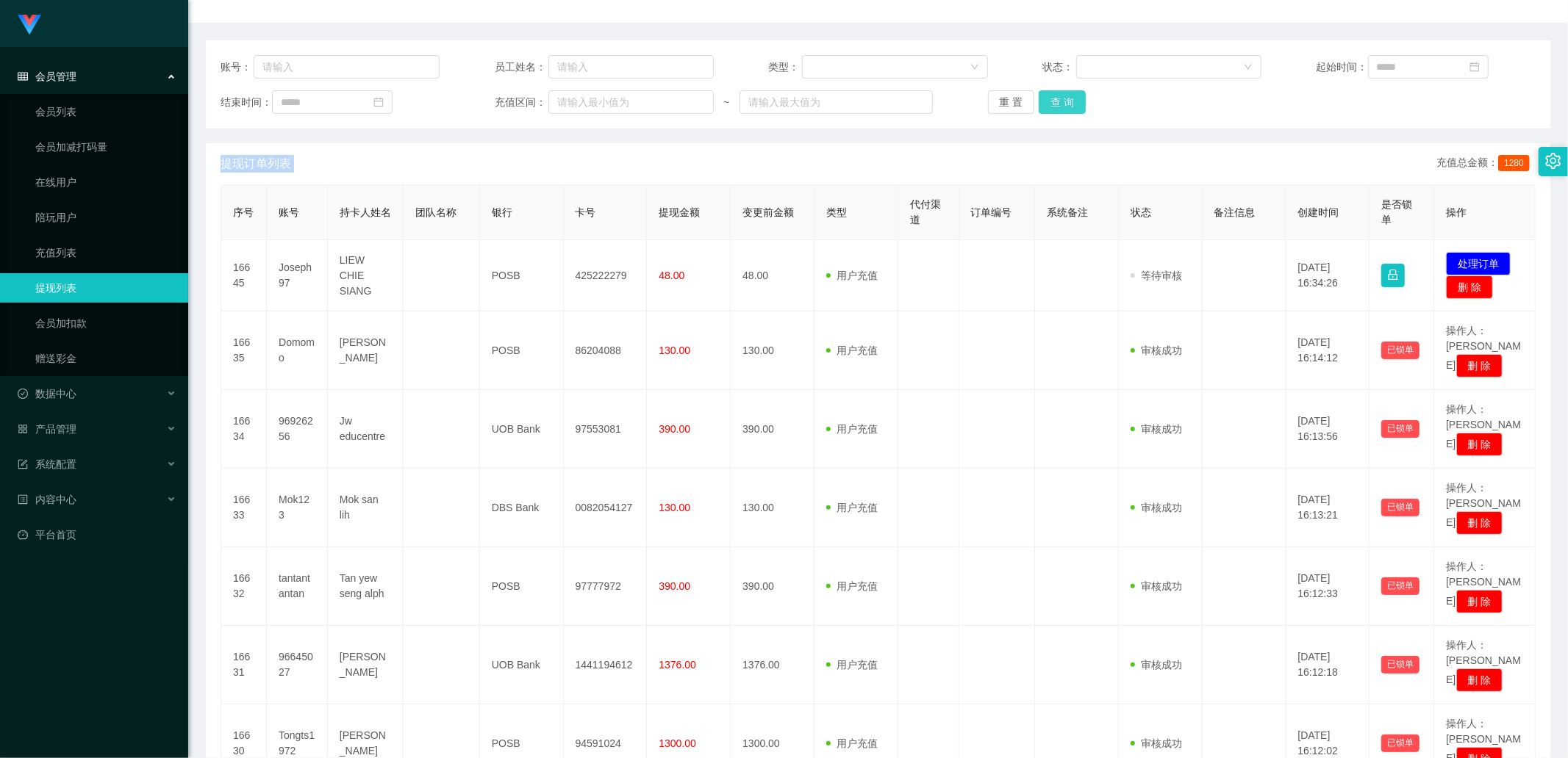
click at [1063, 100] on button "查 询" at bounding box center [1062, 102] width 47 height 24
click at [1063, 100] on div "重 置 查 询" at bounding box center [1098, 102] width 219 height 24
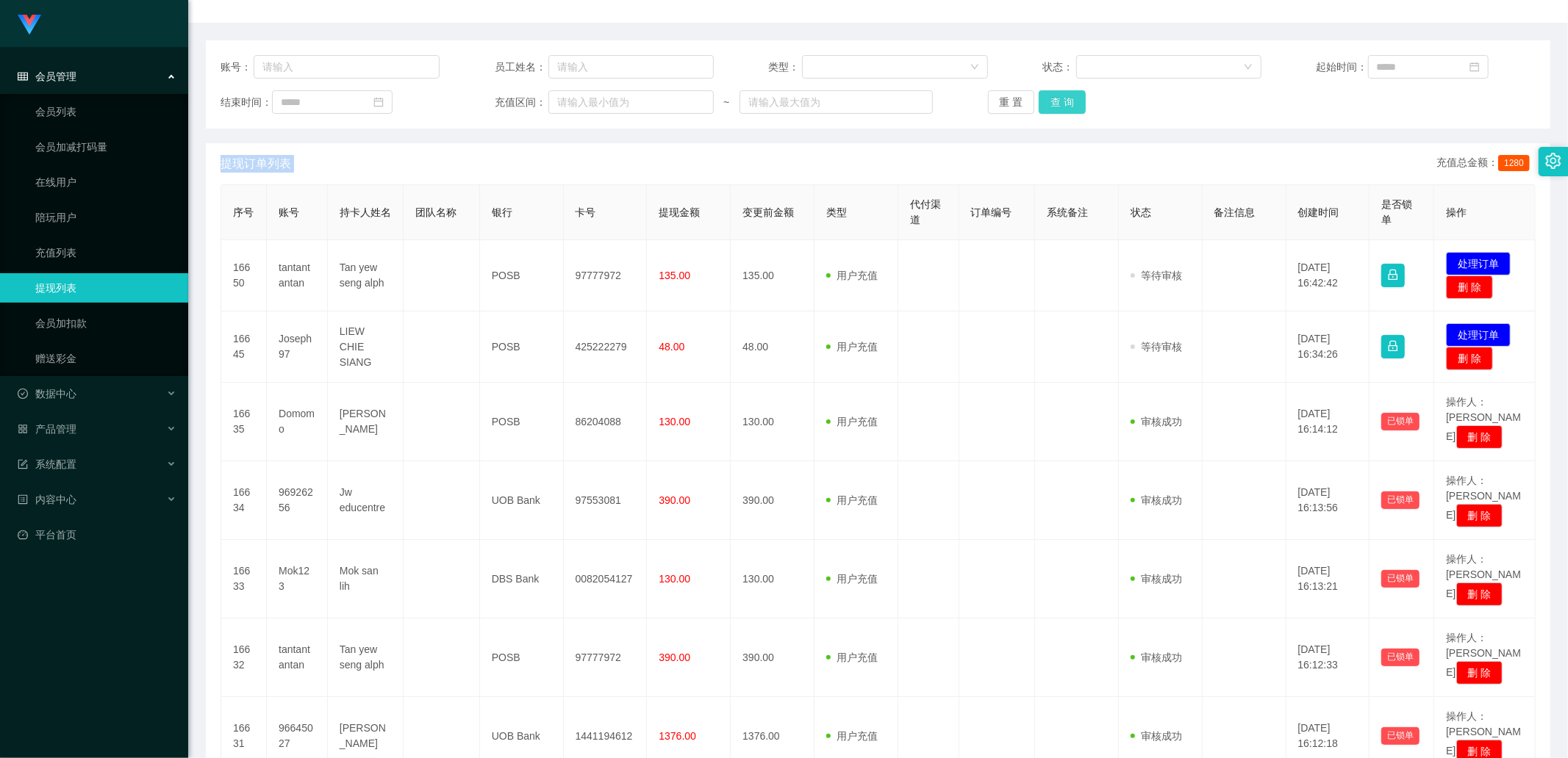
click at [1063, 100] on button "查 询" at bounding box center [1062, 102] width 47 height 24
click at [1063, 100] on div "重 置 查 询" at bounding box center [1098, 102] width 219 height 24
click at [1063, 100] on button "查 询" at bounding box center [1062, 102] width 47 height 24
click at [1063, 100] on div "重 置 查 询" at bounding box center [1098, 102] width 219 height 24
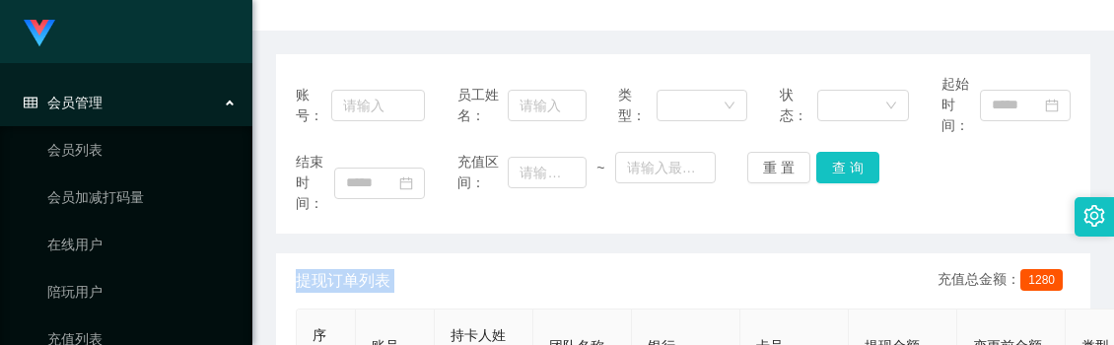
drag, startPoint x: 694, startPoint y: 261, endPoint x: 670, endPoint y: 251, distance: 25.6
click at [694, 261] on div "提现订单列表 充值总金额： 1280" at bounding box center [683, 280] width 775 height 55
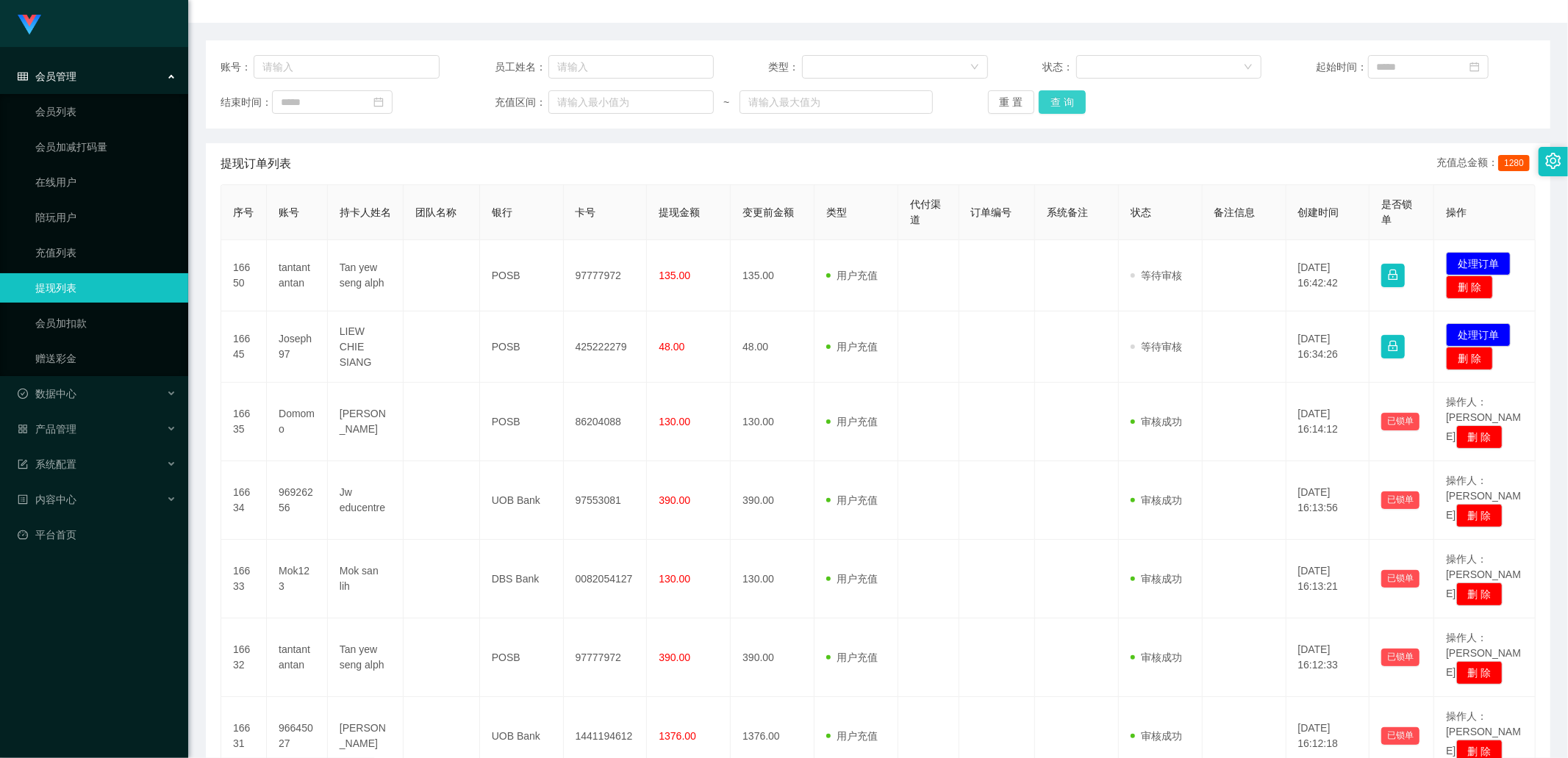
click at [1071, 104] on button "查 询" at bounding box center [1062, 102] width 47 height 24
click at [1071, 104] on div "重 置 查 询" at bounding box center [1098, 102] width 219 height 24
drag, startPoint x: 1071, startPoint y: 104, endPoint x: 1029, endPoint y: 140, distance: 55.3
click at [1071, 104] on button "查 询" at bounding box center [1070, 102] width 63 height 24
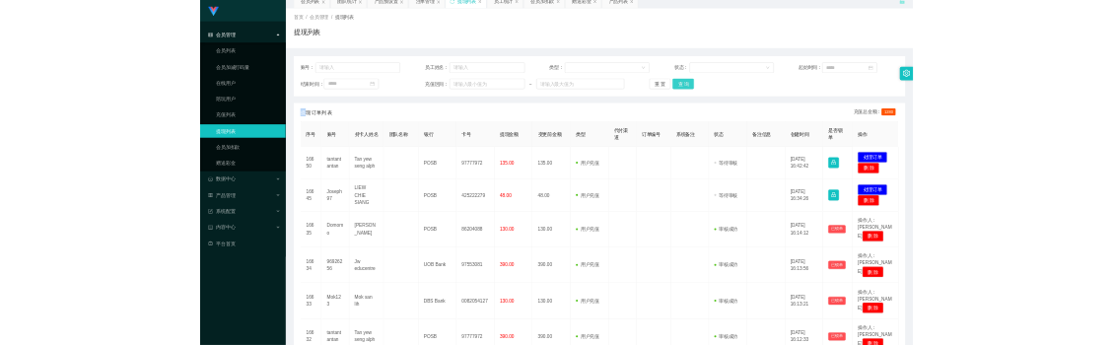
scroll to position [0, 0]
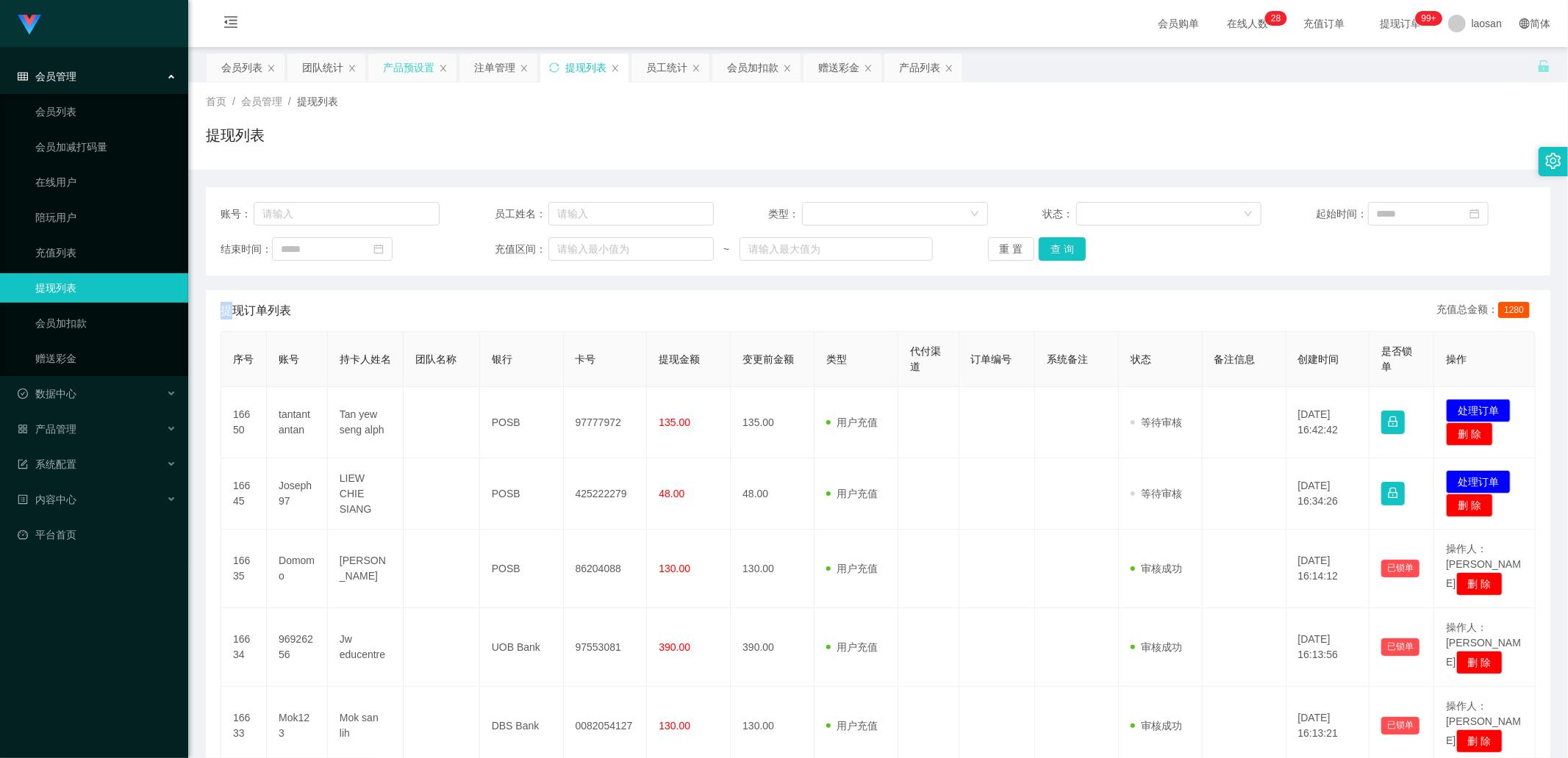
click at [395, 71] on div "产品预设置" at bounding box center [409, 67] width 51 height 28
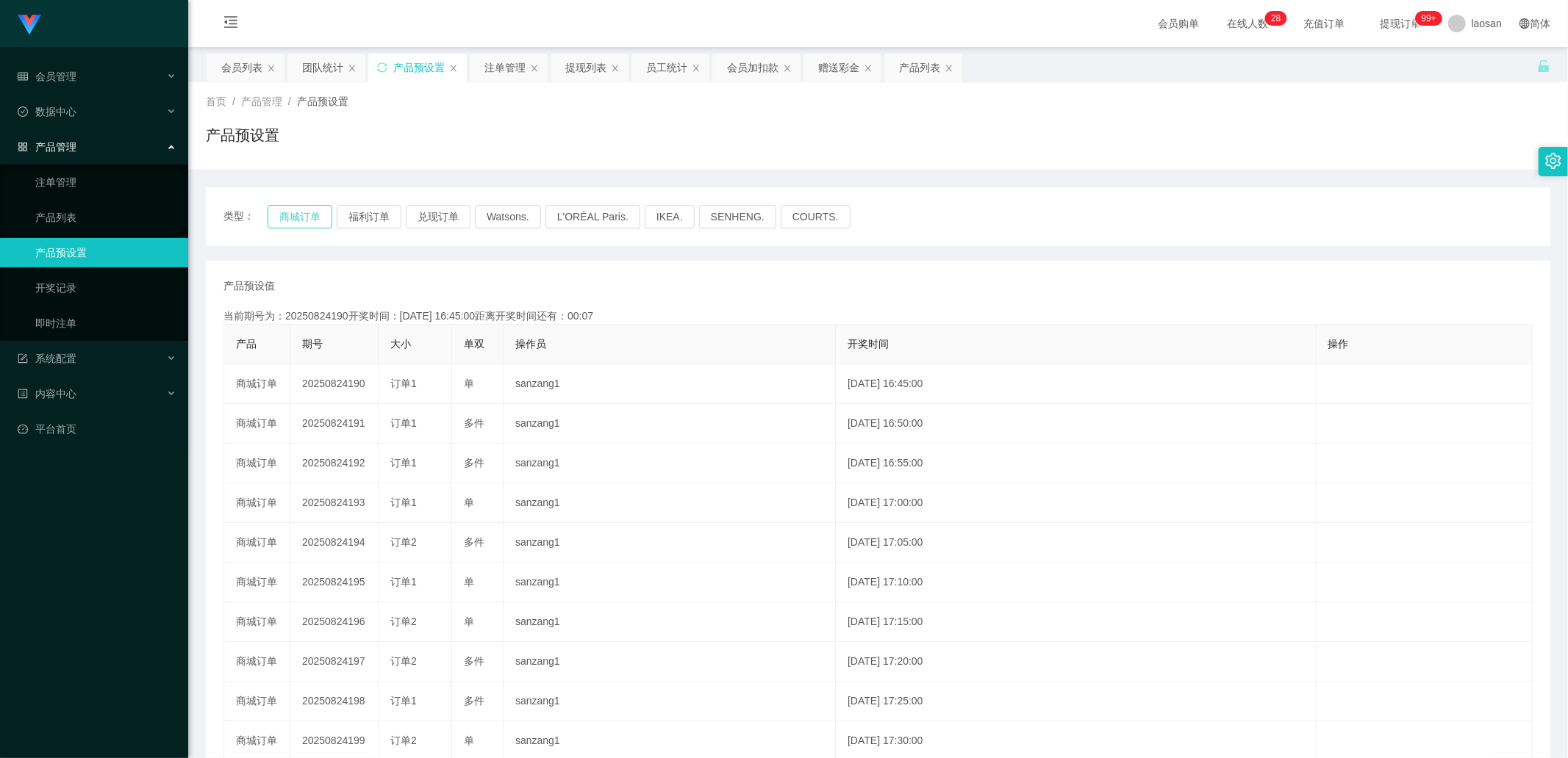
click at [312, 215] on button "商城订单" at bounding box center [300, 217] width 65 height 24
click at [321, 214] on button "商城订单" at bounding box center [300, 217] width 65 height 24
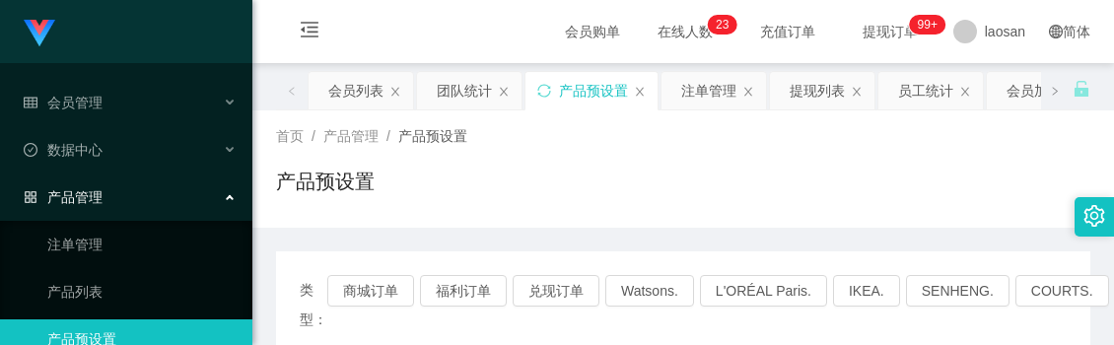
click at [664, 185] on div "产品预设置" at bounding box center [683, 189] width 814 height 45
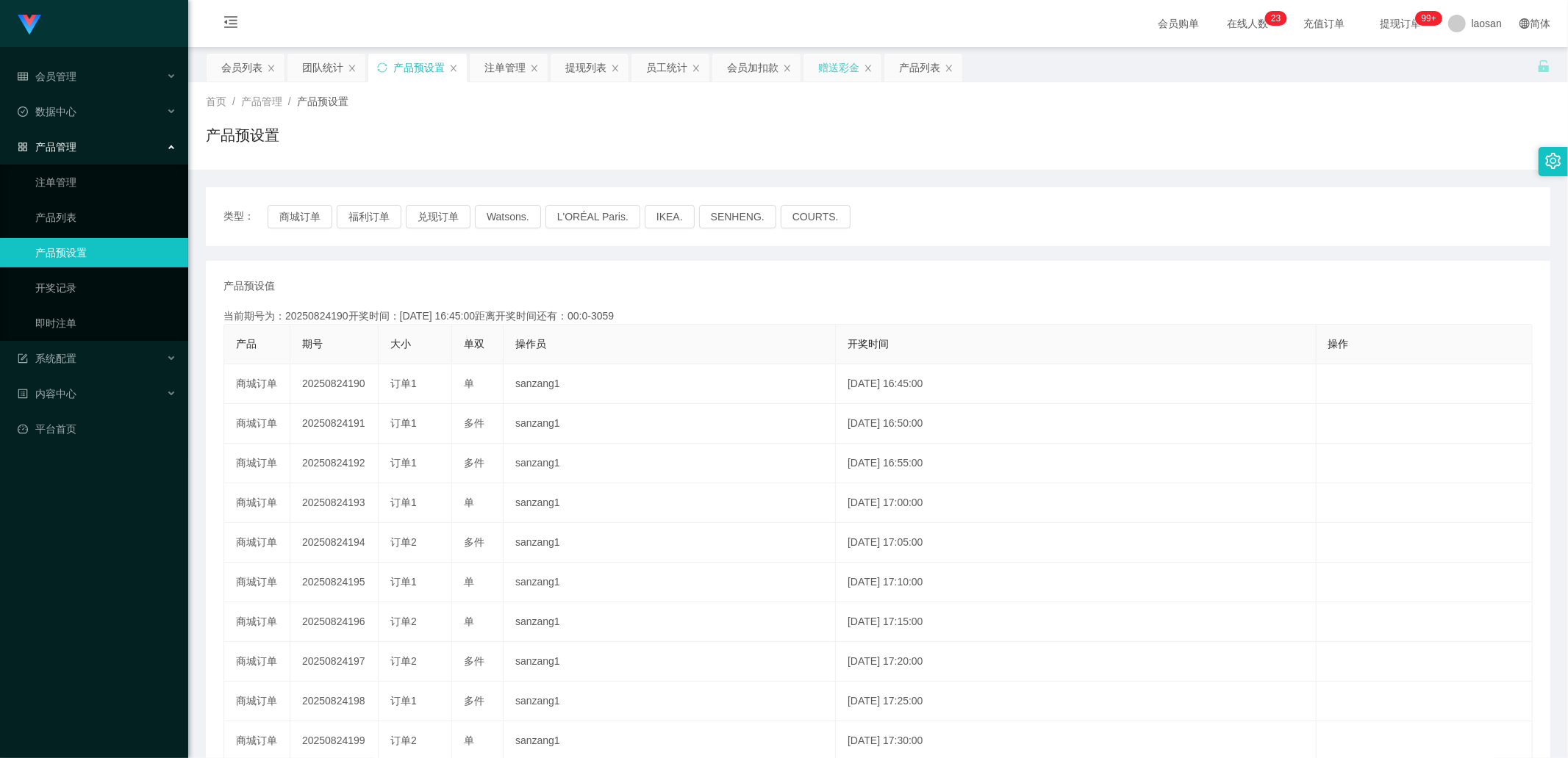
click at [824, 69] on div "赠送彩金" at bounding box center [838, 67] width 41 height 28
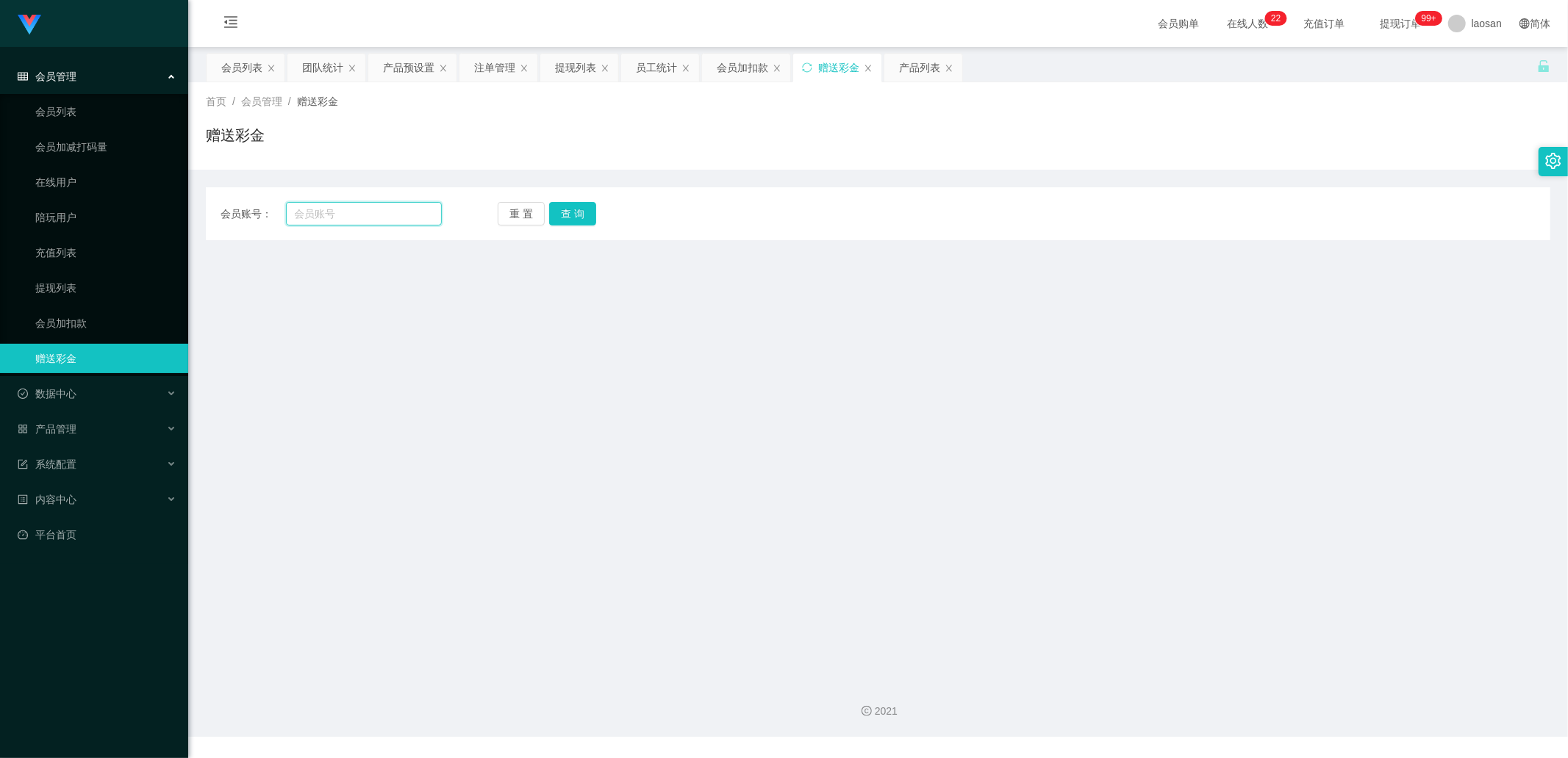
drag, startPoint x: 389, startPoint y: 210, endPoint x: 206, endPoint y: 211, distance: 183.0
click at [206, 211] on div "会员账号： 重 置 查 询" at bounding box center [878, 214] width 1344 height 24
paste input "qwerty222"
type input "qwerty222"
click at [542, 208] on div "重 置 查 询" at bounding box center [608, 214] width 221 height 24
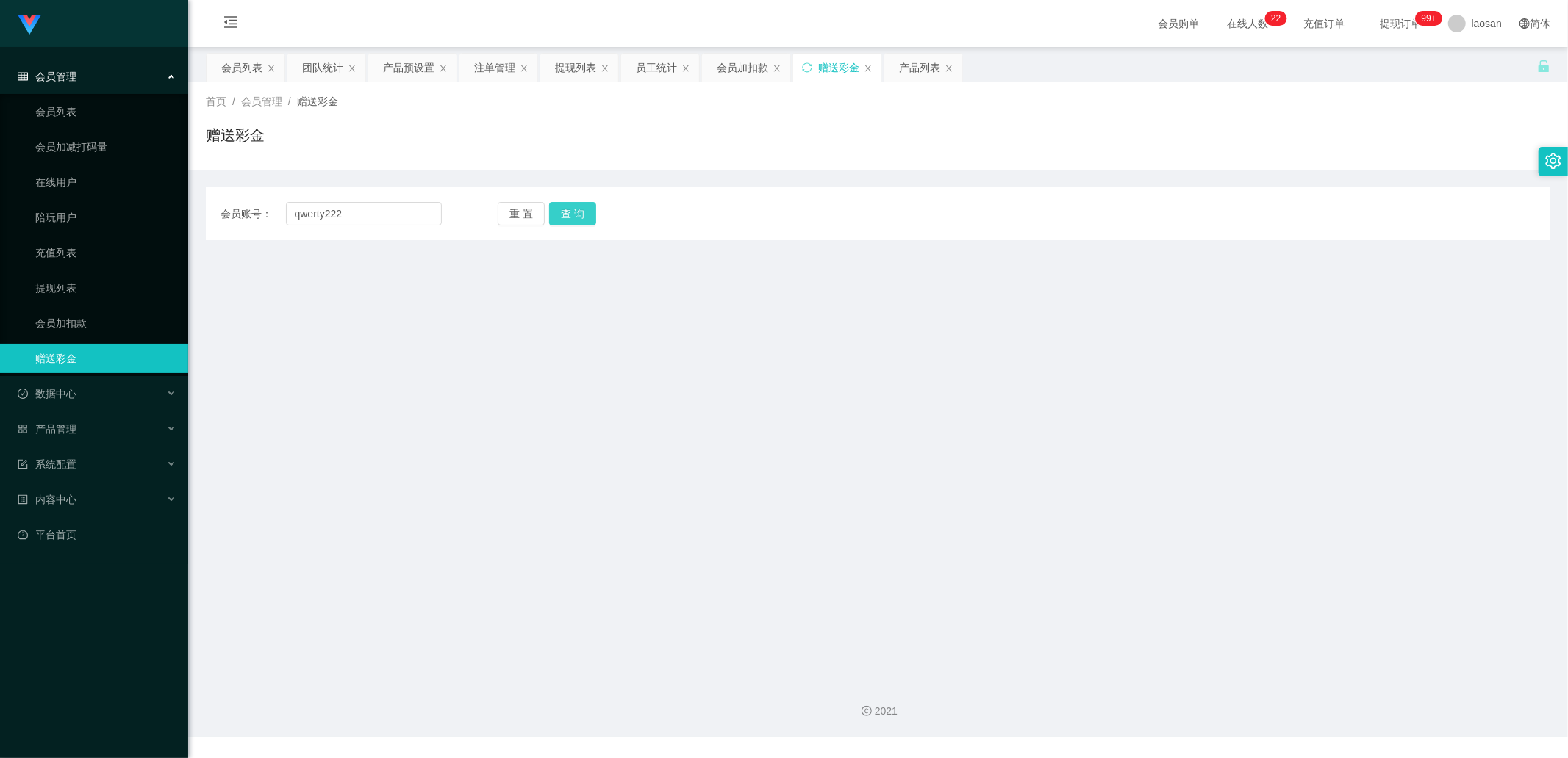
click at [576, 215] on button "查 询" at bounding box center [572, 214] width 47 height 24
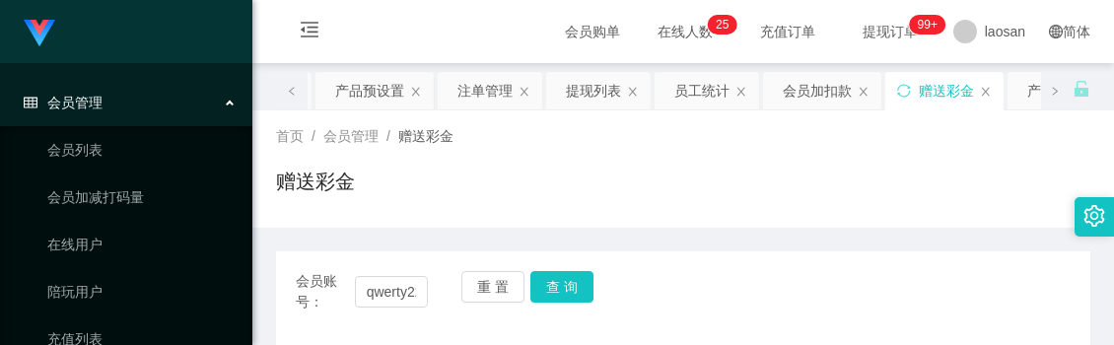
drag, startPoint x: 918, startPoint y: 154, endPoint x: 757, endPoint y: 2, distance: 221.0
click at [918, 154] on div "首页 / 会员管理 / 赠送彩金 / 赠送彩金" at bounding box center [683, 169] width 814 height 86
